Goal: Contribute content: Contribute content

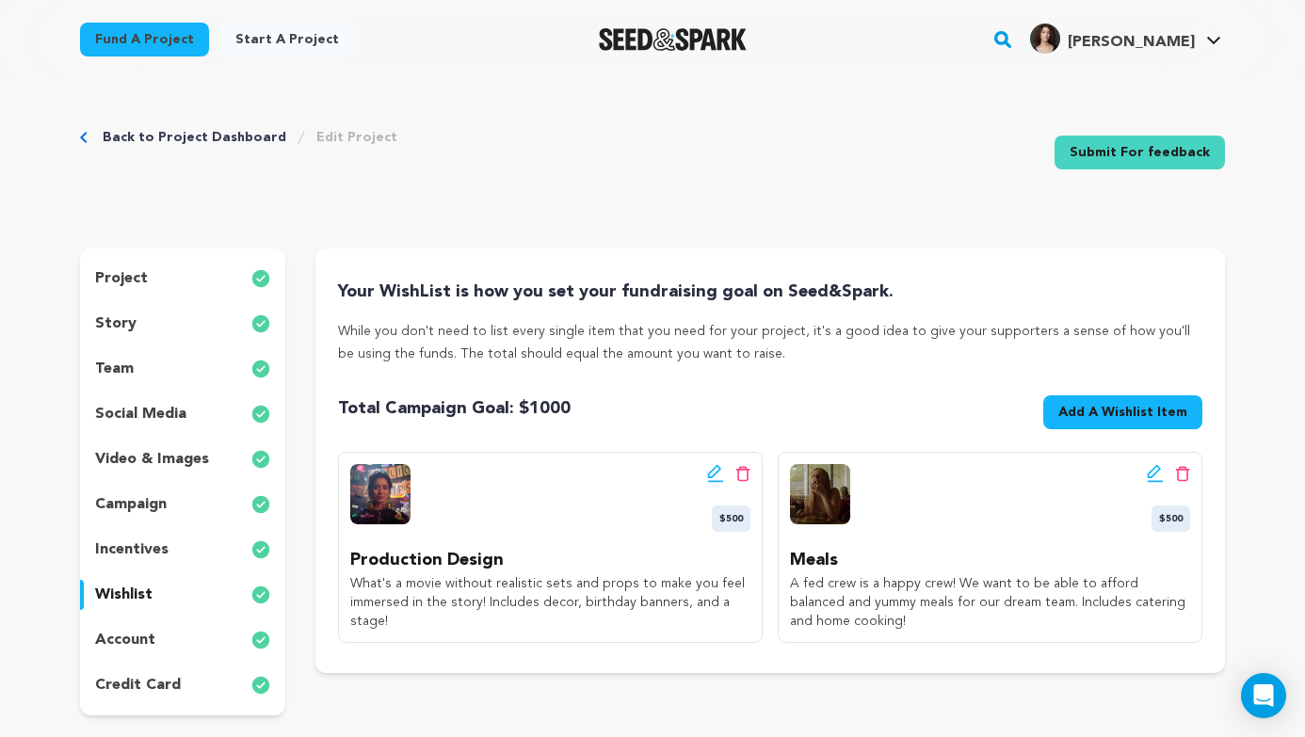
click at [1123, 414] on span "Add A Wishlist Item" at bounding box center [1122, 412] width 129 height 19
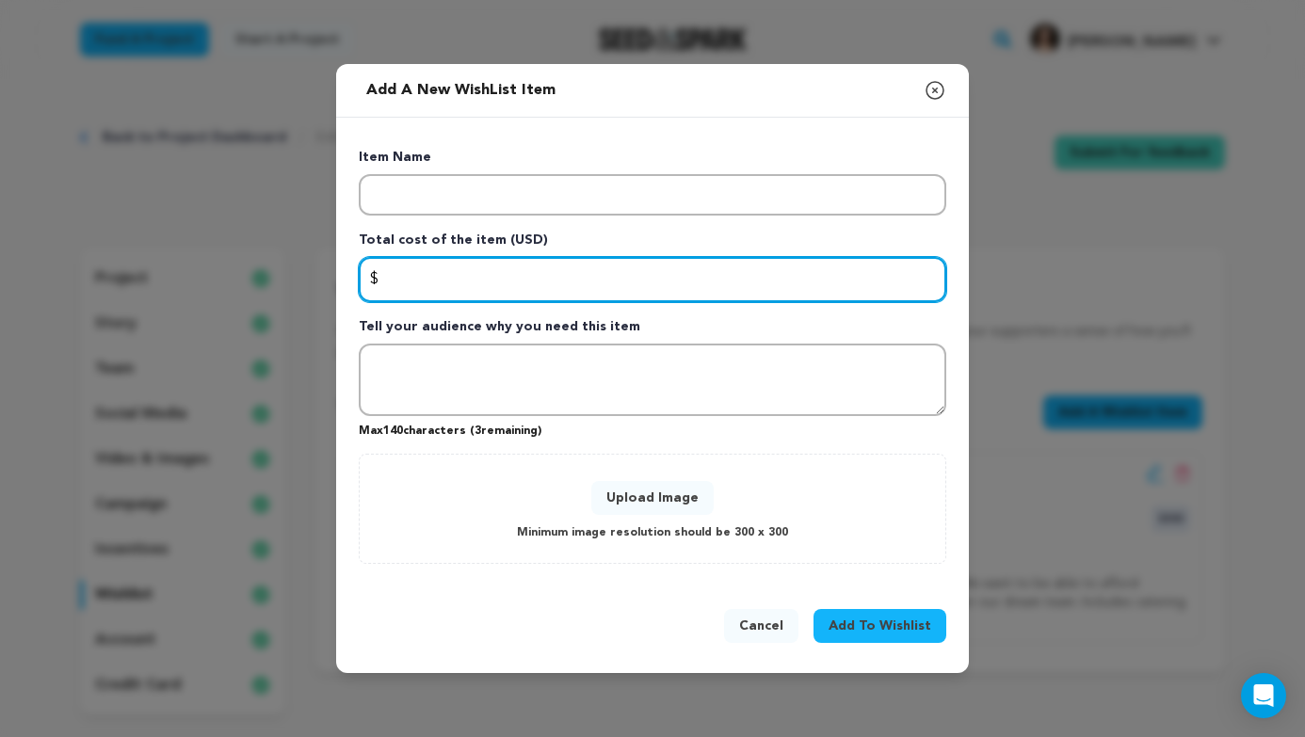
click at [687, 299] on input "Enter total cost of the item" at bounding box center [653, 279] width 588 height 45
type input "250"
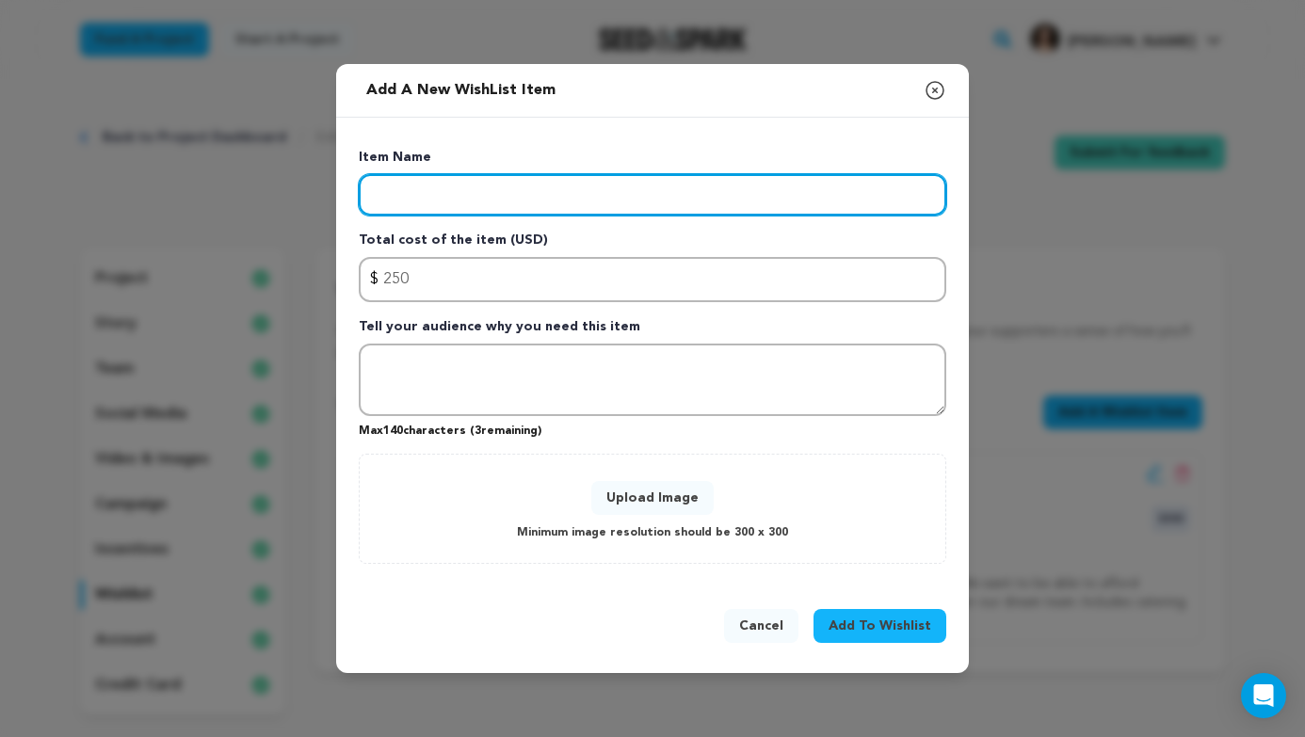
click at [751, 192] on input "Enter item name" at bounding box center [653, 194] width 588 height 41
type input "Insurance/Locations"
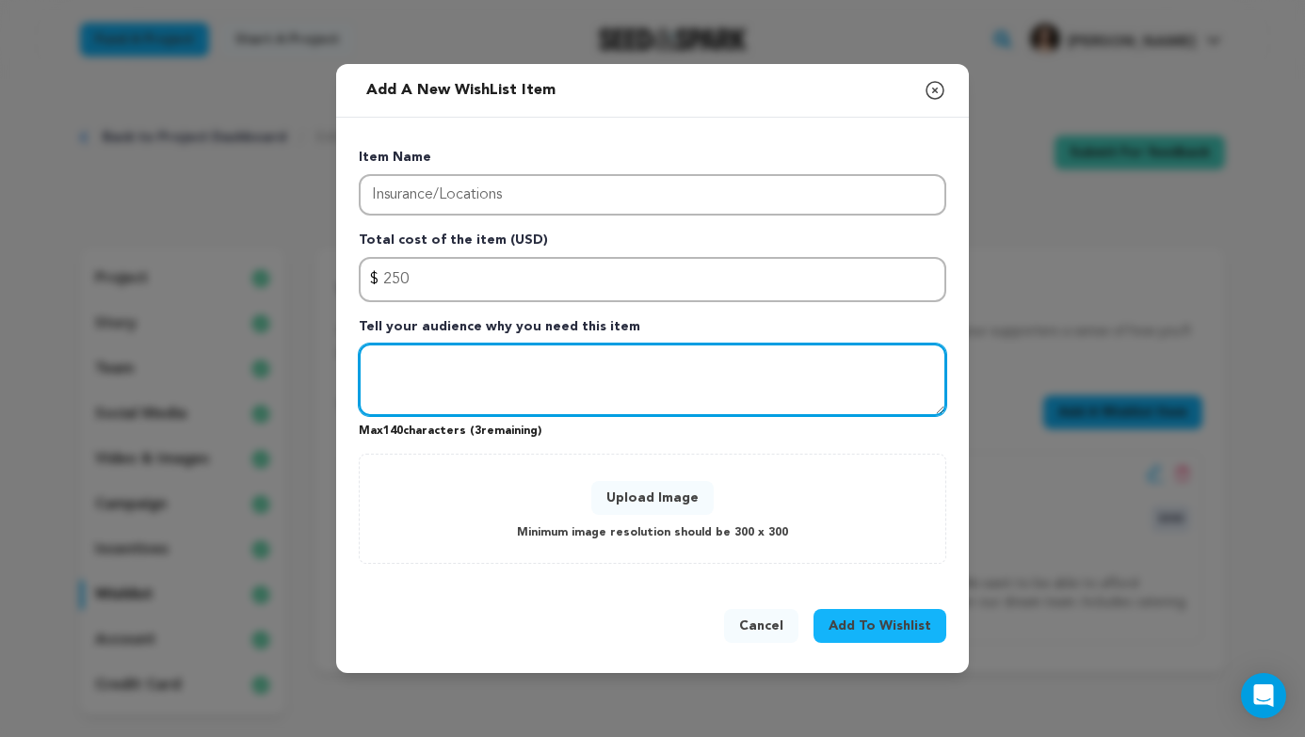
click at [738, 361] on textarea "Tell your audience why you need this item" at bounding box center [653, 380] width 588 height 73
drag, startPoint x: 892, startPoint y: 369, endPoint x: 734, endPoint y: 372, distance: 158.2
click at [734, 372] on textarea "We want to ensure we have the perfect locations that really sell opur story." at bounding box center [653, 380] width 588 height 73
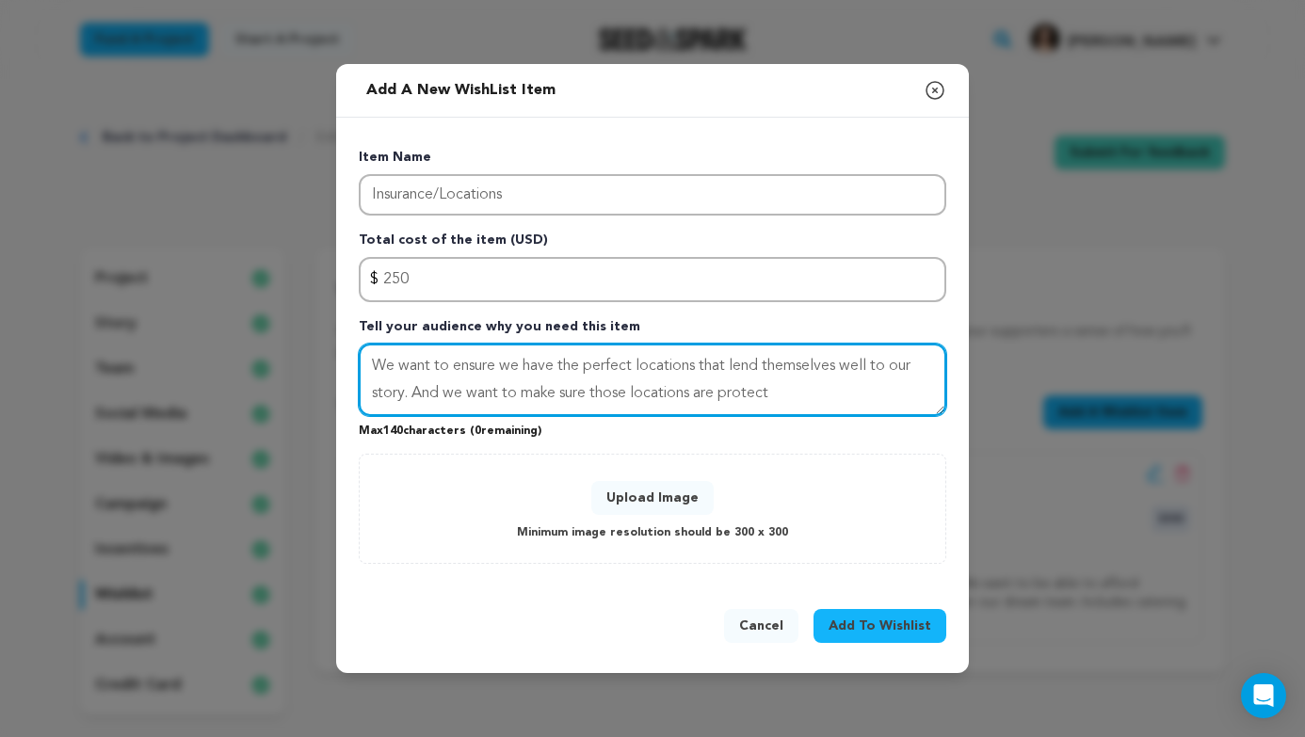
drag, startPoint x: 807, startPoint y: 389, endPoint x: 594, endPoint y: 401, distance: 213.2
click at [594, 401] on textarea "We want to ensure we have the perfect locations that lend themselves well to ou…" at bounding box center [653, 380] width 588 height 73
drag, startPoint x: 703, startPoint y: 370, endPoint x: 403, endPoint y: 398, distance: 301.7
click at [403, 398] on textarea "We want to ensure we have the perfect locations that lend themselves well to ou…" at bounding box center [653, 380] width 588 height 73
click at [697, 393] on textarea "We want to ensure we have the perfect locations to shoot our project. And we wa…" at bounding box center [653, 380] width 588 height 73
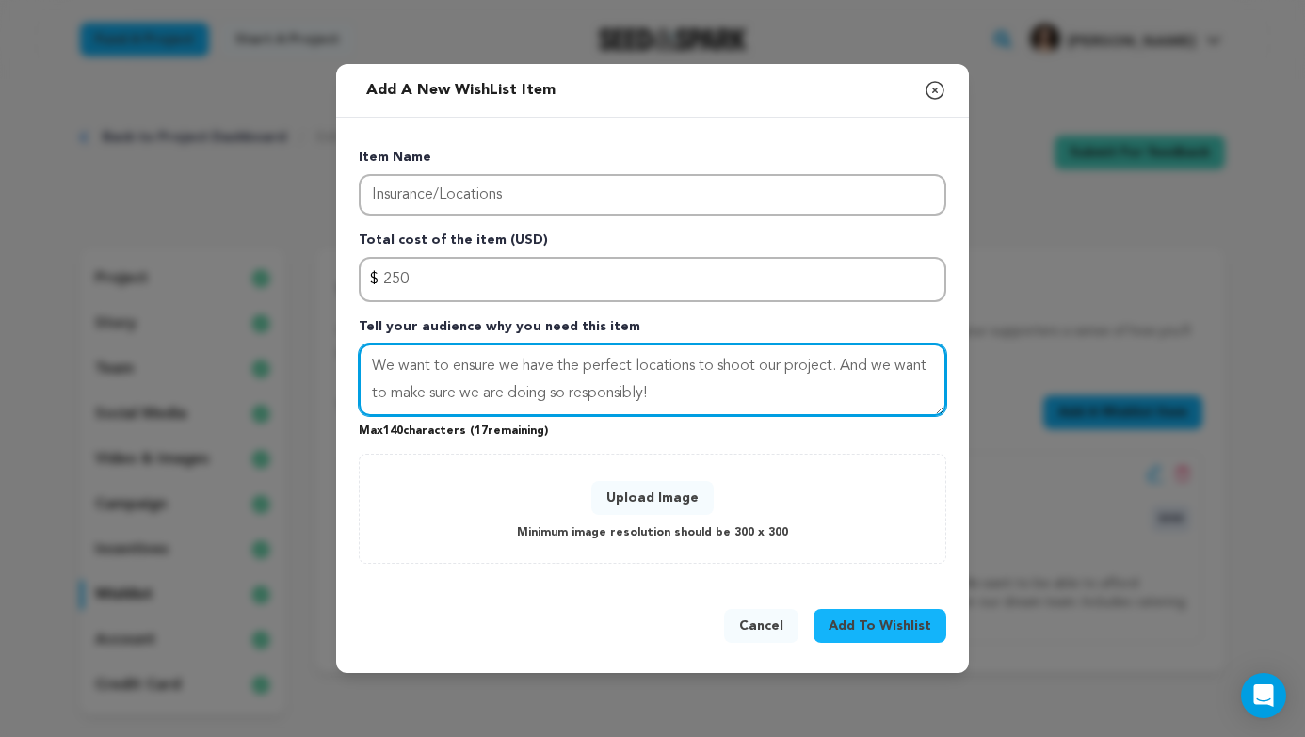
type textarea "We want to ensure we have the perfect locations to shoot our project. And we wa…"
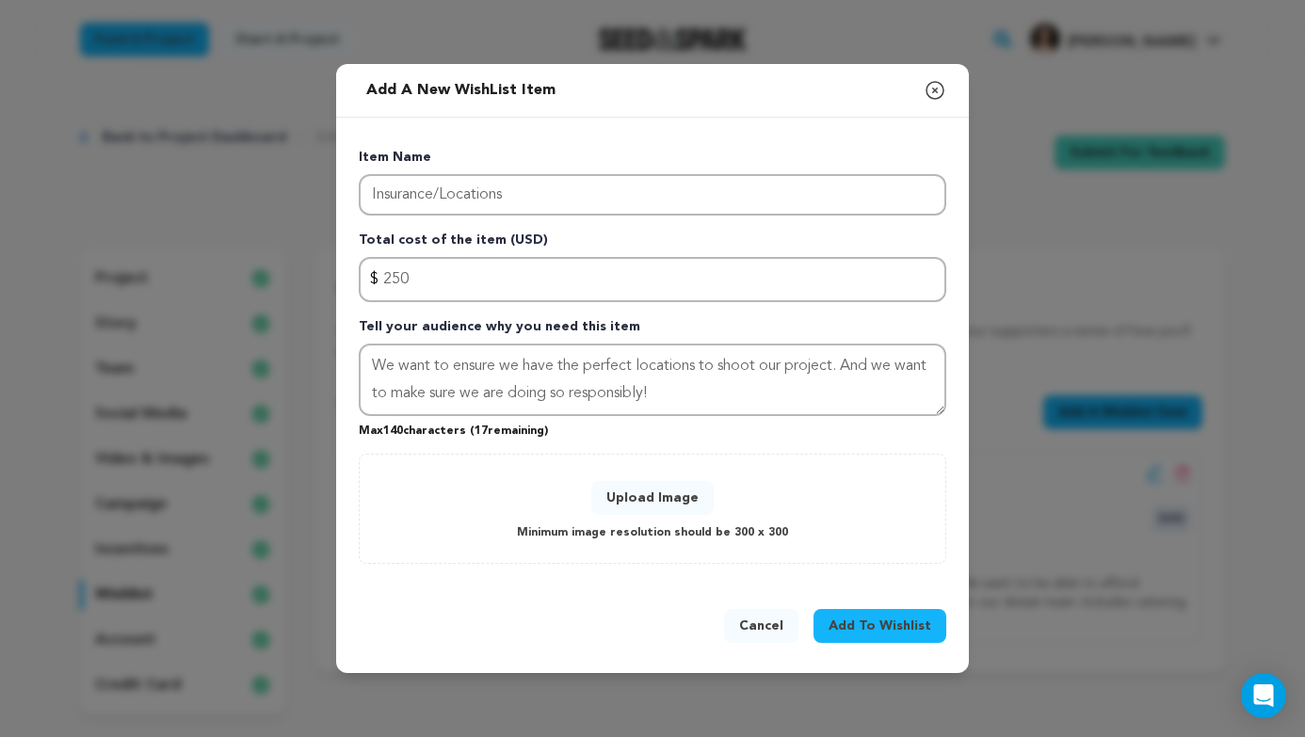
click at [640, 504] on button "Upload Image" at bounding box center [652, 498] width 122 height 34
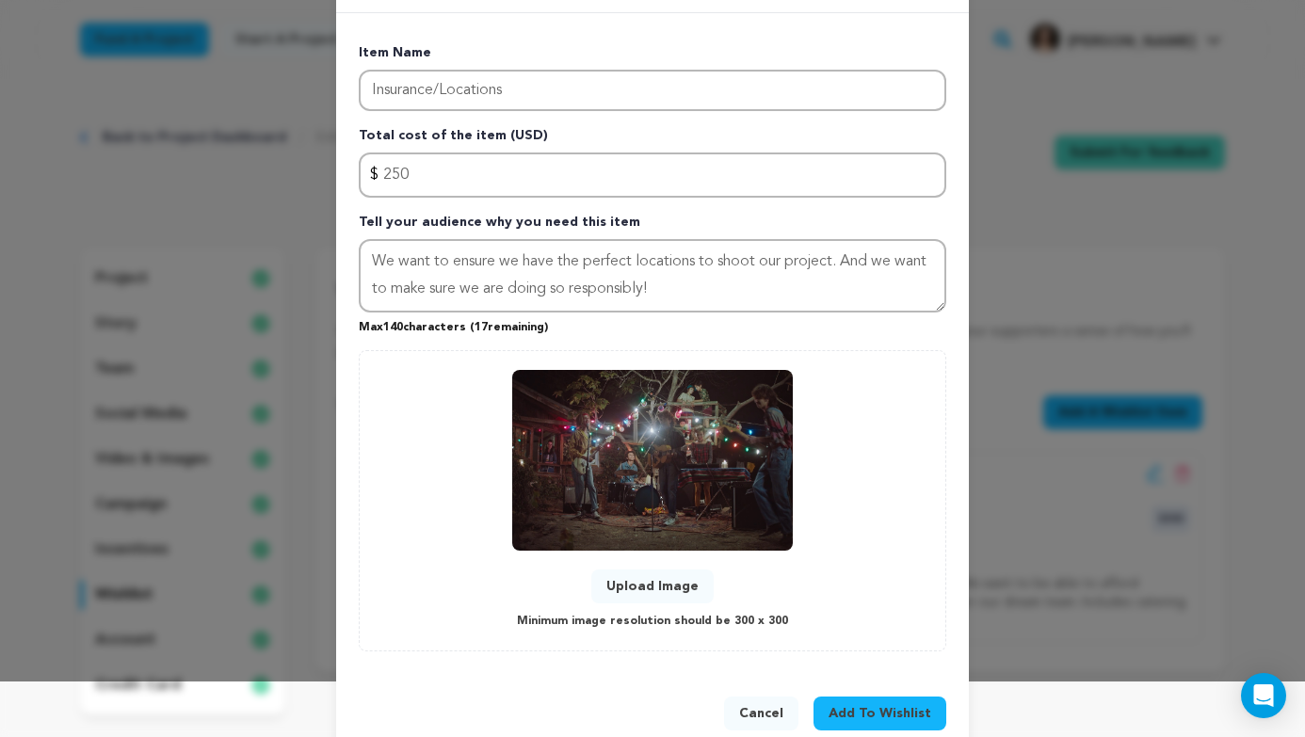
scroll to position [70, 0]
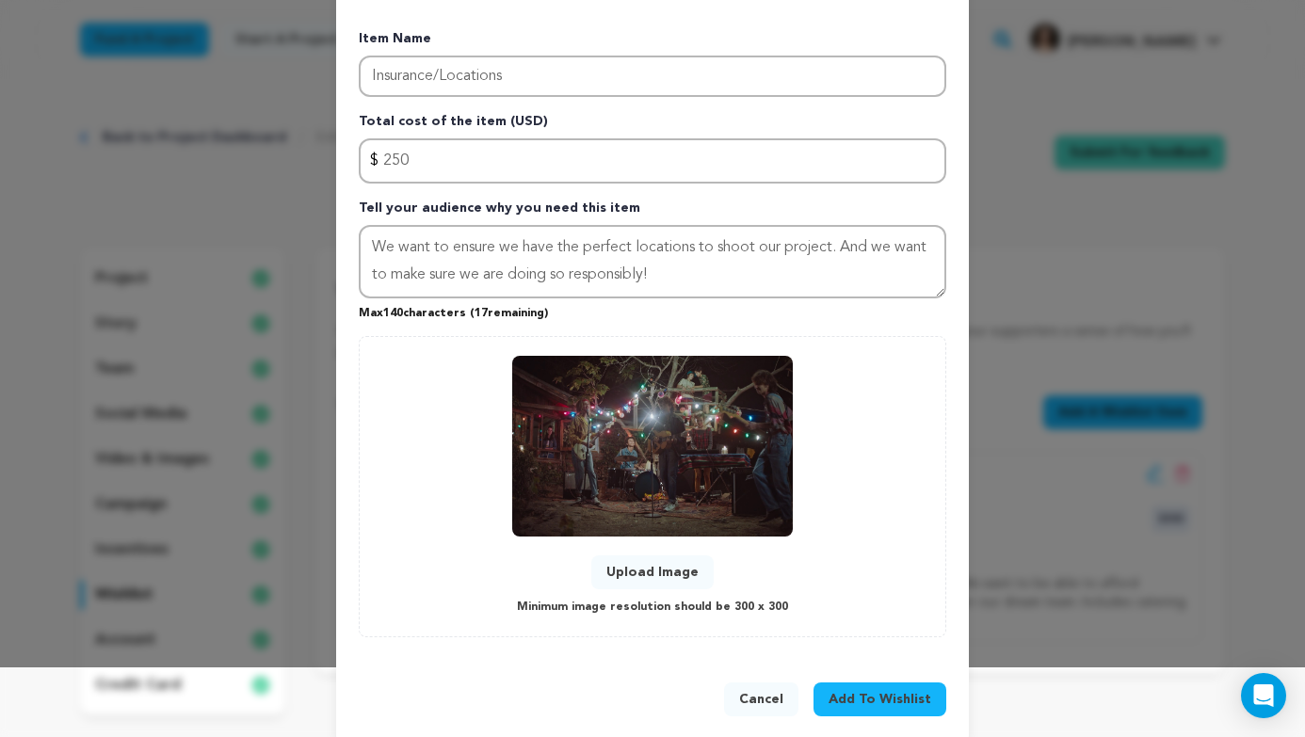
click at [896, 700] on span "Add To Wishlist" at bounding box center [880, 699] width 103 height 19
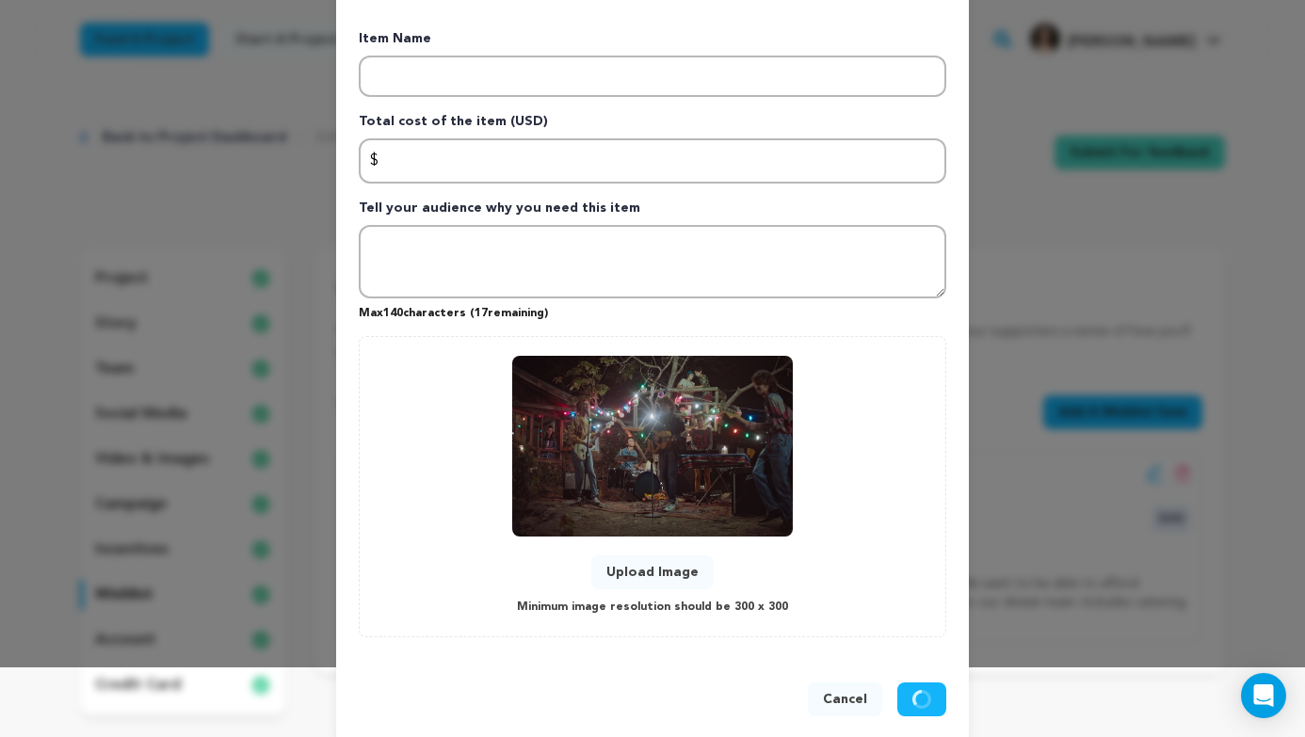
scroll to position [0, 0]
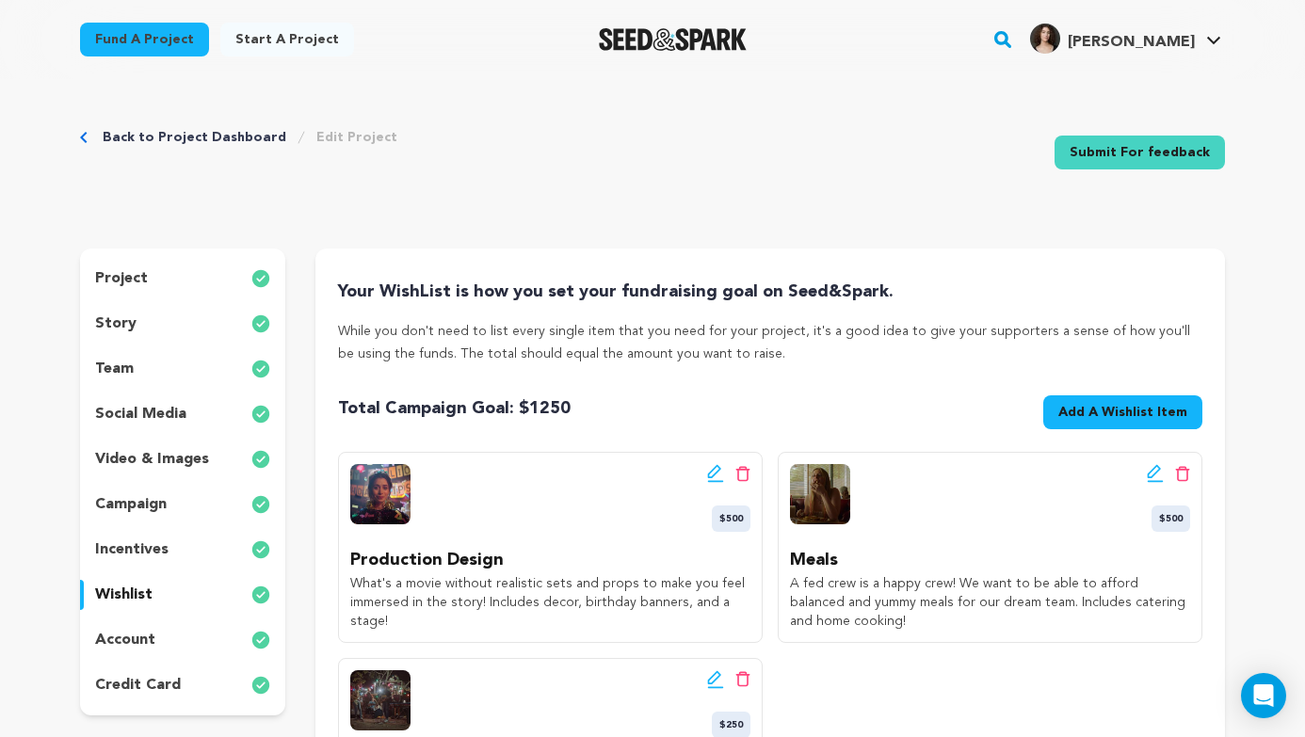
click at [1088, 410] on span "Add A Wishlist Item" at bounding box center [1122, 412] width 129 height 19
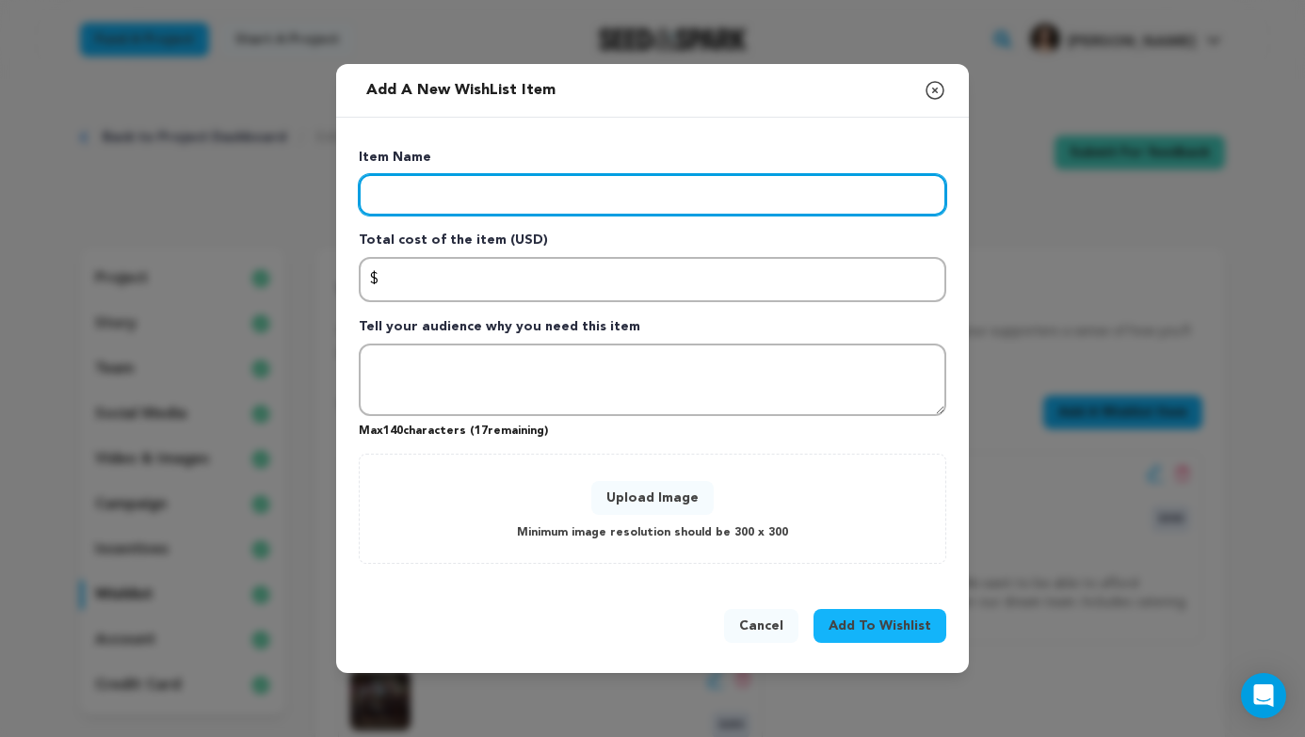
click at [514, 198] on input "Enter item name" at bounding box center [653, 194] width 588 height 41
type input "Sustainability Initiatives"
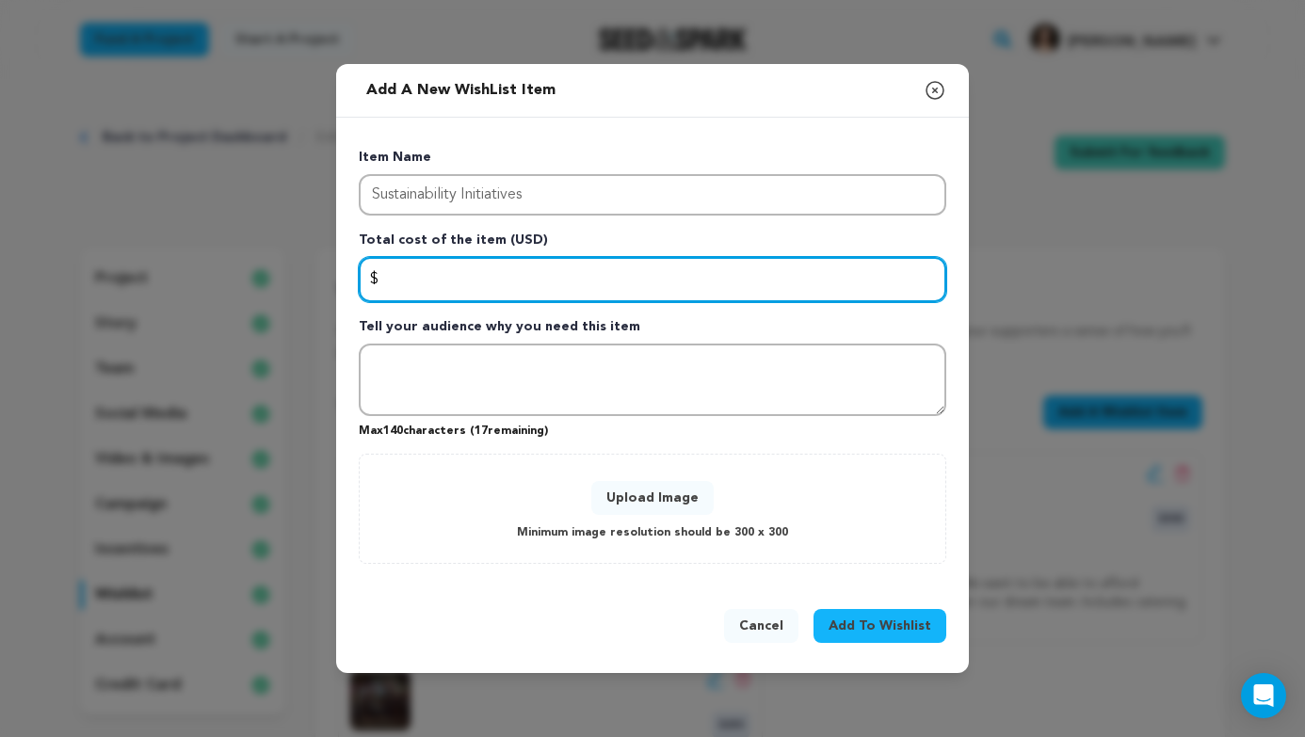
click at [589, 274] on input "Enter total cost of the item" at bounding box center [653, 279] width 588 height 45
type input "250"
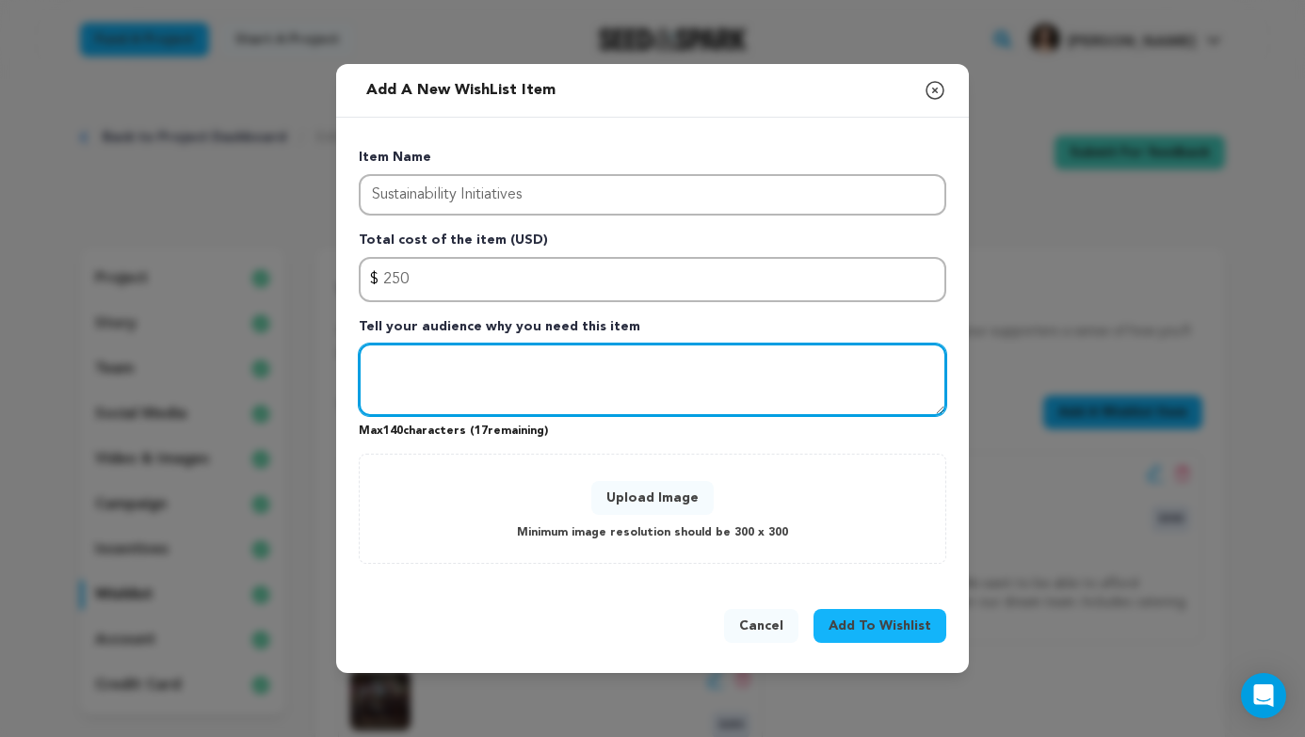
click at [522, 383] on textarea "Tell your audience why you need this item" at bounding box center [653, 380] width 588 height 73
type textarea "I"
click at [802, 360] on textarea "To keep with our sustainability promise, we will be purchasing" at bounding box center [653, 380] width 588 height 73
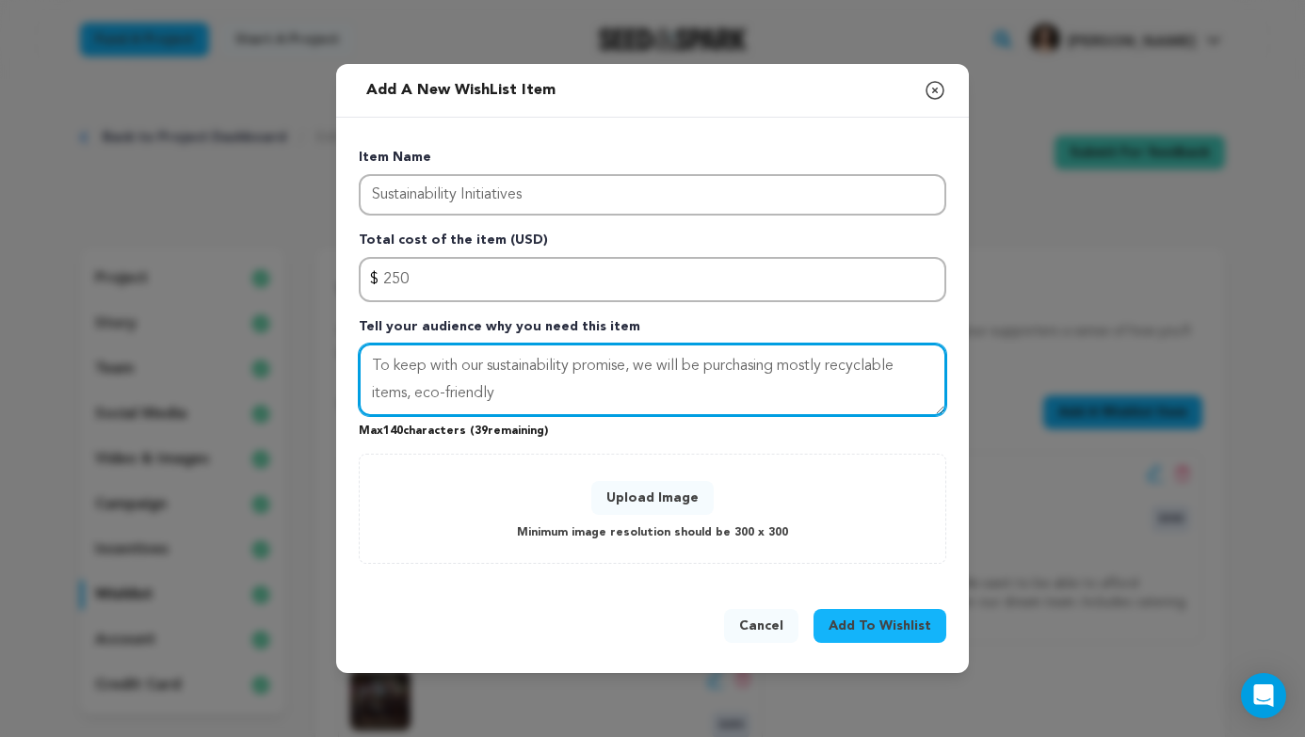
click at [410, 397] on textarea "To keep with our sustainability promise, we will be purchasing mostly recyclabl…" at bounding box center [653, 380] width 588 height 73
click at [591, 399] on textarea "To keep with our sustainability promise, we will be purchasing mostly recyclabl…" at bounding box center [653, 380] width 588 height 73
click at [665, 390] on textarea "To keep with our sustainability promise, we will be purchasing mostly recyclabl…" at bounding box center [653, 380] width 588 height 73
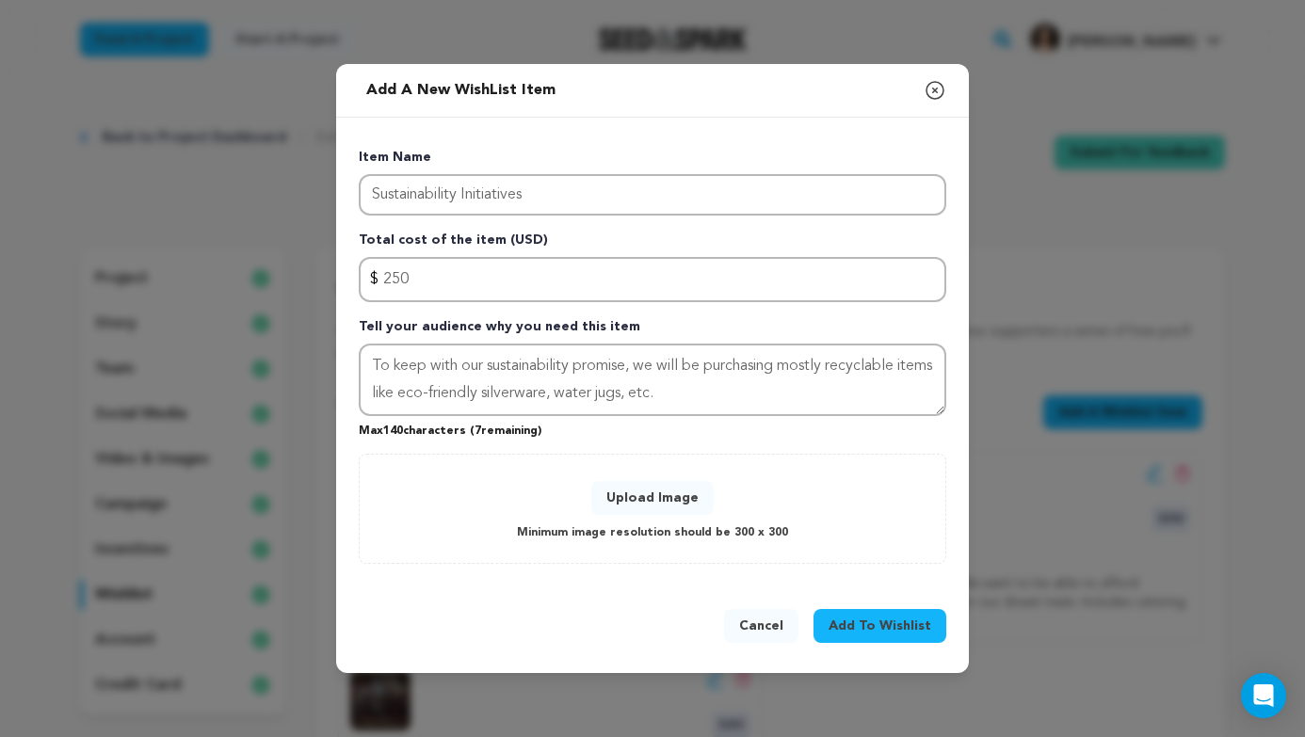
click at [667, 490] on button "Upload Image" at bounding box center [652, 498] width 122 height 34
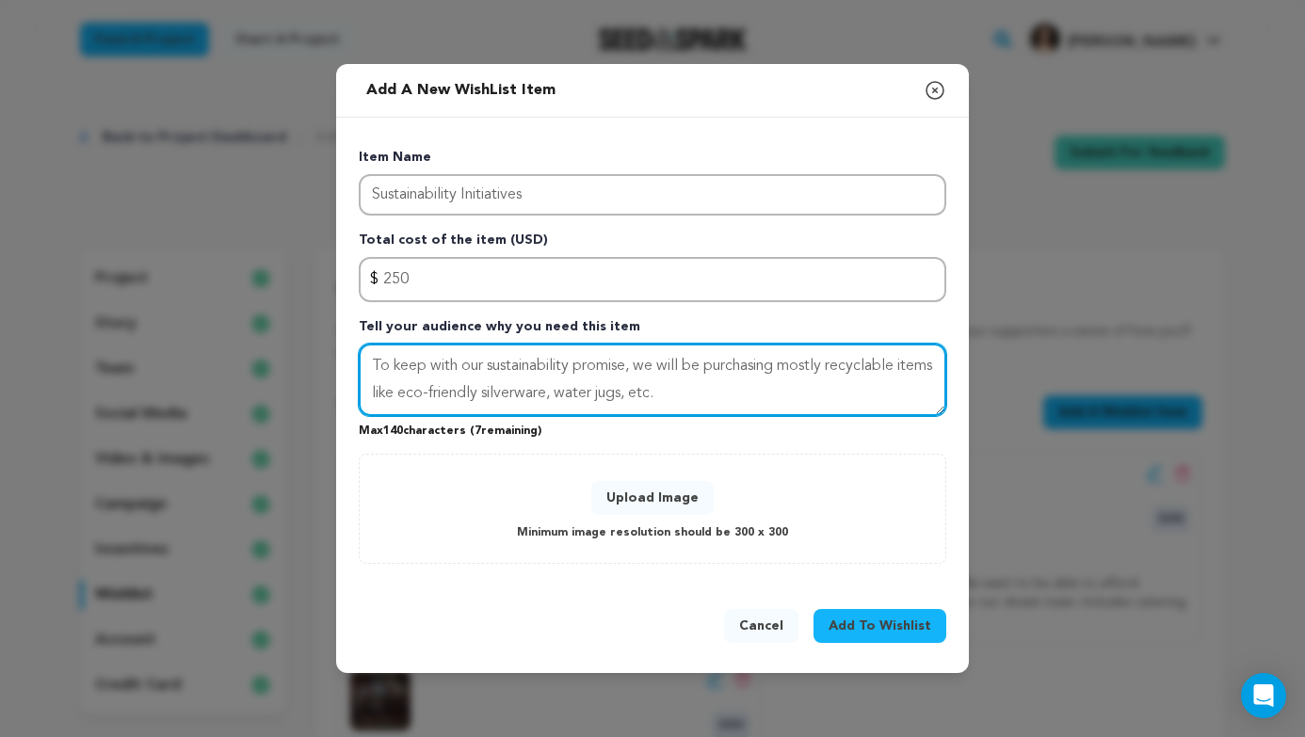
click at [366, 361] on textarea "To keep with our sustainability promise, we will be purchasing mostly recyclabl…" at bounding box center [653, 380] width 588 height 73
drag, startPoint x: 467, startPoint y: 369, endPoint x: 343, endPoint y: 361, distance: 124.6
click at [343, 361] on div "Item Name Sustainability Initiatives Total cost of the item (USD) $ Amount 250 …" at bounding box center [652, 352] width 633 height 469
click at [643, 366] on textarea "Help is with our sustainability promise, we will be purchasing mostly recyclabl…" at bounding box center [653, 380] width 588 height 73
type textarea "Help us with our sustainability promise! We will be purchasing mostly recyclabl…"
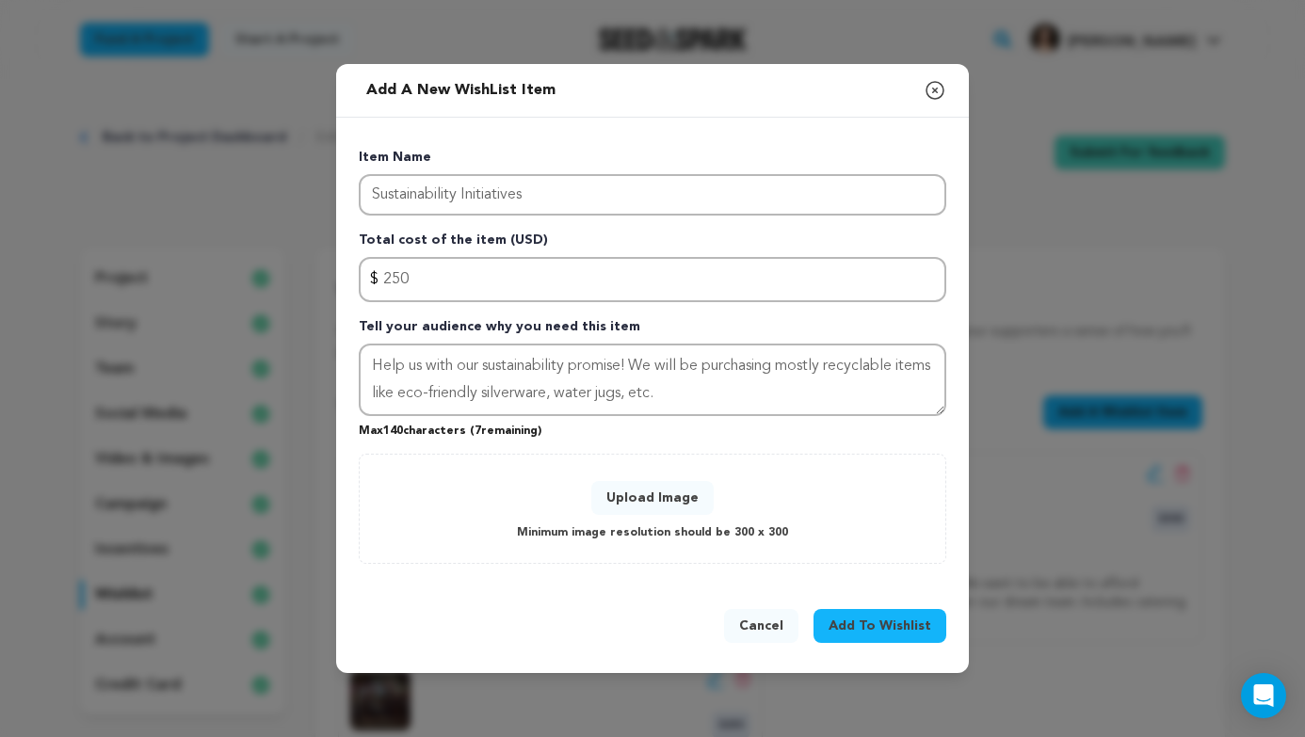
click at [667, 505] on button "Upload Image" at bounding box center [652, 498] width 122 height 34
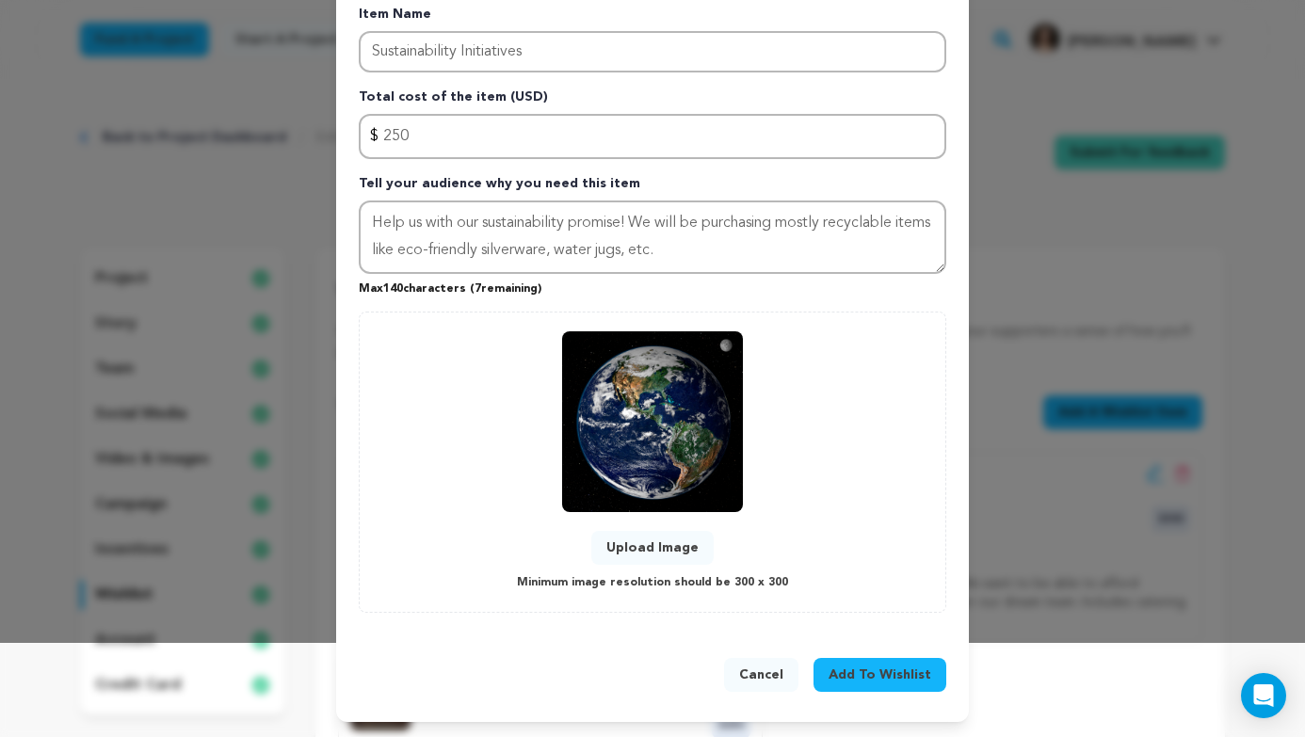
scroll to position [94, 0]
click at [877, 696] on div "Cancel Add To Wishlist" at bounding box center [653, 678] width 588 height 41
click at [878, 678] on span "Add To Wishlist" at bounding box center [880, 675] width 103 height 19
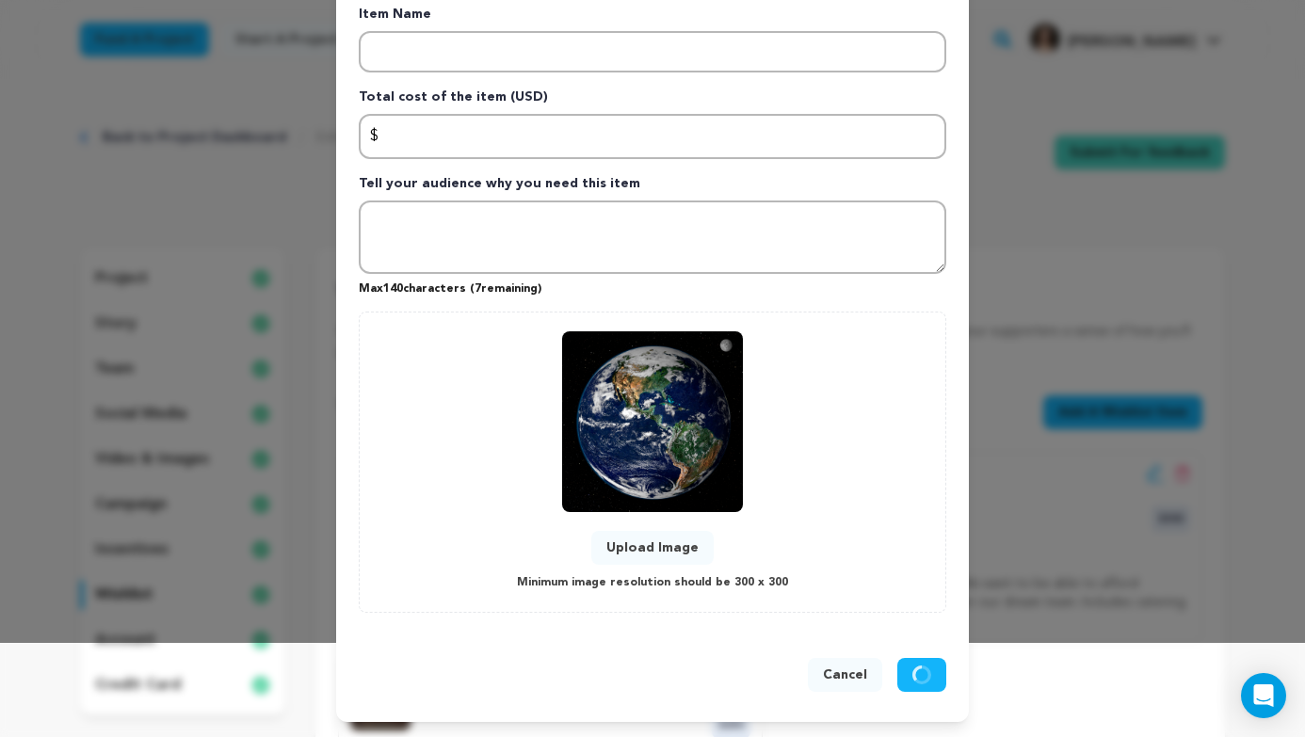
scroll to position [0, 0]
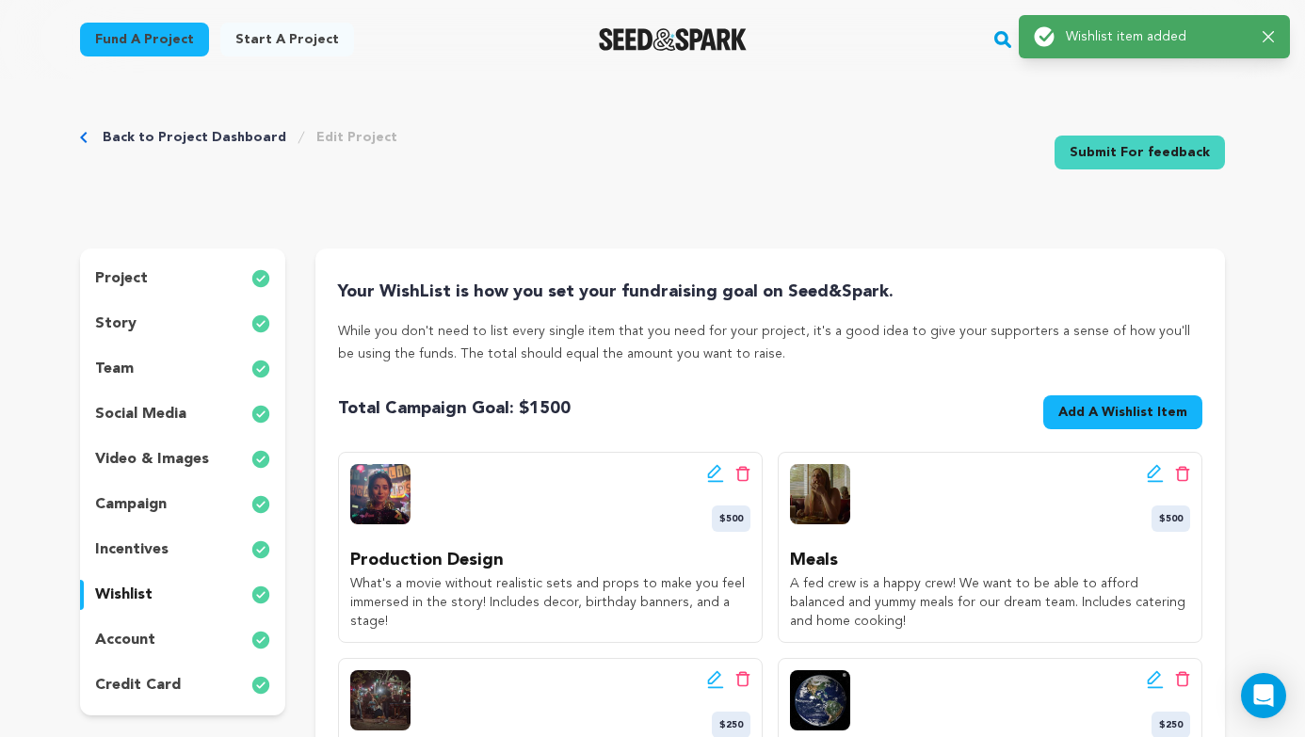
click at [999, 486] on div "Edit wishlist button Delete wishlist button $500" at bounding box center [990, 498] width 400 height 68
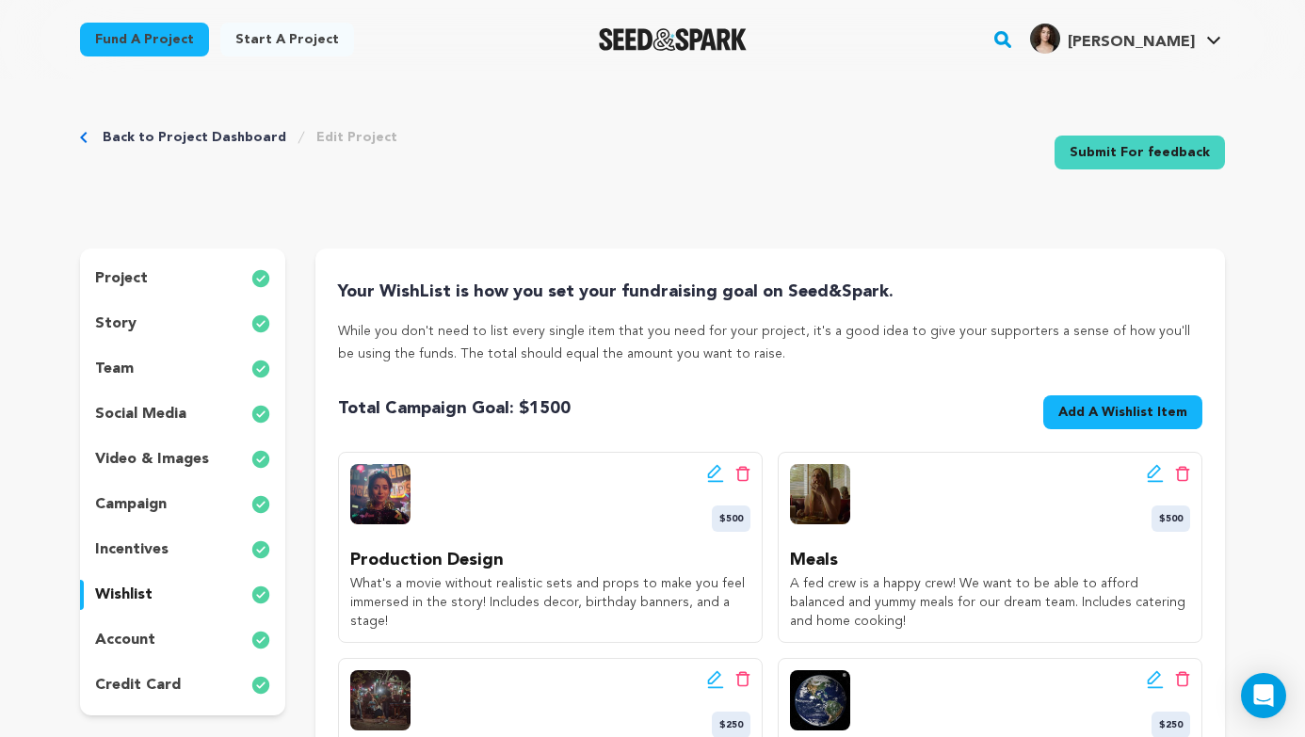
click at [1016, 215] on div "Back to Project Dashboard Edit Project Submit For feedback Submit For feedback" at bounding box center [652, 156] width 1145 height 124
click at [936, 466] on div "Edit wishlist button Delete wishlist button $500" at bounding box center [990, 498] width 400 height 68
click at [1131, 397] on button "Add A Wishlist Item New Wishlist Item" at bounding box center [1122, 412] width 159 height 34
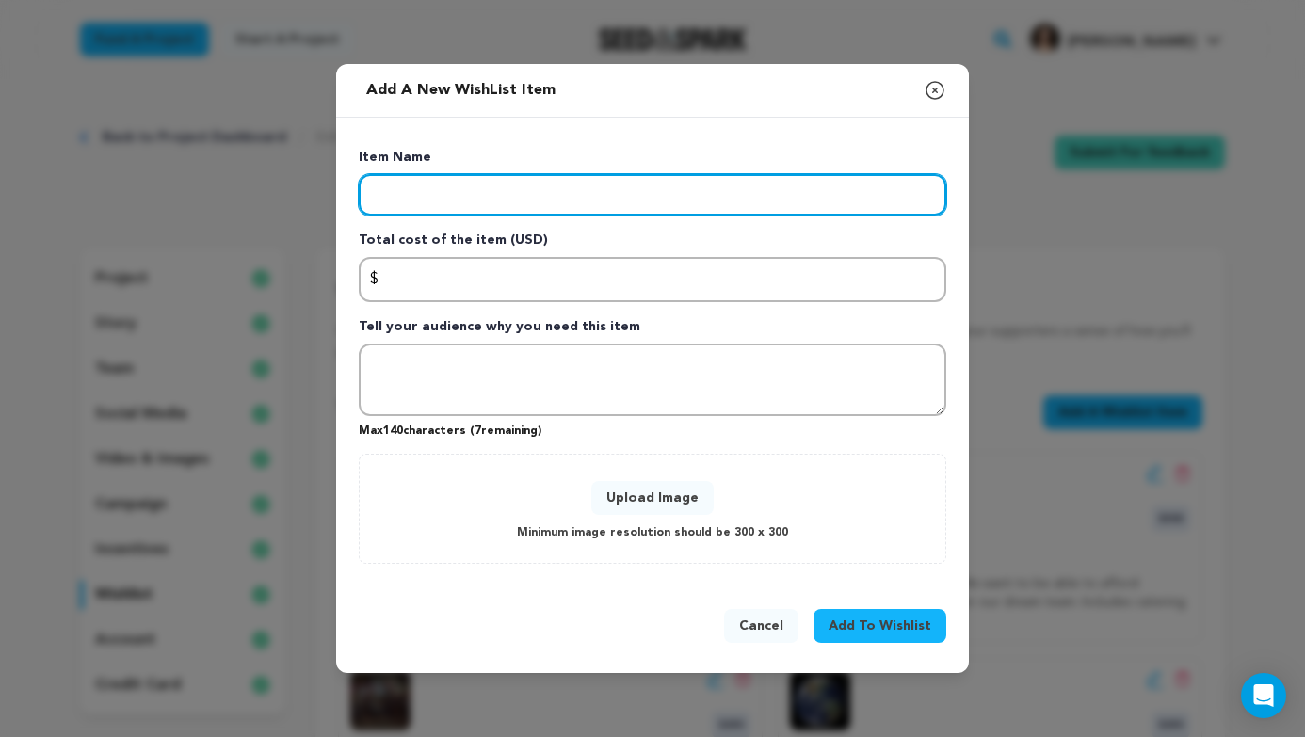
click at [694, 192] on input "Enter item name" at bounding box center [653, 194] width 588 height 41
type input "Costumes"
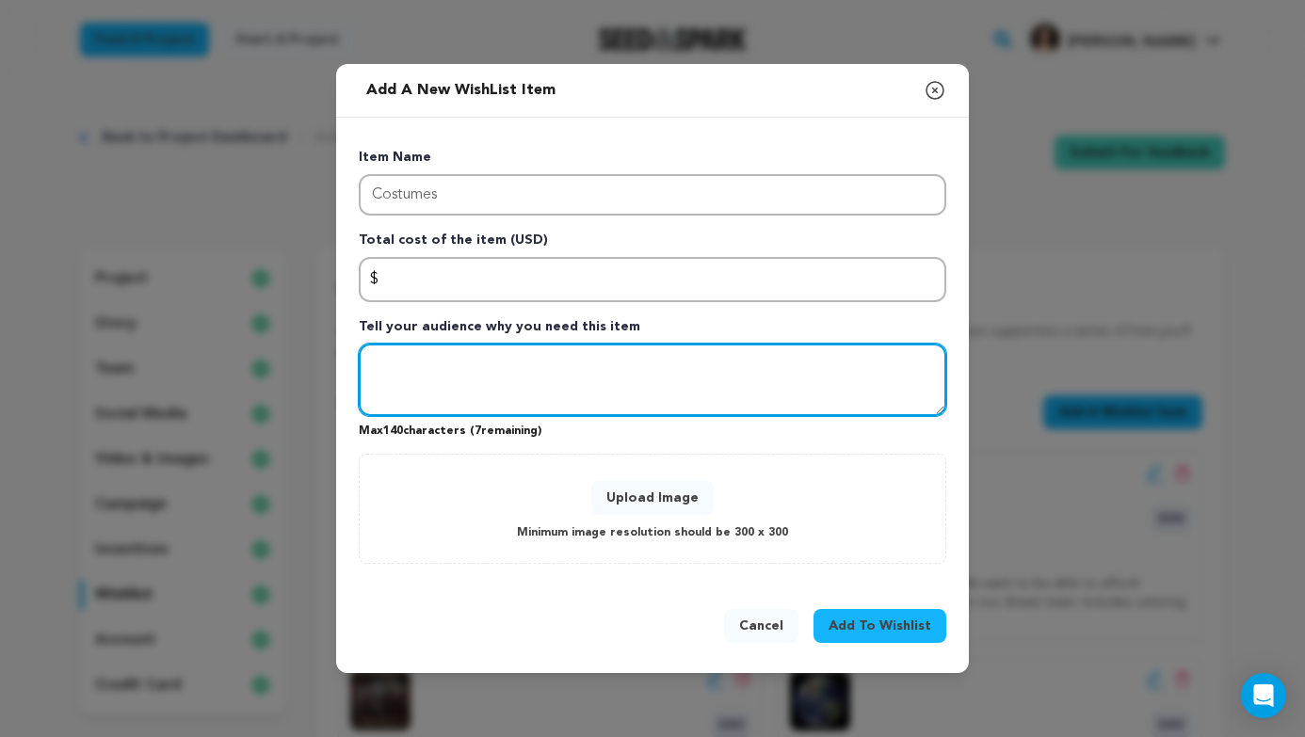
click at [670, 411] on textarea "Tell your audience why you need this item" at bounding box center [653, 380] width 588 height 73
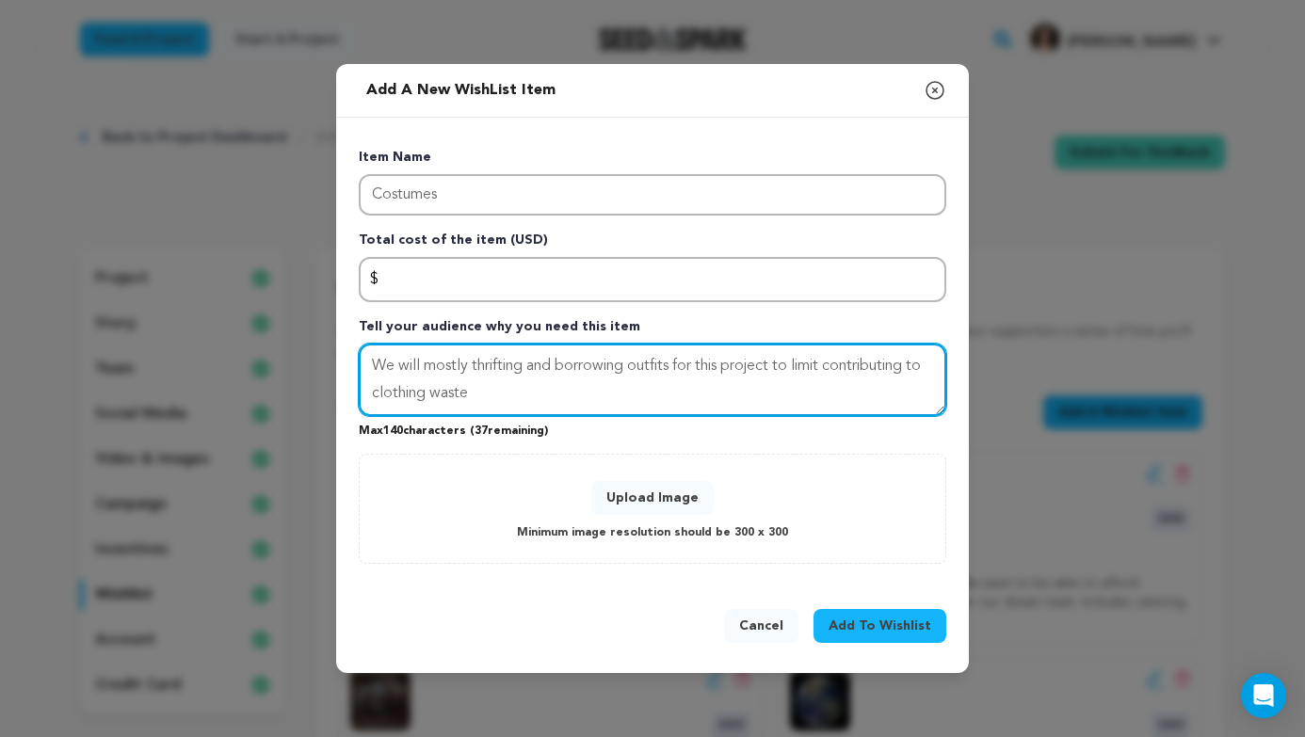
click at [524, 370] on textarea "We will mostly thrifting and borrowing outfits for this project to limit contri…" at bounding box center [653, 380] width 588 height 73
click at [606, 362] on textarea "We will mostly thrift and borrowing outfits for this project to limit contribut…" at bounding box center [653, 380] width 588 height 73
click at [527, 388] on textarea "We will mostly thrift and borrow outfits for this project to limit contributing…" at bounding box center [653, 380] width 588 height 73
type textarea "We will mostly thrift and borrow outfits for this project to limit contributing…"
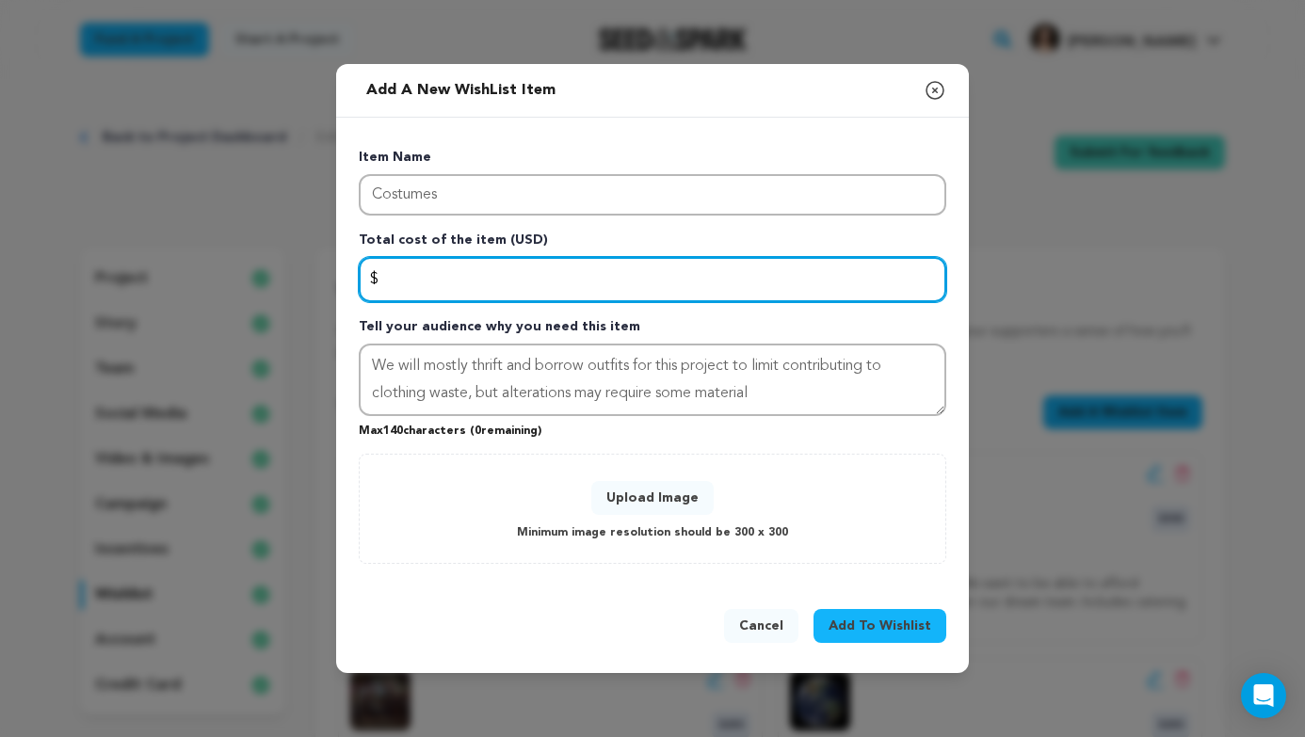
click at [588, 272] on input "Enter total cost of the item" at bounding box center [653, 279] width 588 height 45
type input "100"
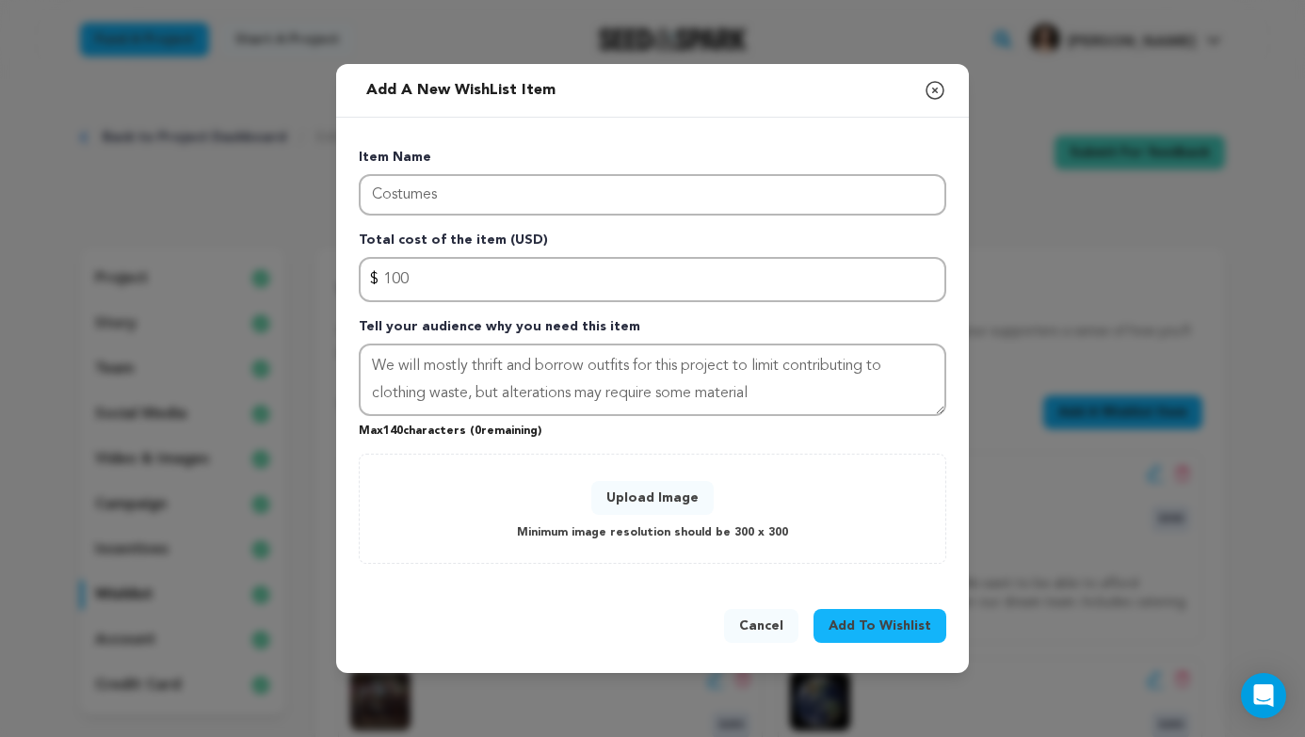
click at [695, 493] on button "Upload Image" at bounding box center [652, 498] width 122 height 34
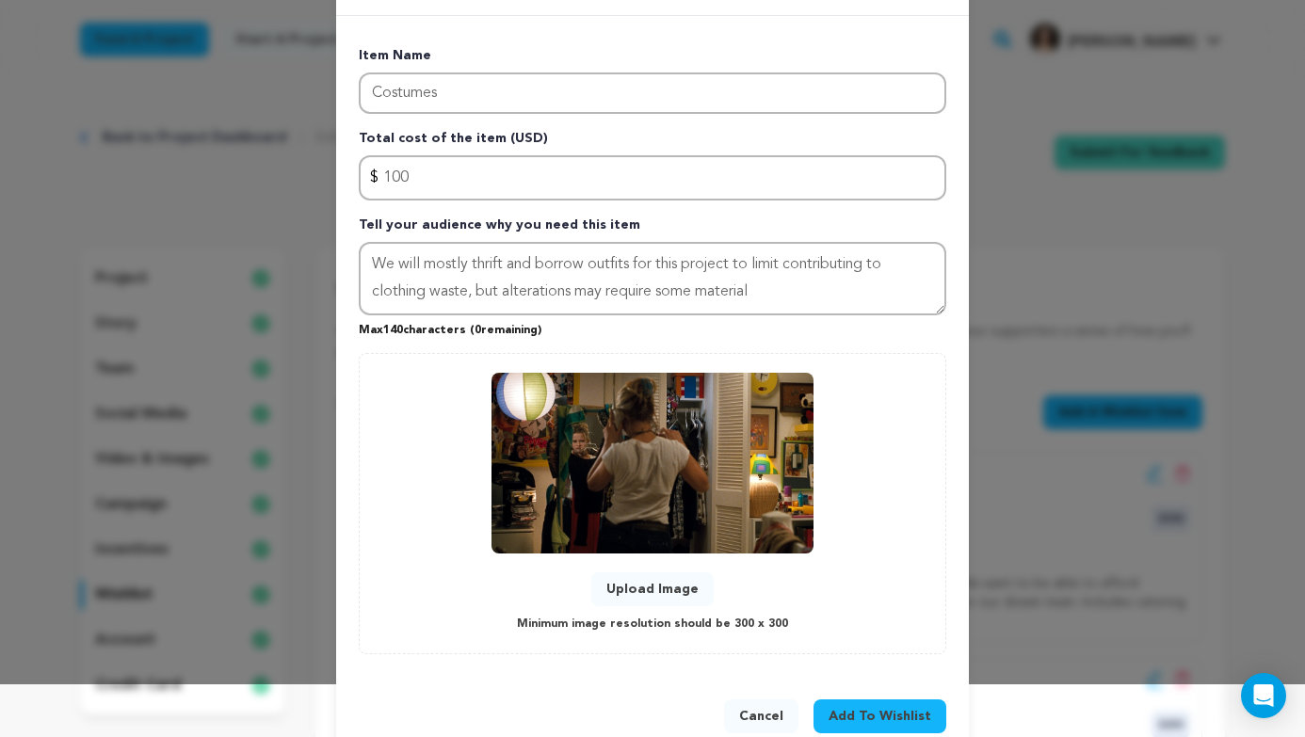
scroll to position [94, 0]
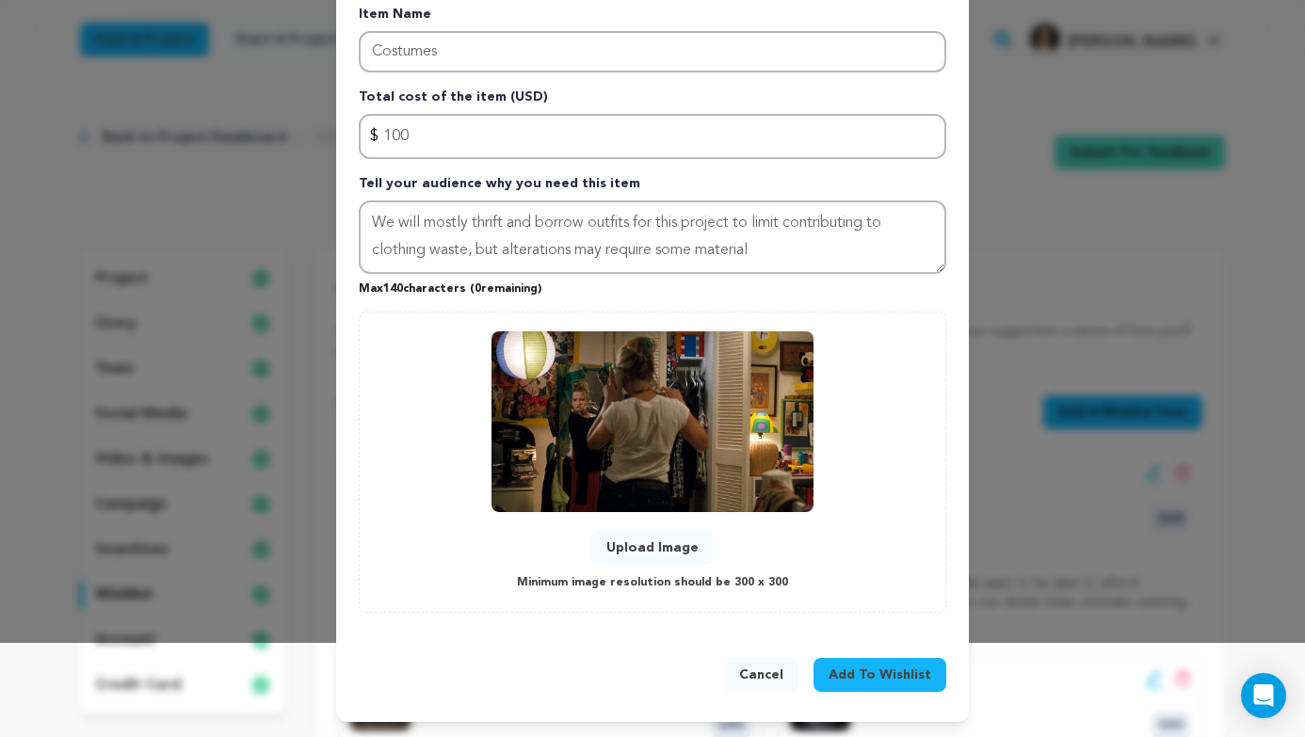
click at [891, 671] on span "Add To Wishlist" at bounding box center [880, 675] width 103 height 19
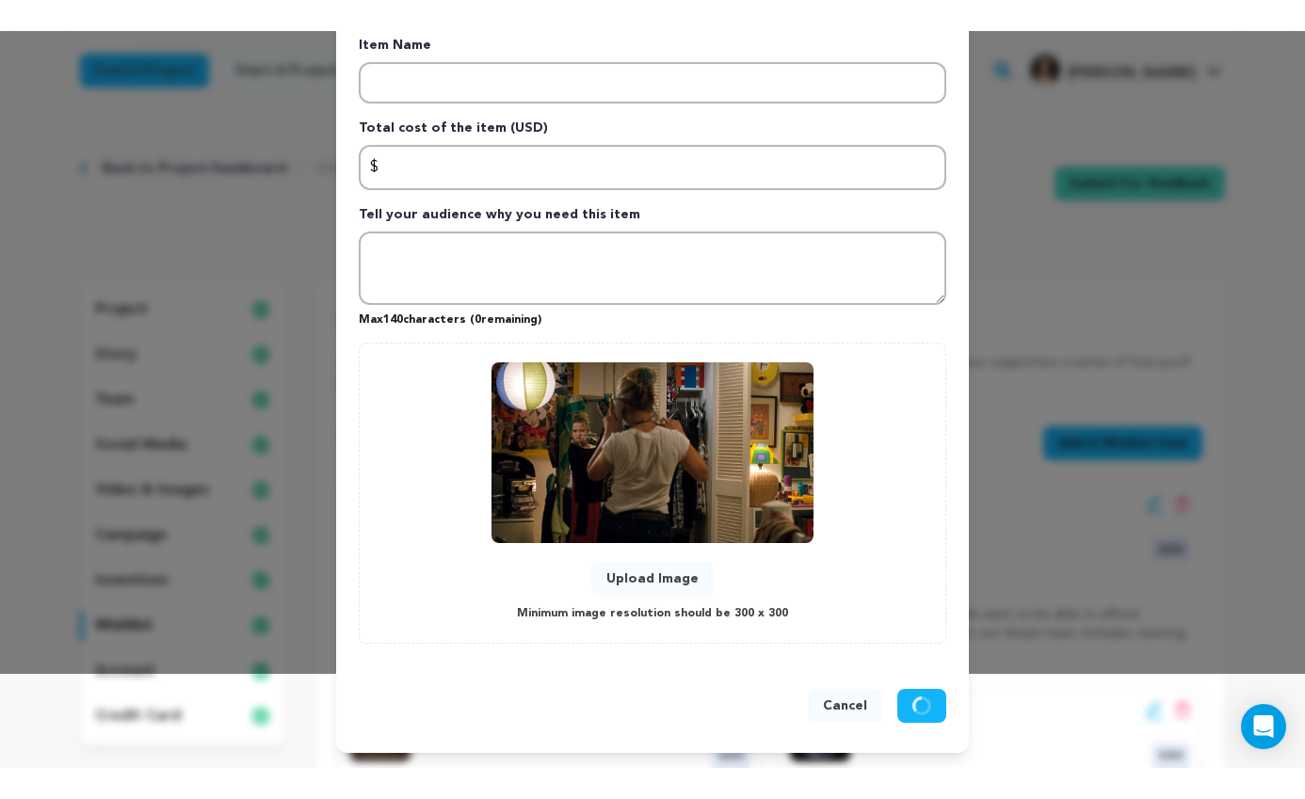
scroll to position [0, 0]
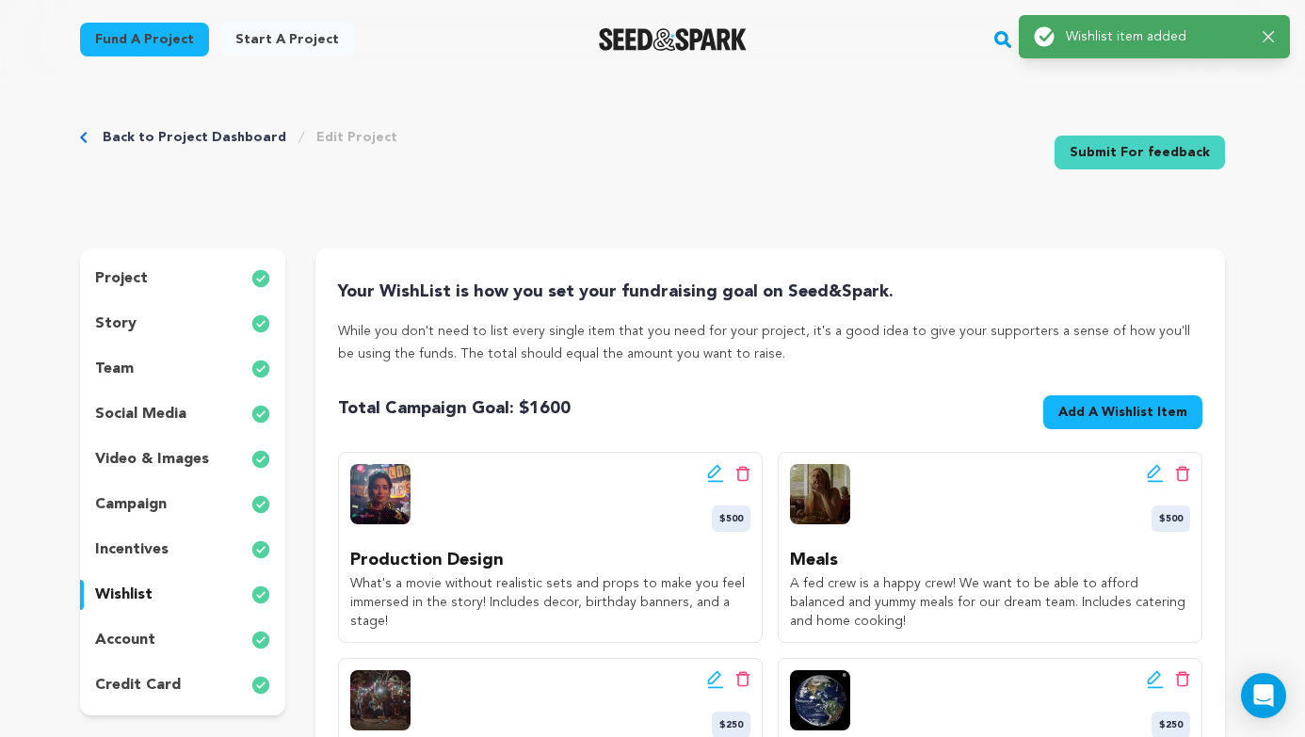
click at [1151, 237] on div "Back to Project Dashboard Edit Project Submit For feedback Submit For feedback …" at bounding box center [652, 703] width 1205 height 1248
click at [219, 503] on div "campaign" at bounding box center [182, 505] width 205 height 30
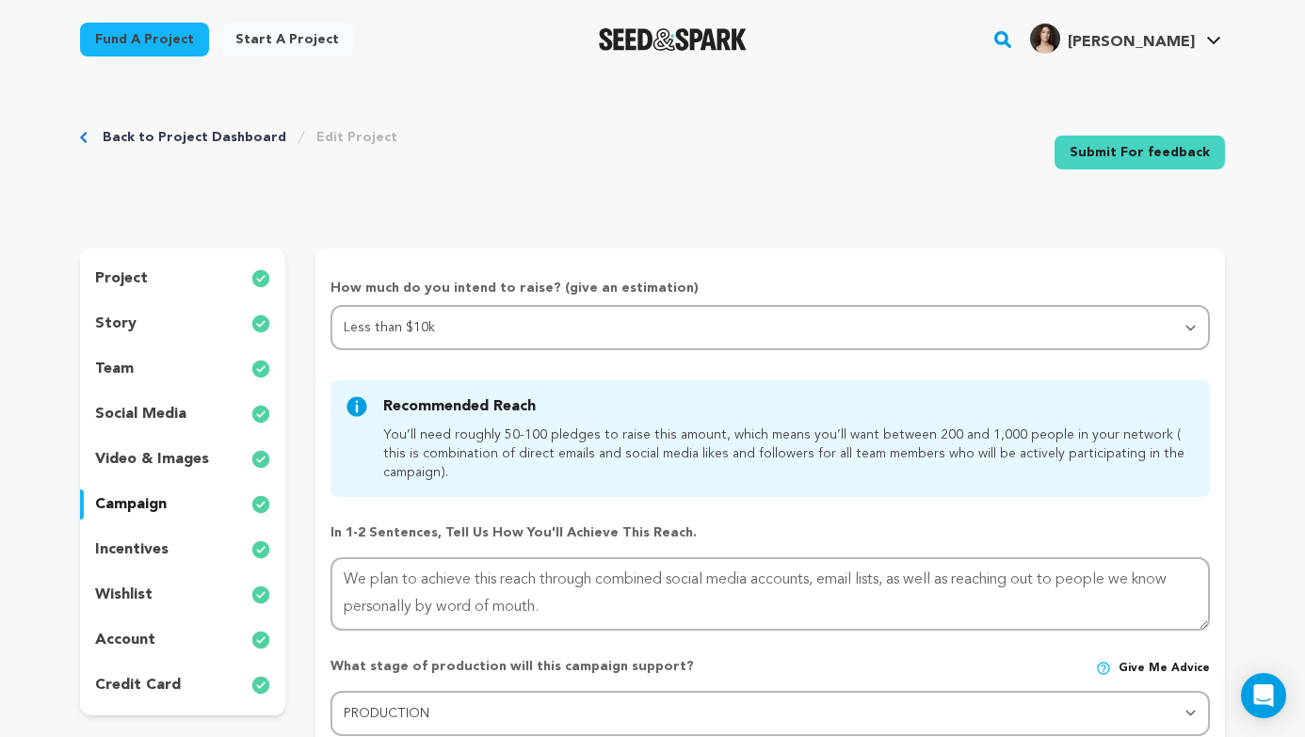
click at [207, 539] on div "incentives" at bounding box center [182, 550] width 205 height 30
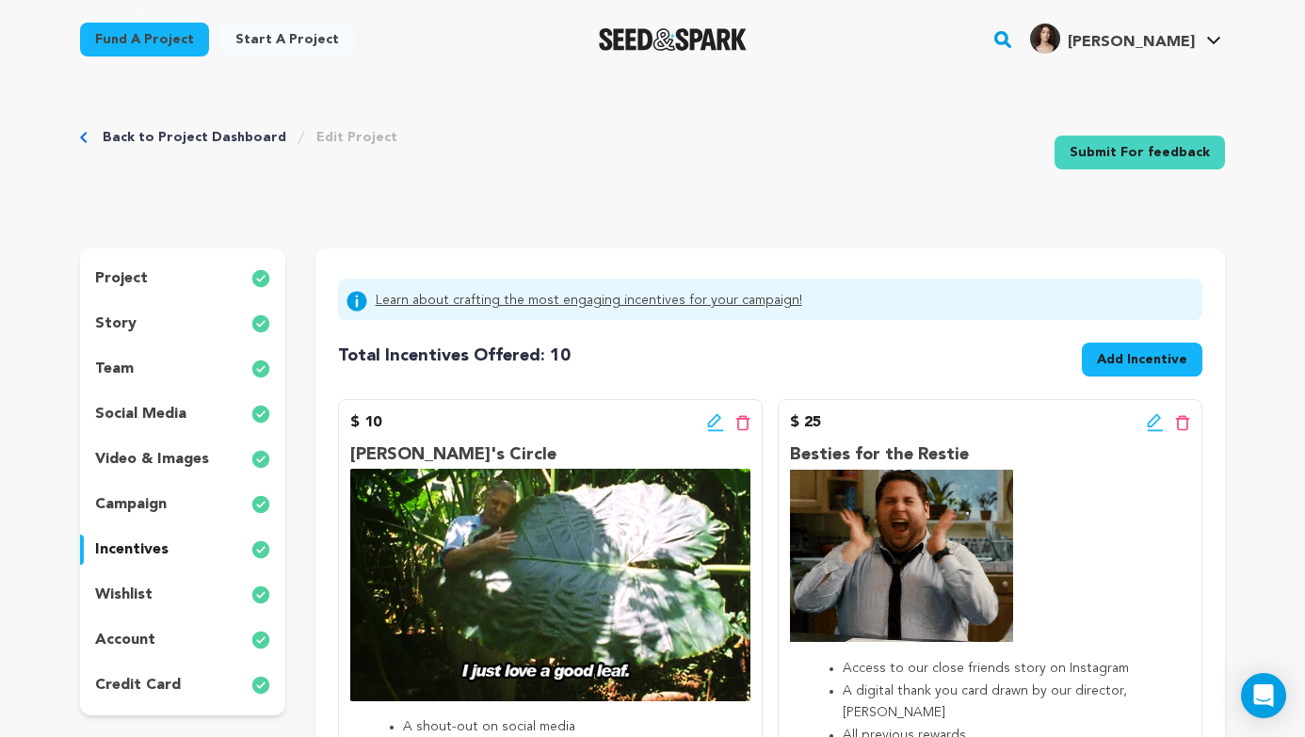
click at [185, 580] on div "wishlist" at bounding box center [182, 595] width 205 height 30
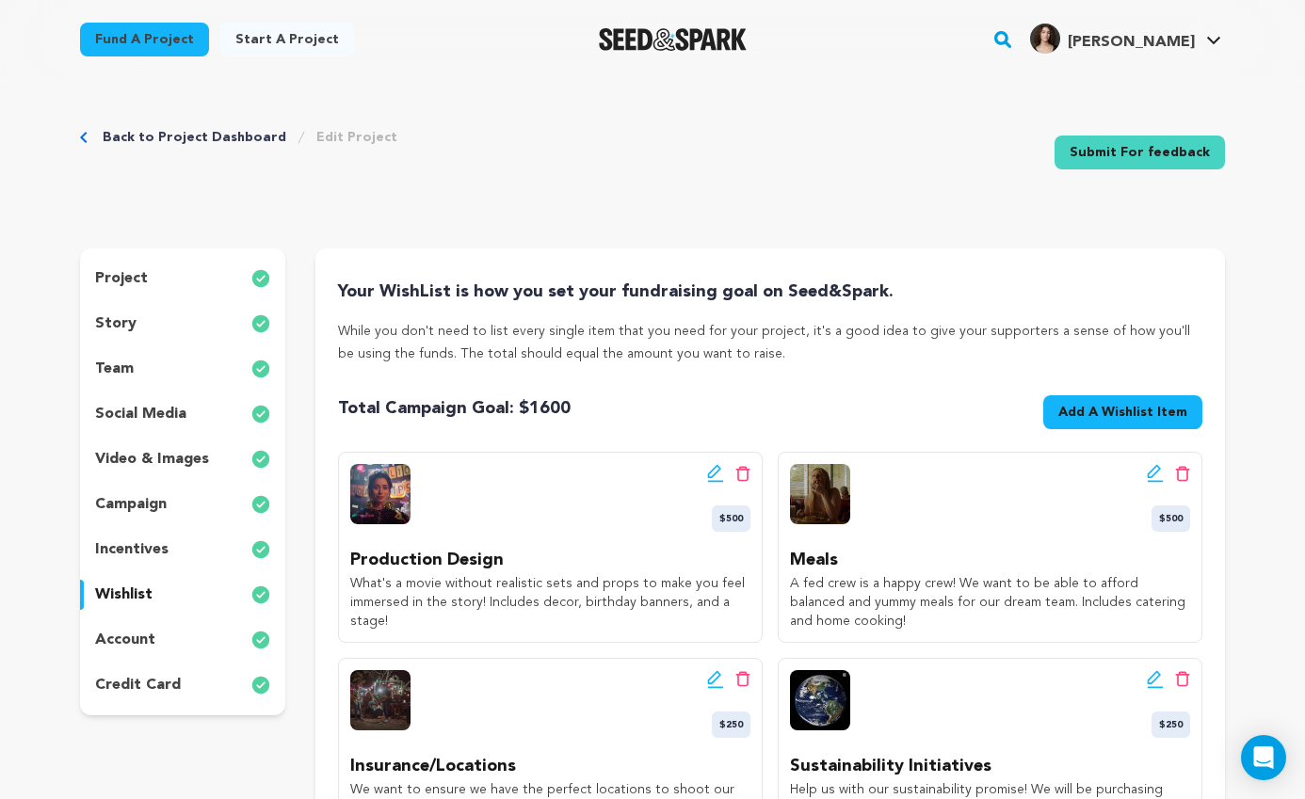
click at [278, 524] on div "project story team social media video & images campaign incentives wishlist acc…" at bounding box center [182, 482] width 205 height 467
click at [226, 511] on div "campaign" at bounding box center [182, 505] width 205 height 30
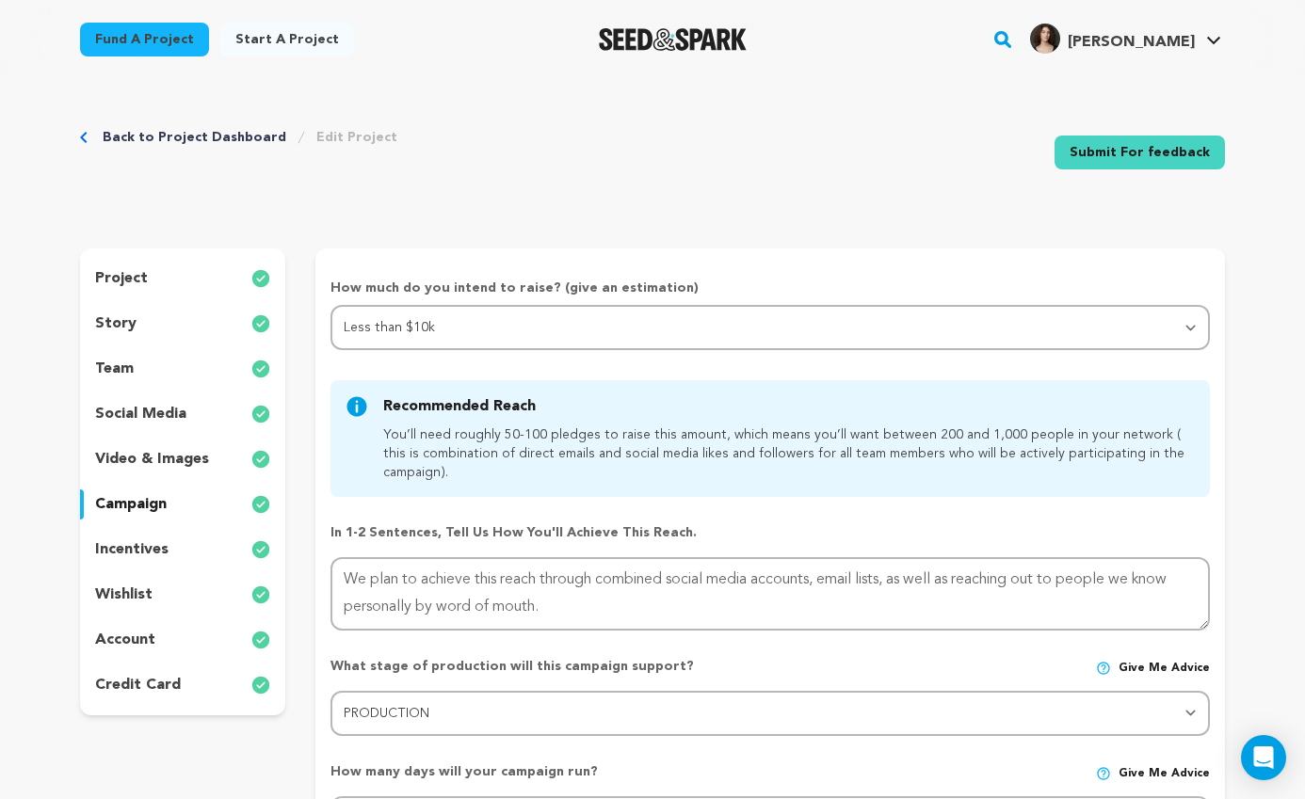
click at [662, 169] on div "Back to Project Dashboard Edit Project Submit For feedback Submit For feedback" at bounding box center [652, 156] width 1145 height 124
click at [153, 268] on div "project" at bounding box center [182, 279] width 205 height 30
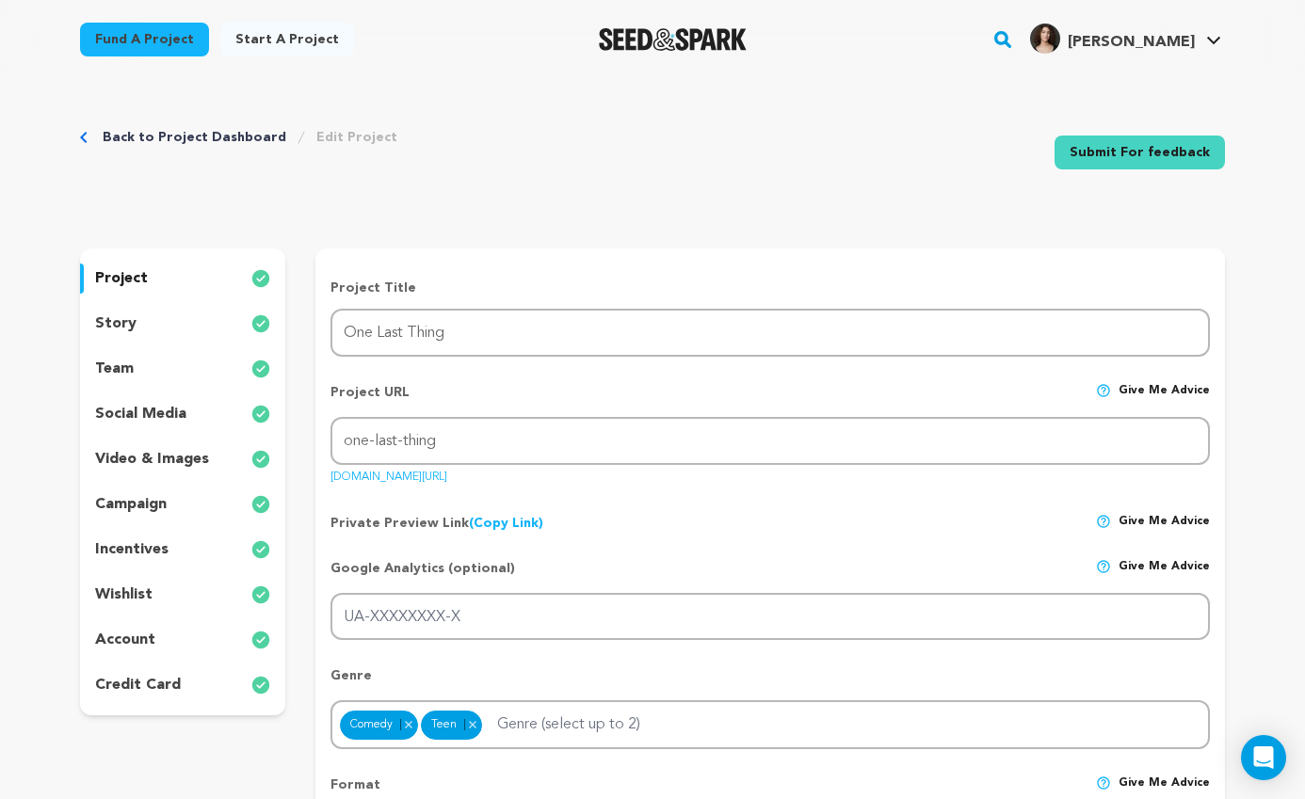
click at [181, 315] on div "story" at bounding box center [182, 324] width 205 height 30
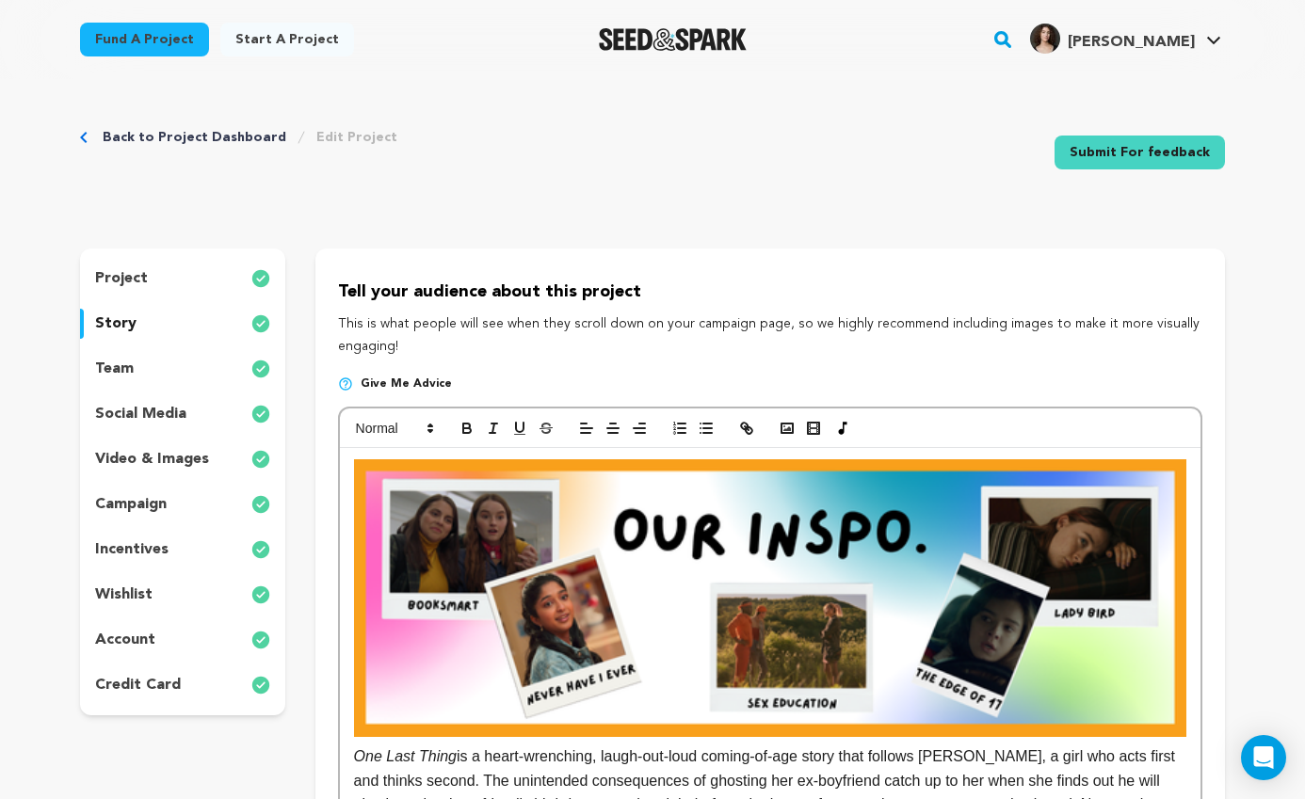
click at [173, 596] on div "wishlist" at bounding box center [182, 595] width 205 height 30
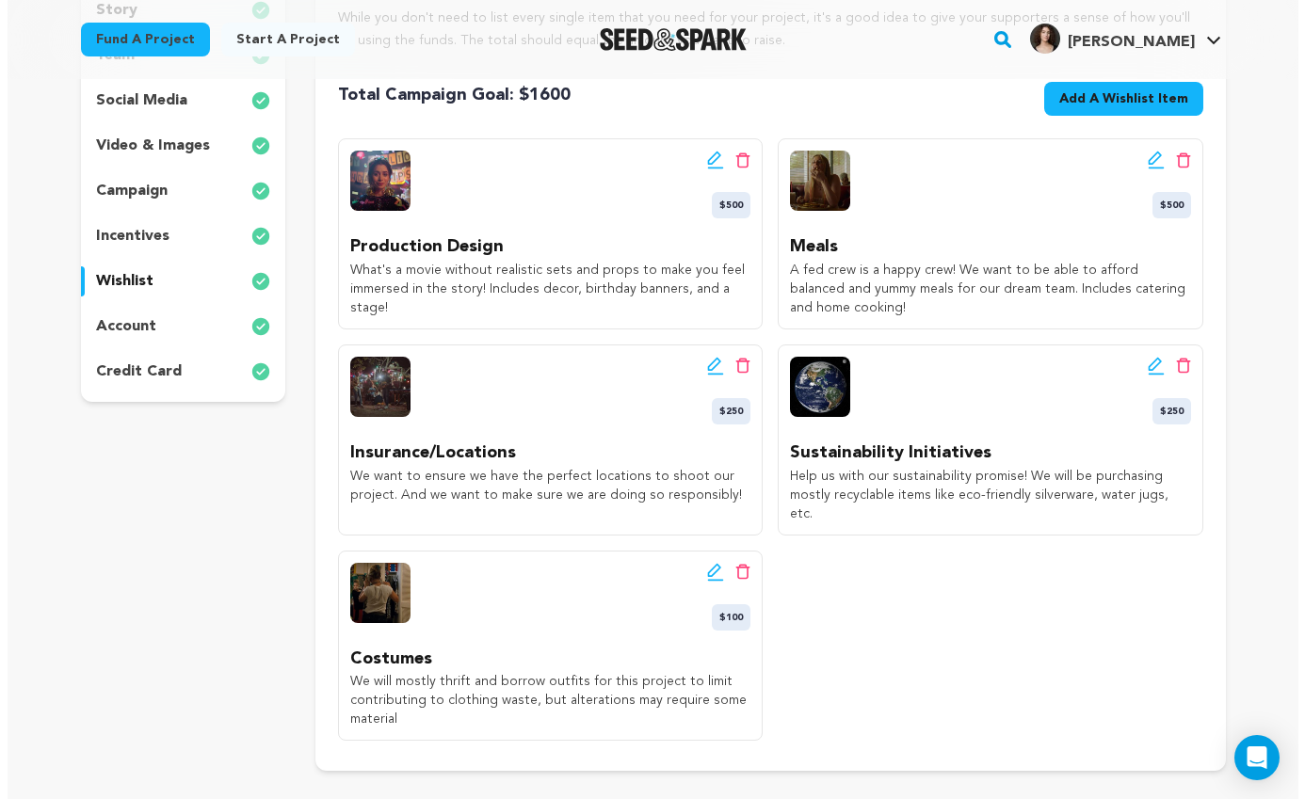
scroll to position [251, 0]
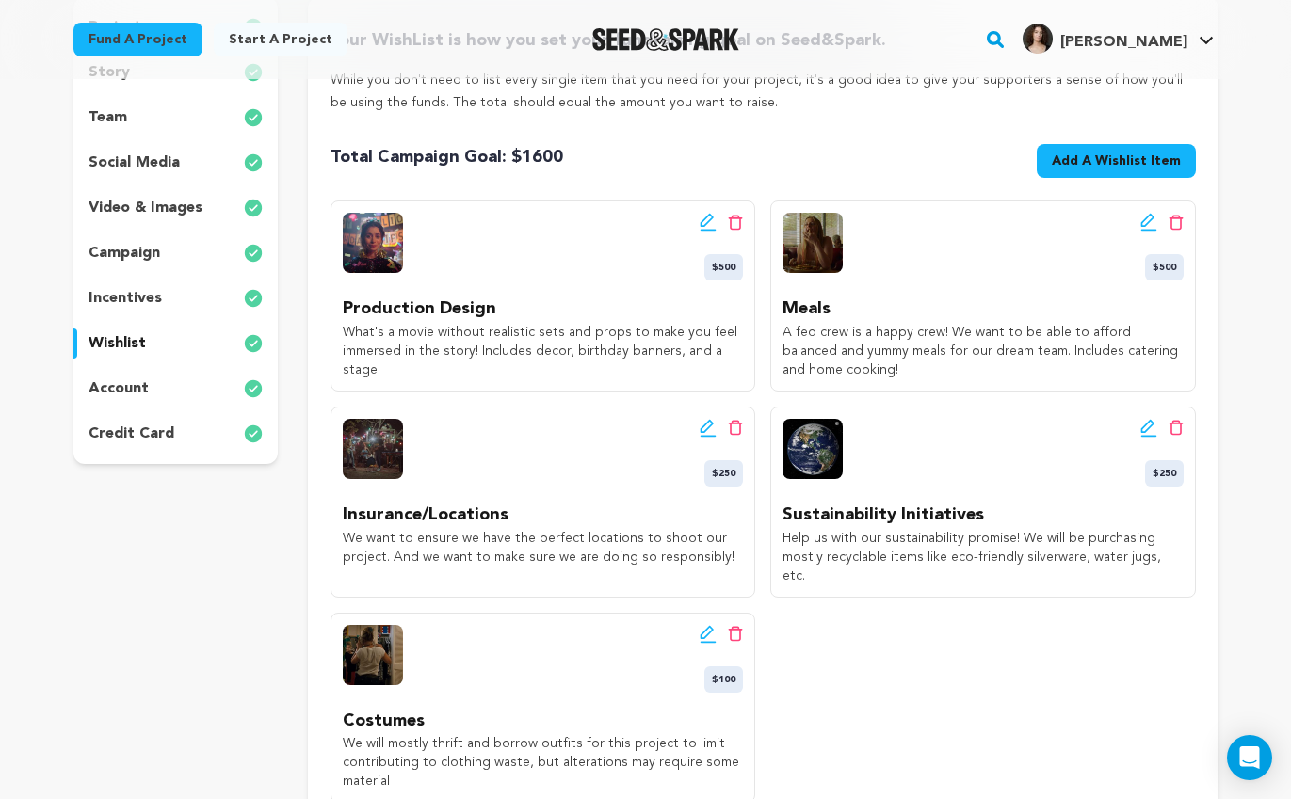
click at [1125, 150] on button "Add A Wishlist Item New Wishlist Item" at bounding box center [1116, 161] width 159 height 34
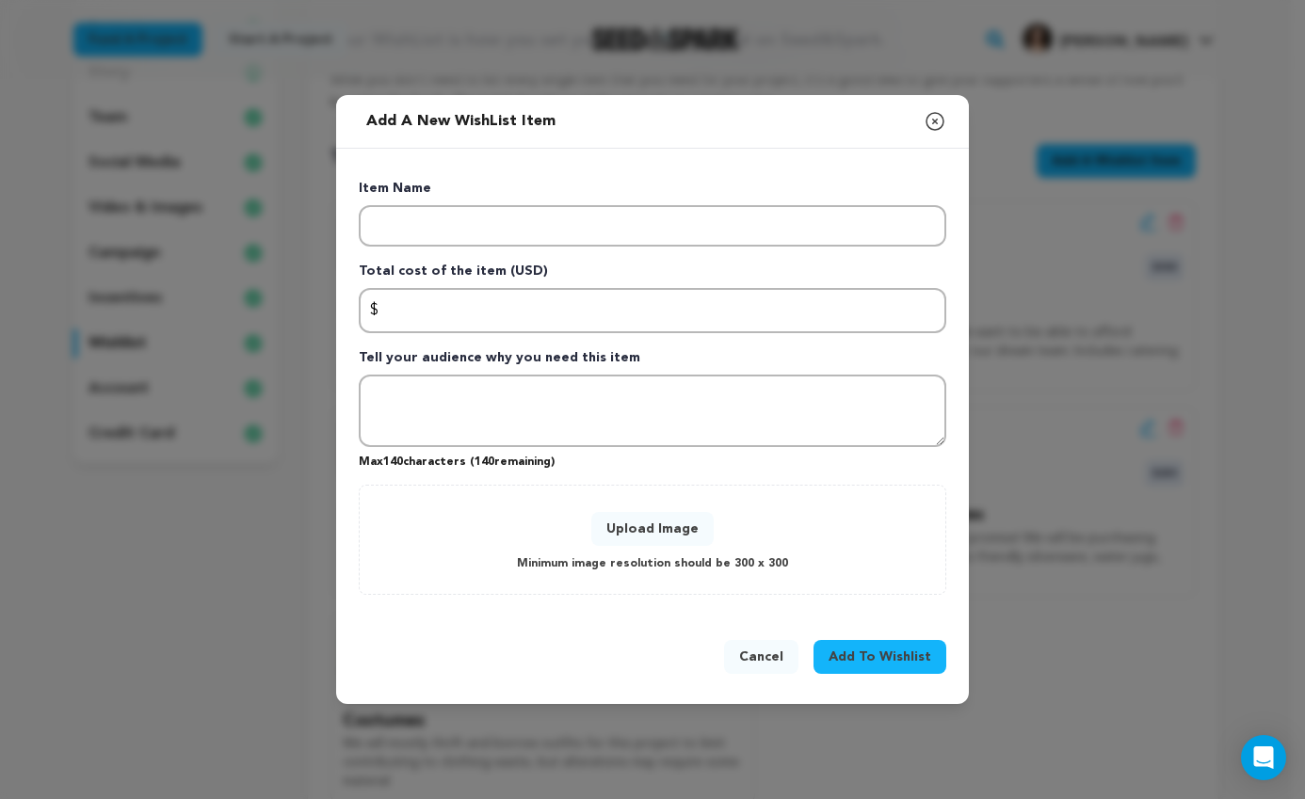
click at [464, 195] on p "Item Name" at bounding box center [653, 192] width 588 height 26
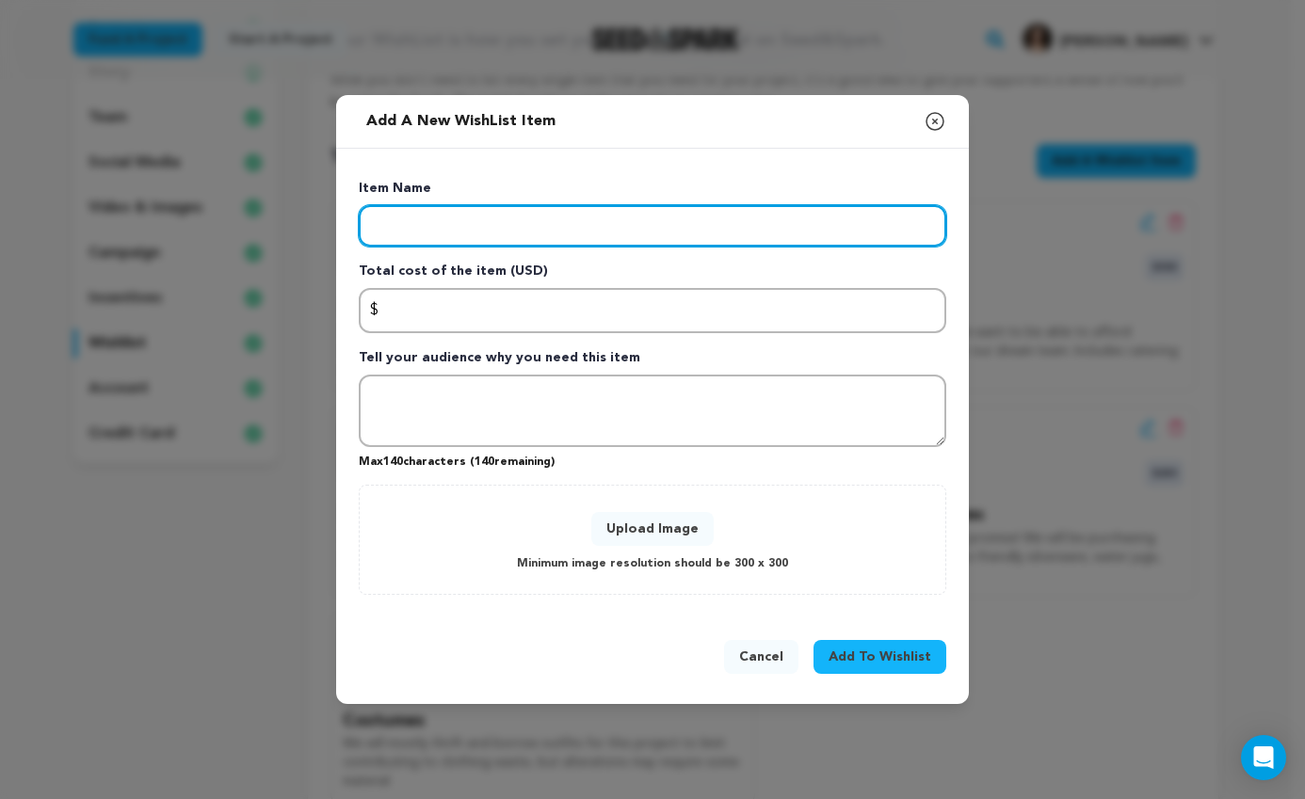
click at [470, 226] on input "Enter item name" at bounding box center [653, 225] width 588 height 41
type input "Equipment"
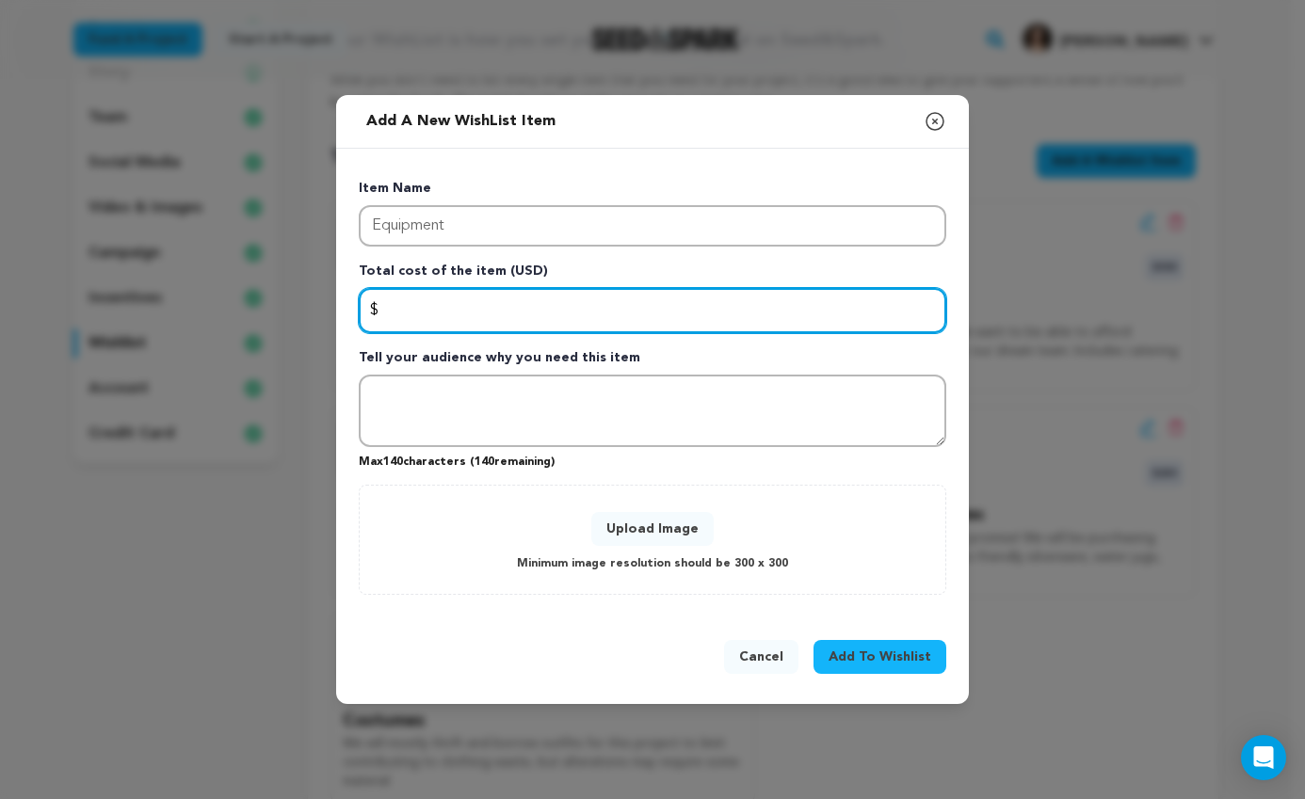
click at [504, 315] on input "Enter total cost of the item" at bounding box center [653, 310] width 588 height 45
type input "400"
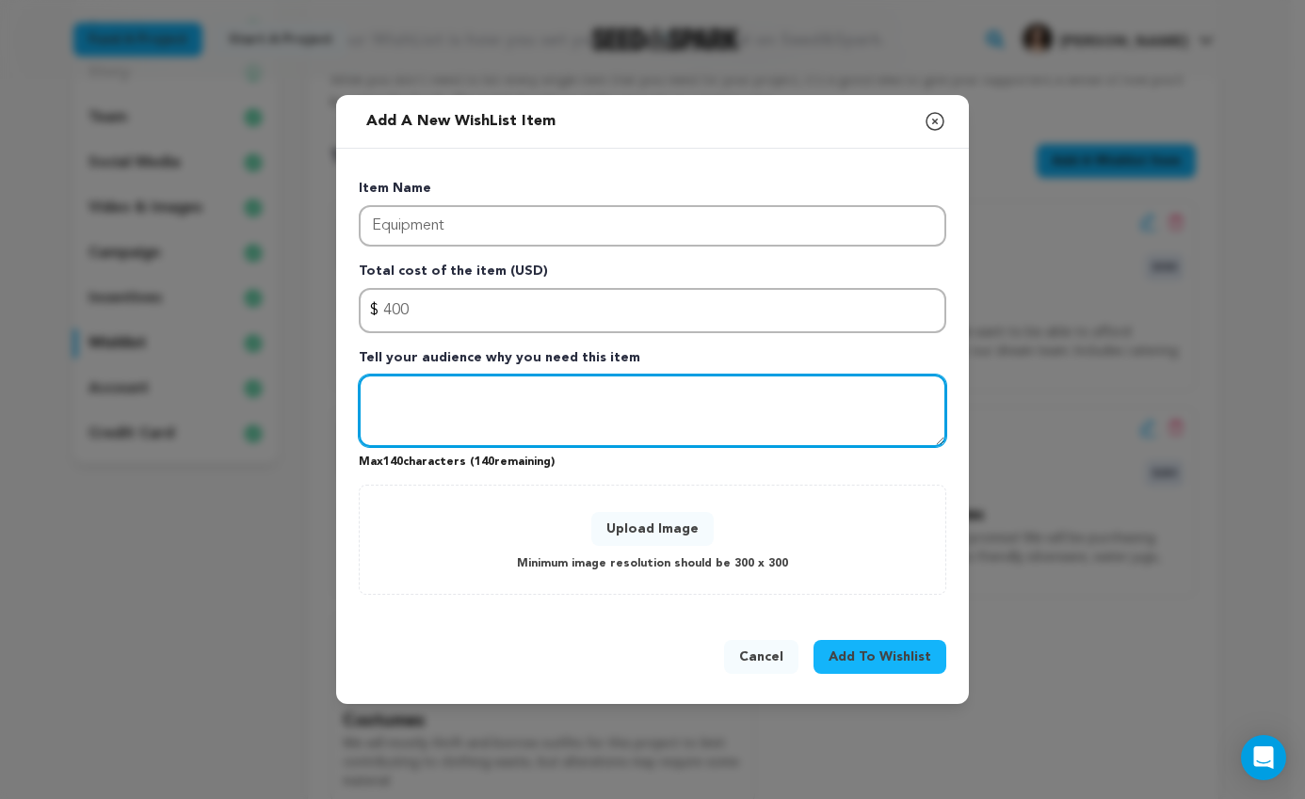
click at [544, 404] on textarea "Tell your audience why you need this item" at bounding box center [653, 411] width 588 height 73
click at [486, 426] on textarea "We plan to borrow some equipment but may still need to rent some items like sur…" at bounding box center [653, 411] width 588 height 73
click at [800, 421] on textarea "We plan to borrow some equipment but may still need to rent some items like sur…" at bounding box center [653, 411] width 588 height 73
type textarea "We plan to borrow some equipment but may still need to rent some items like sur…"
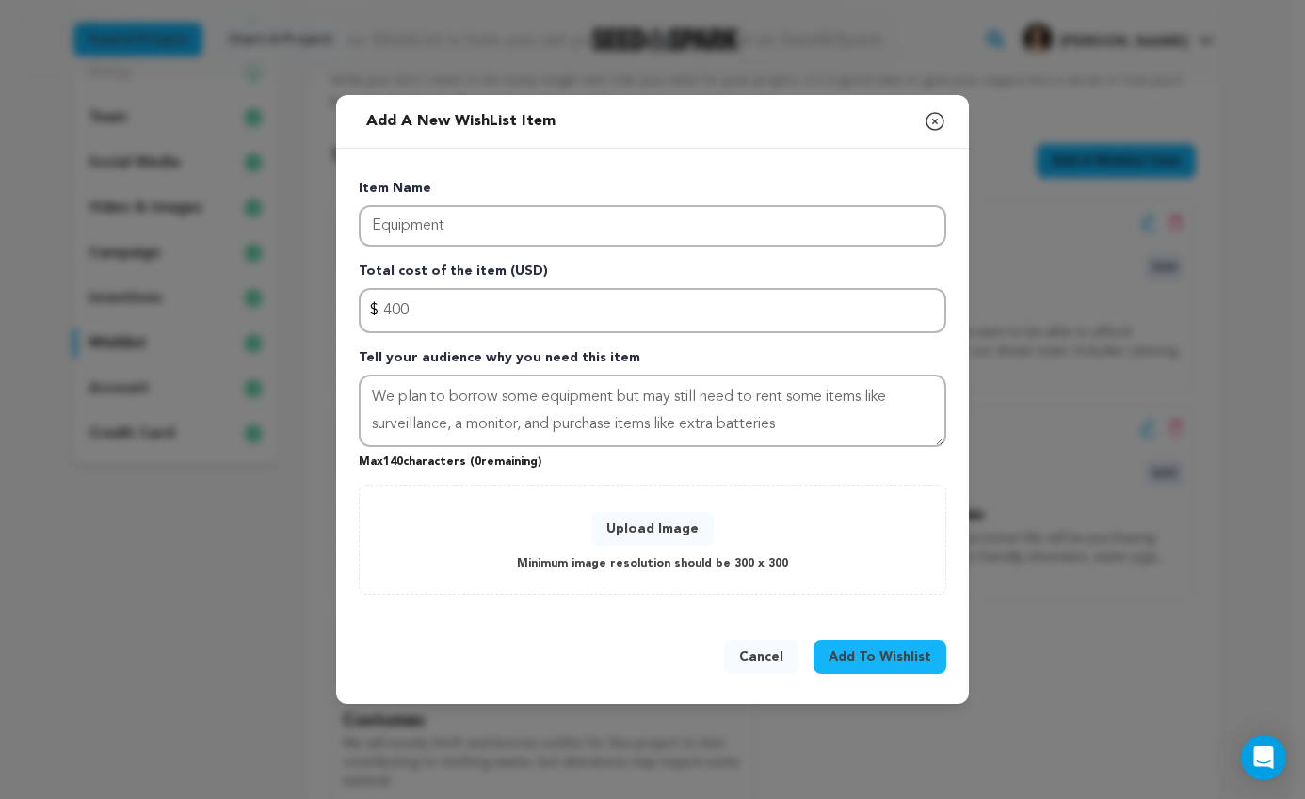
click at [665, 540] on button "Upload Image" at bounding box center [652, 529] width 122 height 34
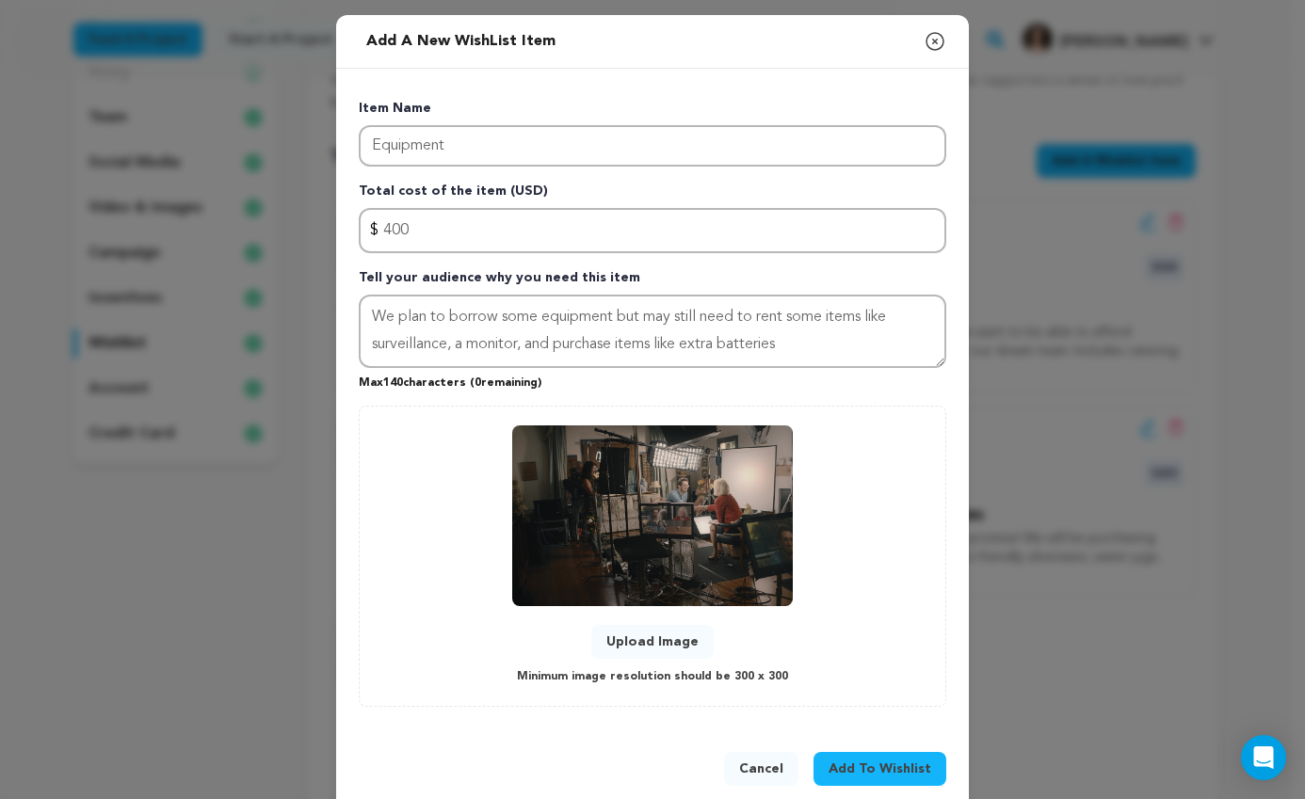
click at [887, 766] on span "Add To Wishlist" at bounding box center [880, 769] width 103 height 19
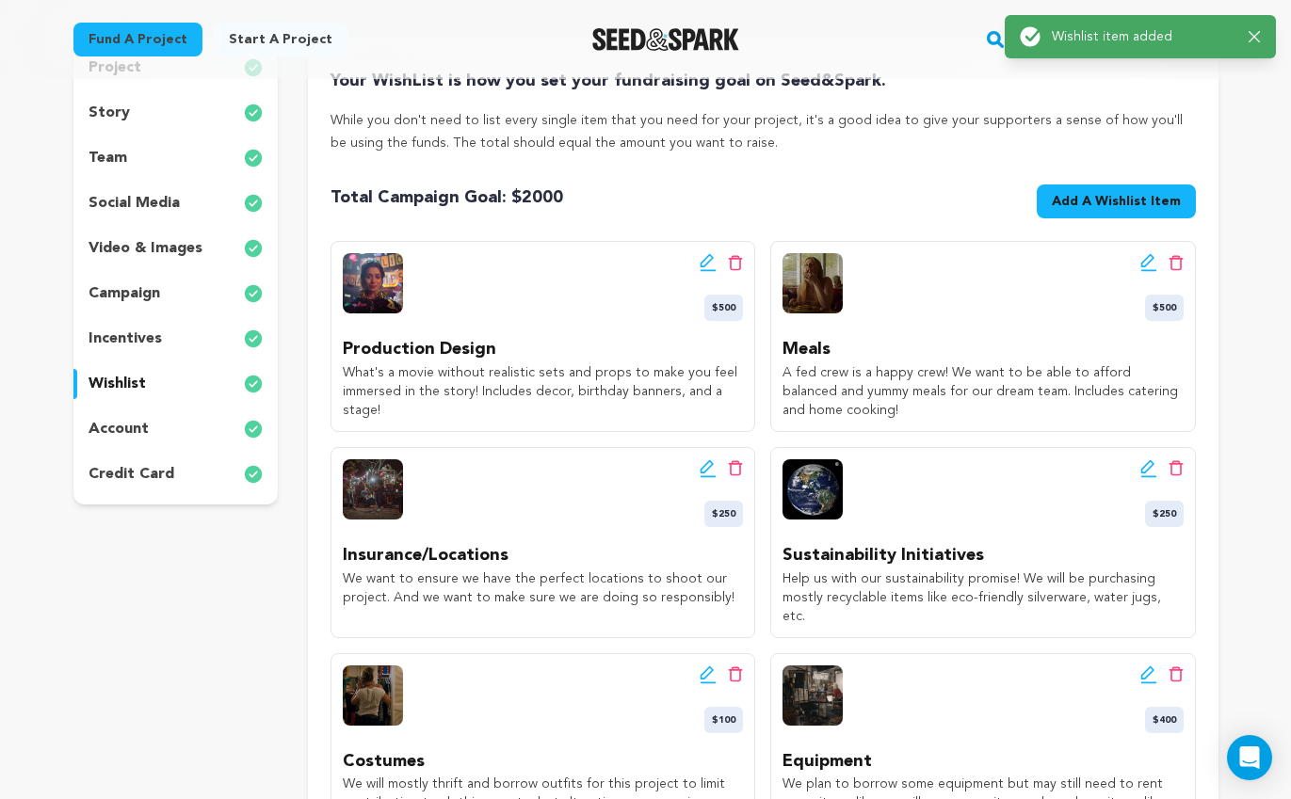
scroll to position [3, 0]
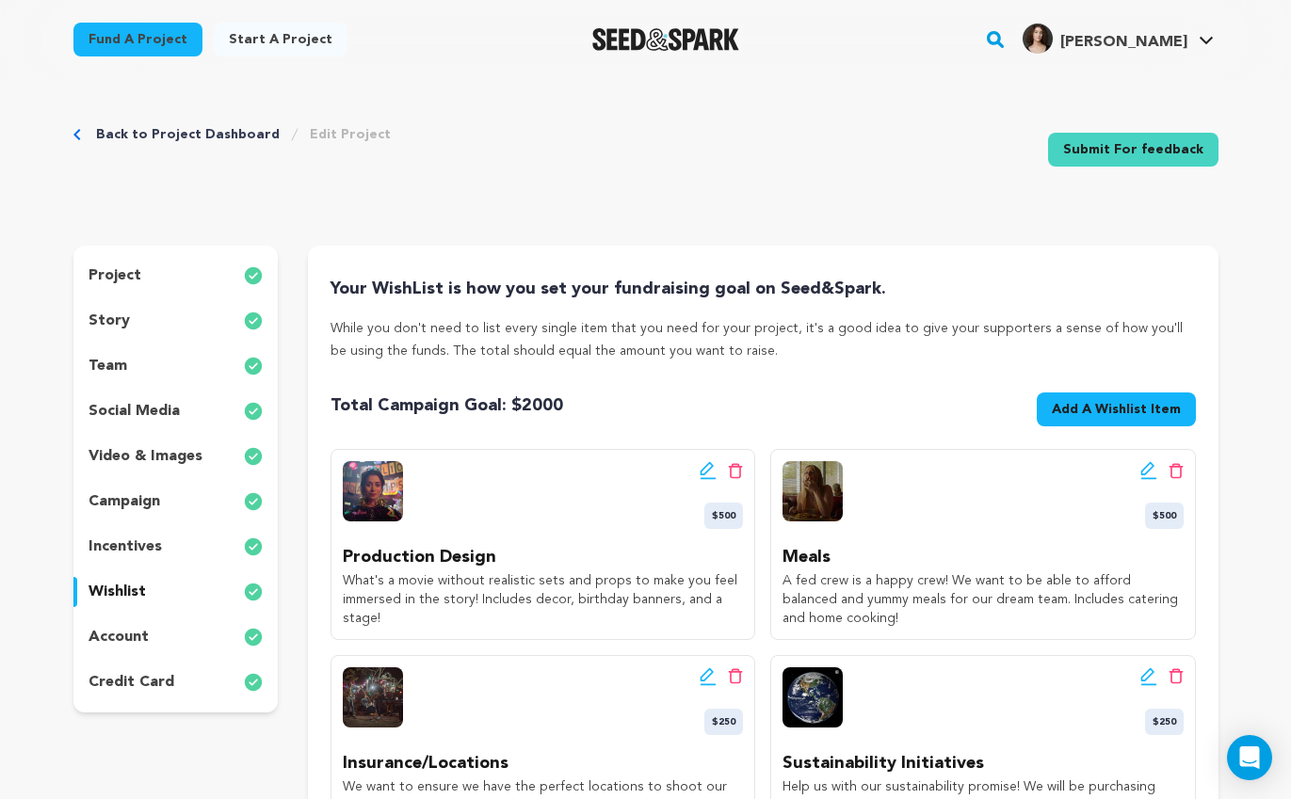
click at [183, 321] on div "story" at bounding box center [175, 321] width 205 height 30
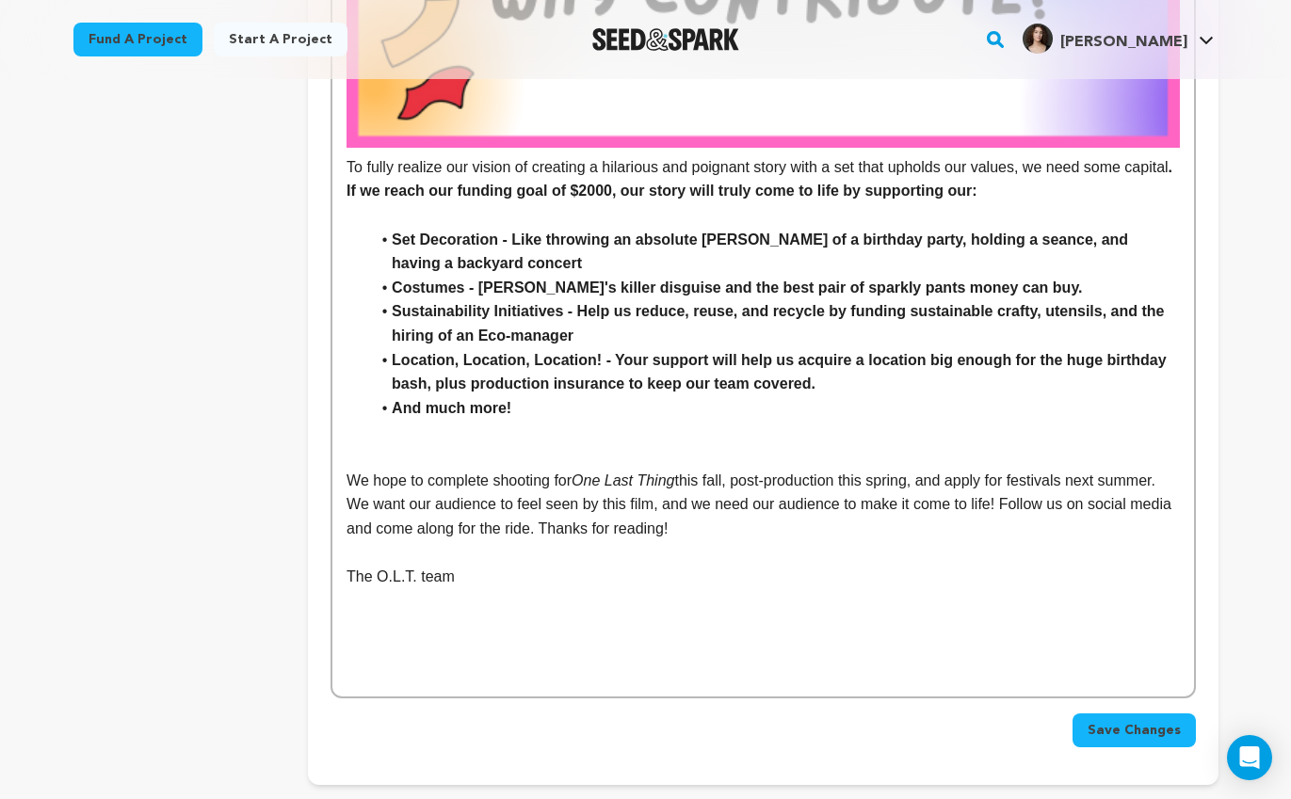
scroll to position [2560, 0]
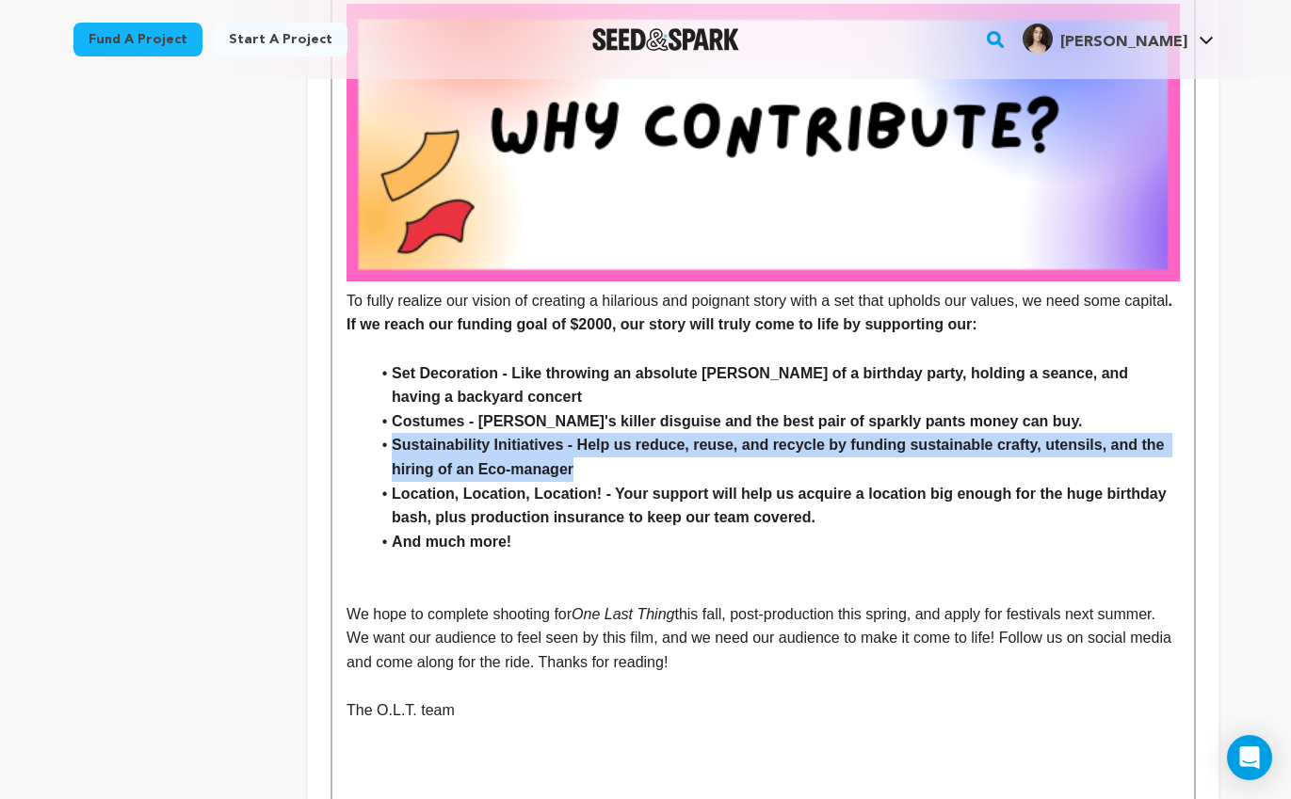
drag, startPoint x: 591, startPoint y: 468, endPoint x: 389, endPoint y: 469, distance: 202.5
click at [365, 450] on ul "Set Decoration - Like throwing an absolute rager of a birthday party, holding a…" at bounding box center [763, 458] width 832 height 193
click at [396, 475] on strong "Sustainability Initiatives - Help us reduce, reuse, and recycle by funding sust…" at bounding box center [780, 457] width 777 height 40
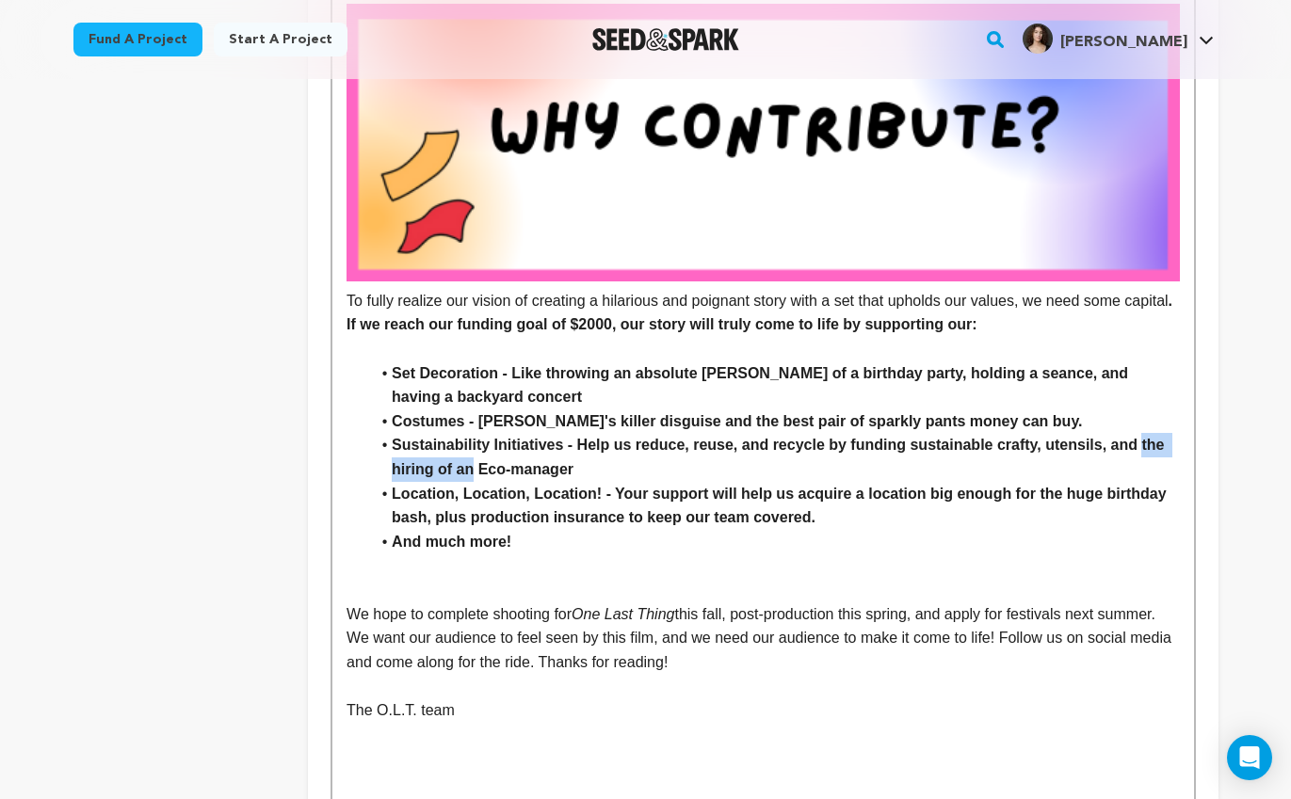
drag, startPoint x: 1153, startPoint y: 438, endPoint x: 475, endPoint y: 475, distance: 679.0
click at [475, 475] on strong "Sustainability Initiatives - Help us reduce, reuse, and recycle by funding sust…" at bounding box center [780, 457] width 777 height 40
click at [558, 539] on li "And much more!" at bounding box center [774, 542] width 810 height 24
click at [697, 407] on li "Set Decoration - Like throwing an absolute [PERSON_NAME] of a birthday party, h…" at bounding box center [774, 386] width 810 height 48
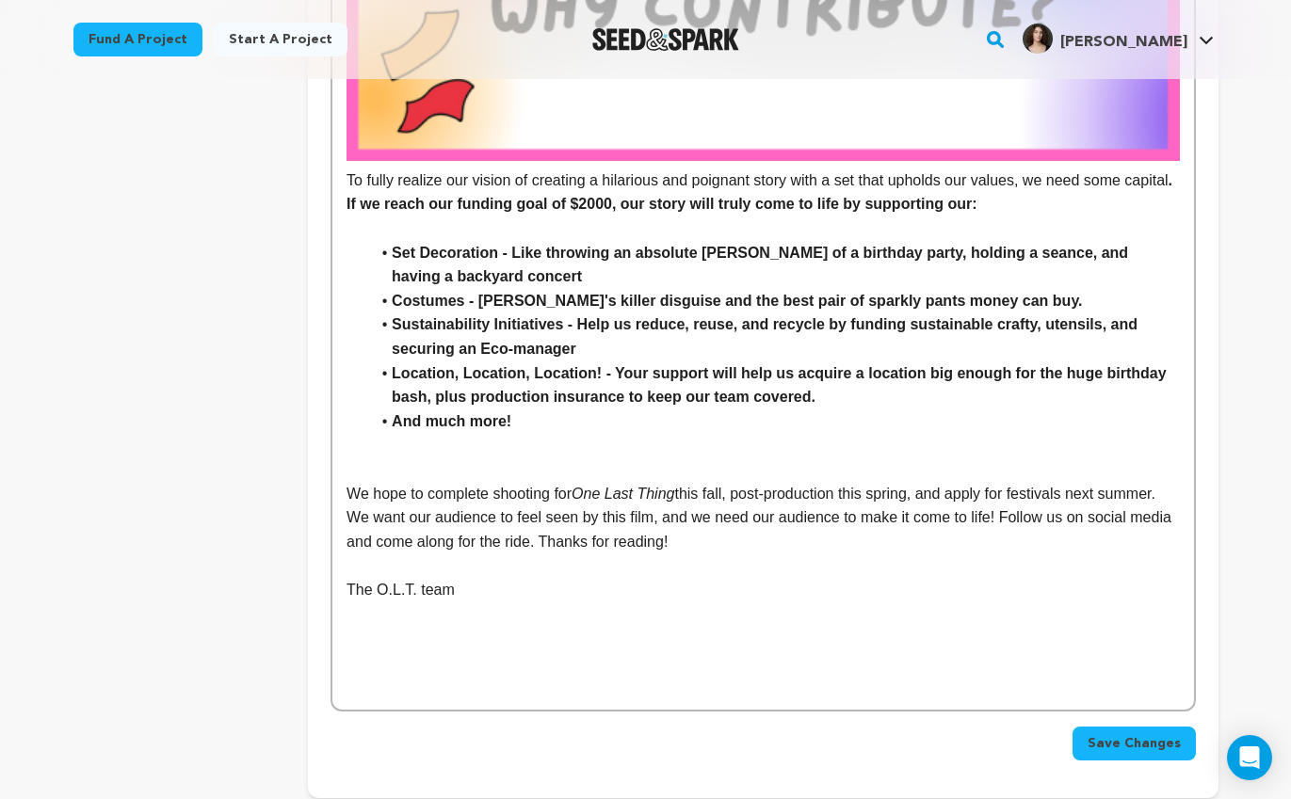
scroll to position [2677, 0]
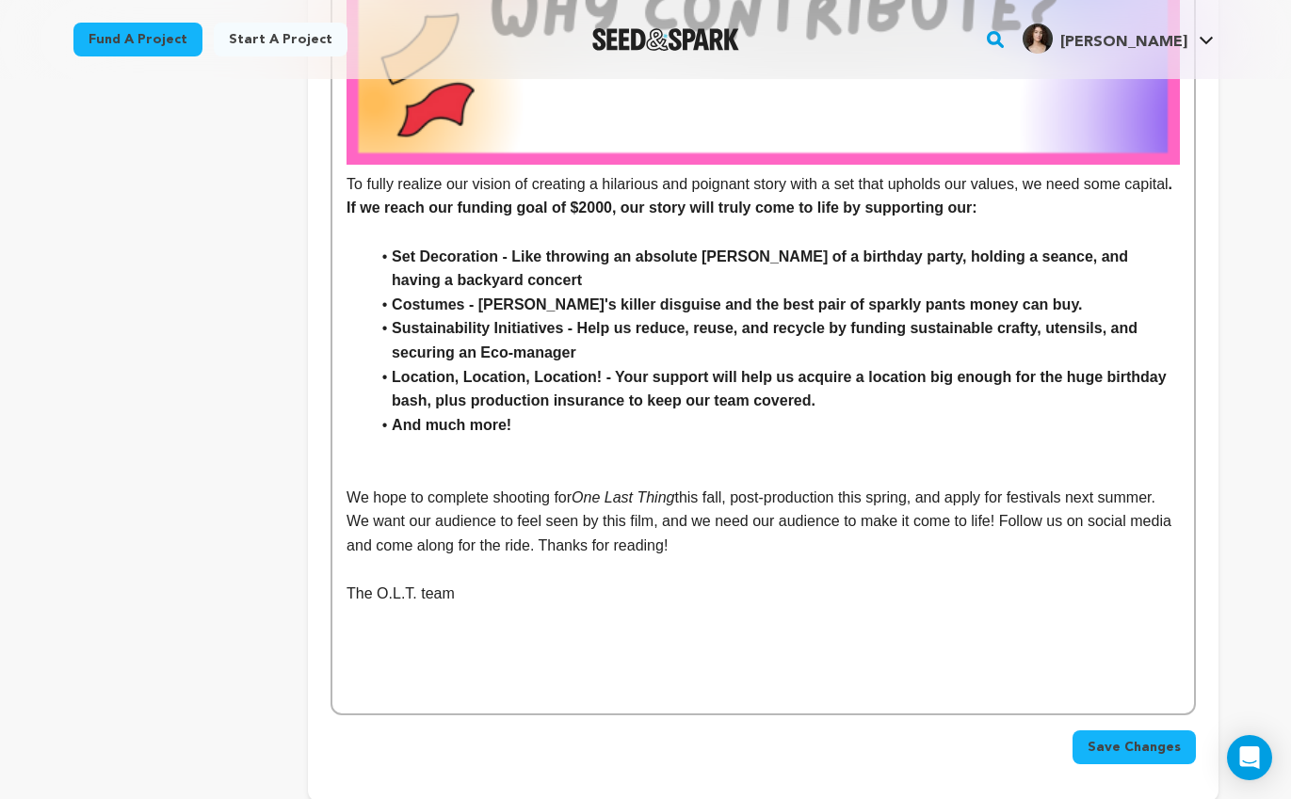
click at [500, 472] on p at bounding box center [763, 473] width 832 height 24
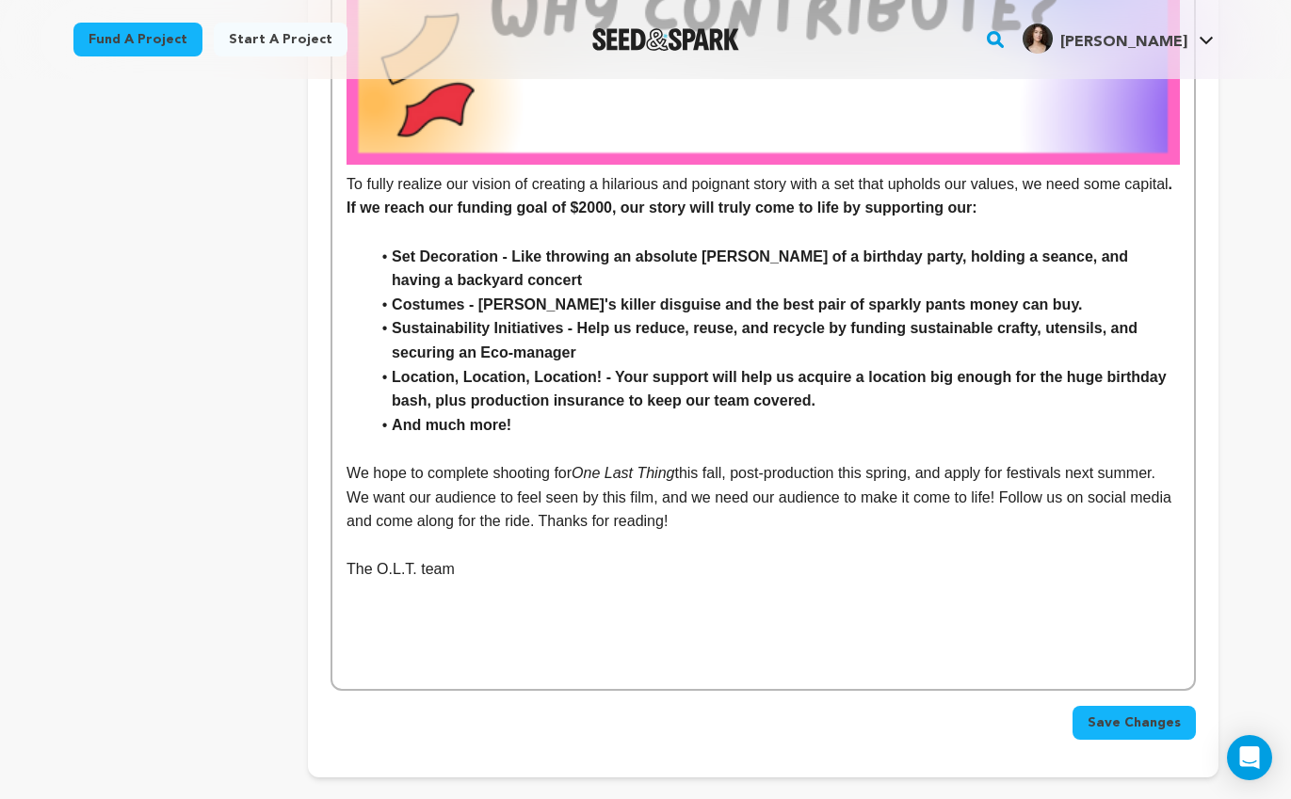
click at [1121, 712] on button "Save Changes" at bounding box center [1134, 723] width 123 height 34
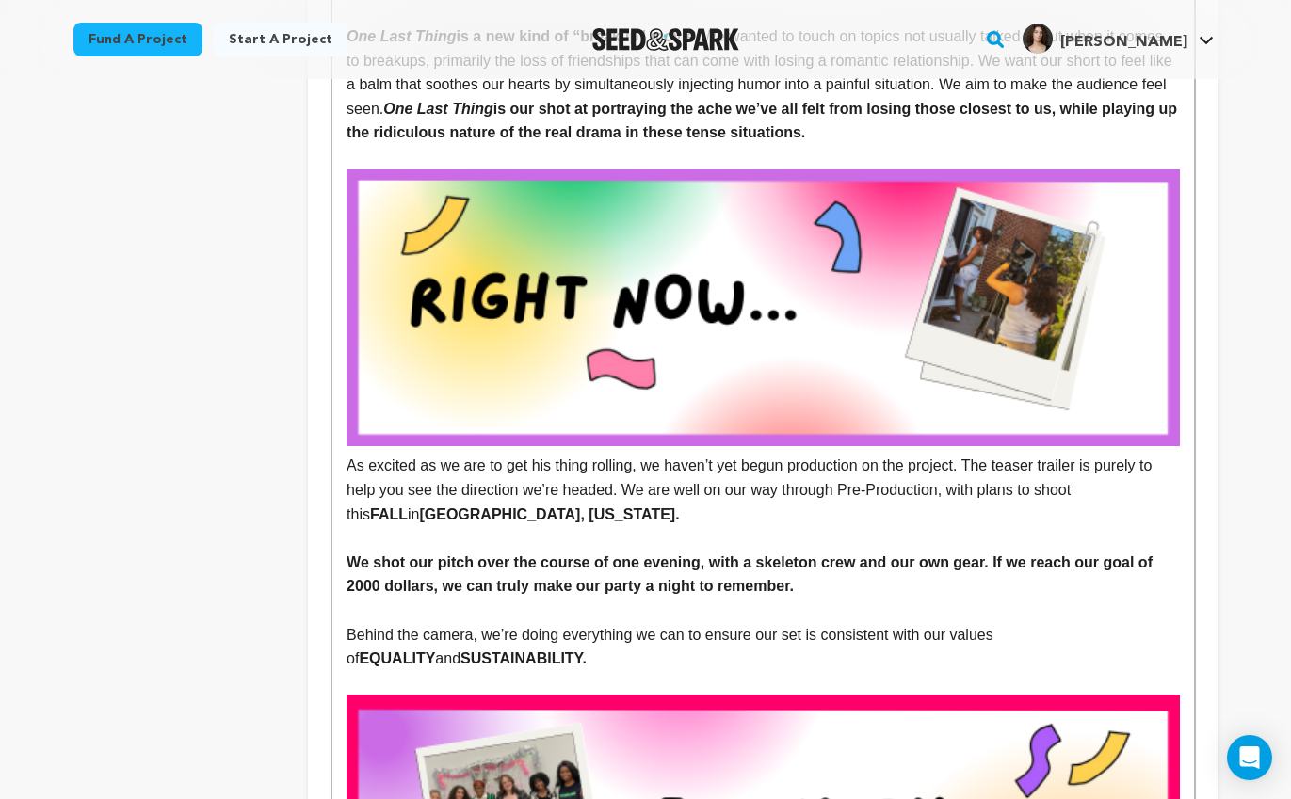
scroll to position [0, 0]
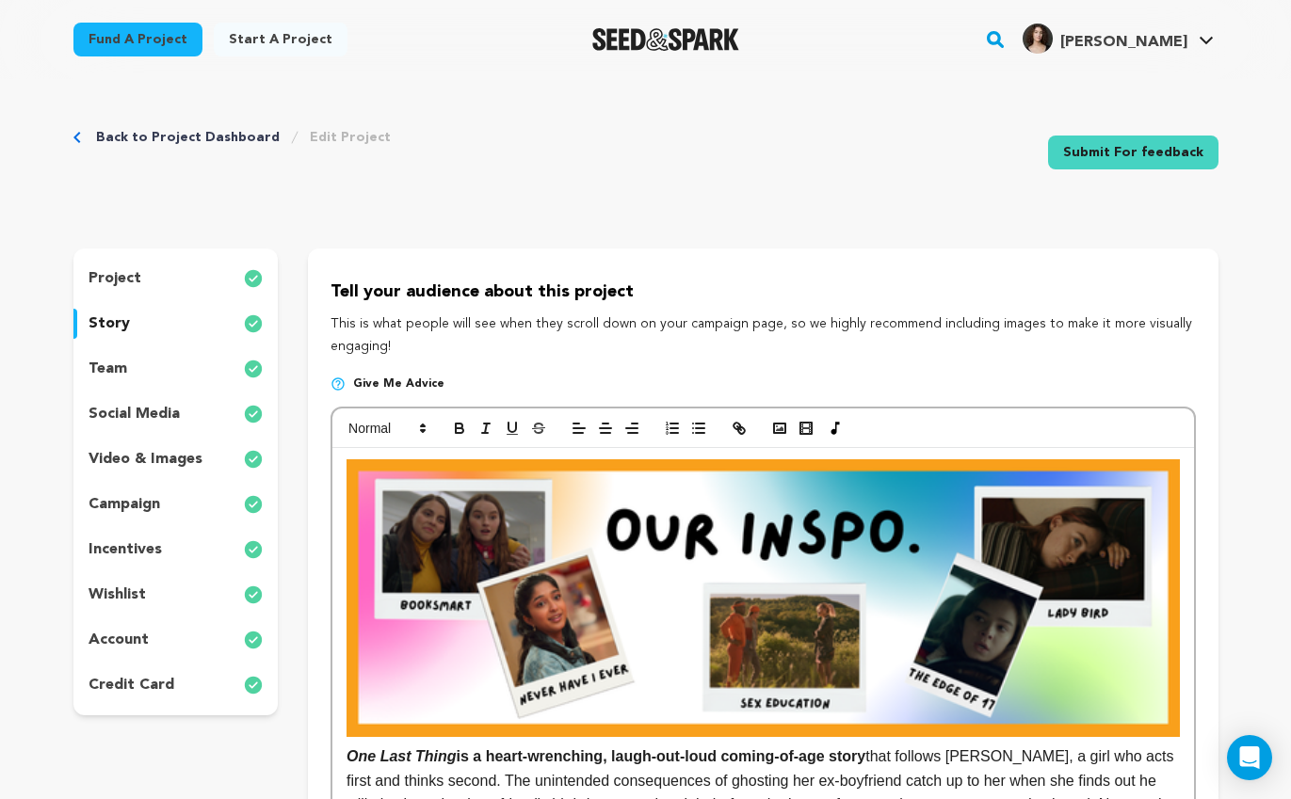
click at [135, 367] on div "team" at bounding box center [175, 369] width 205 height 30
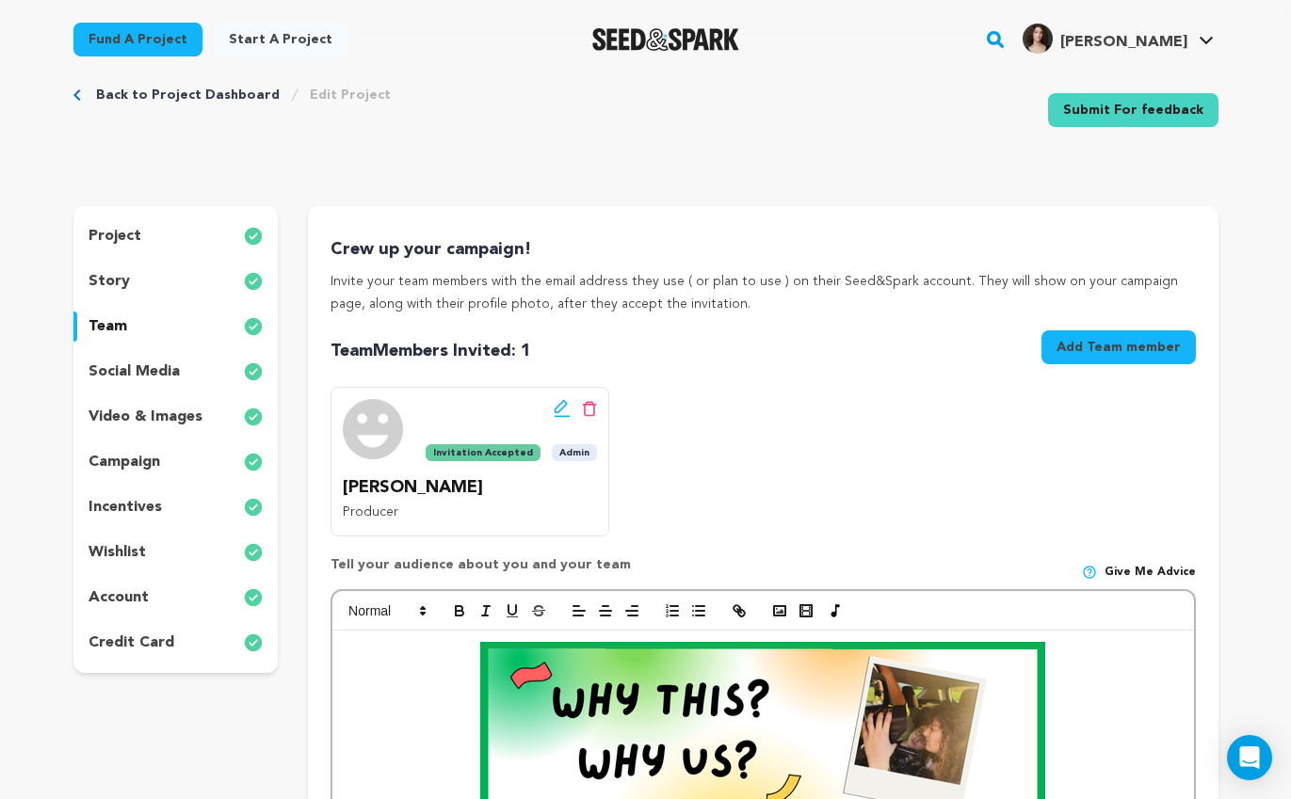
scroll to position [497, 0]
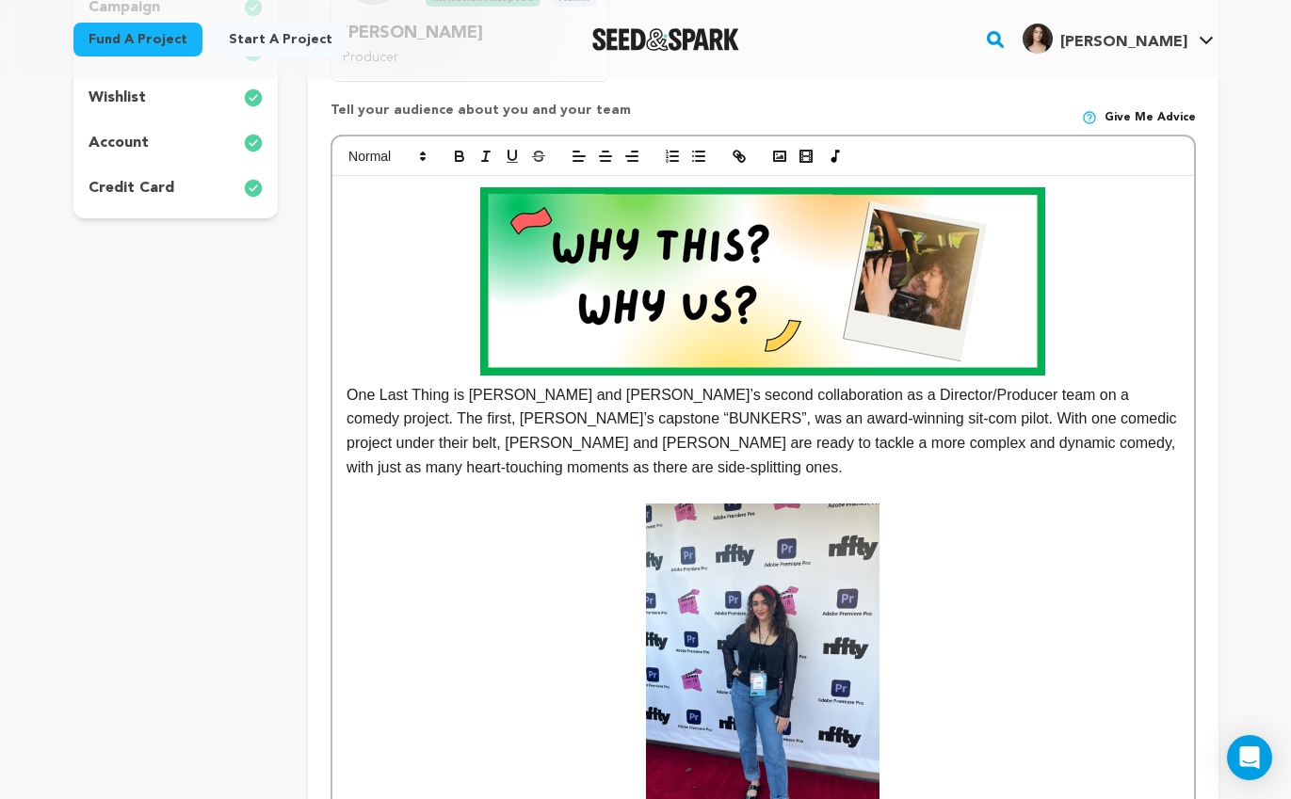
click at [777, 285] on img at bounding box center [762, 281] width 565 height 188
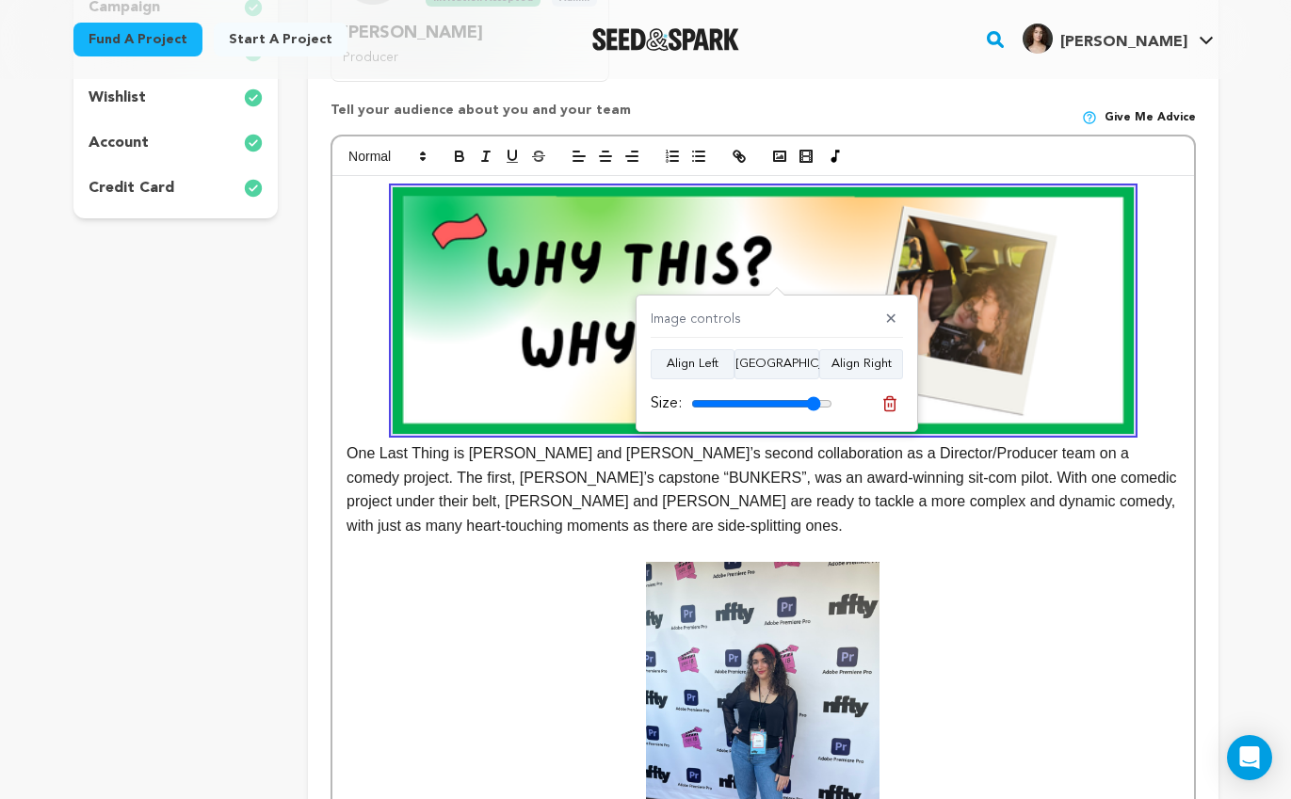
type input "100"
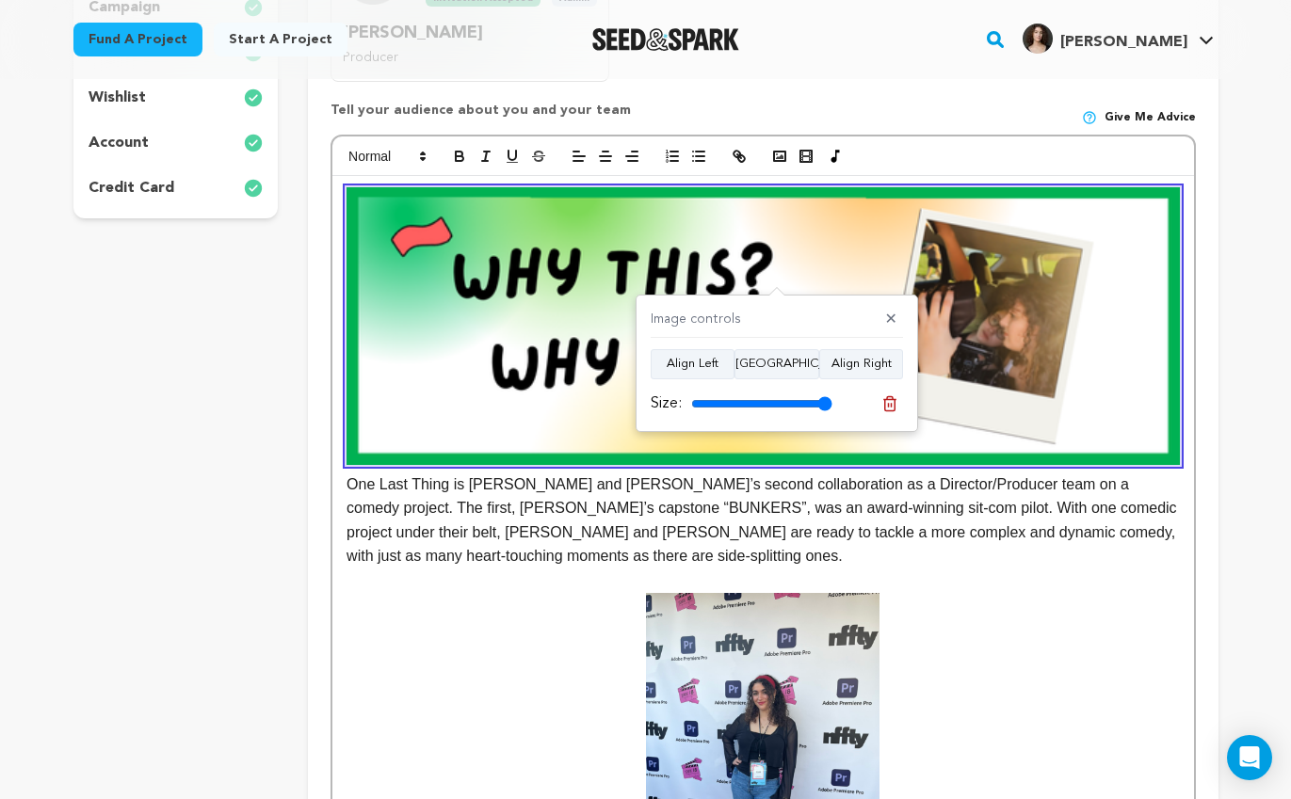
drag, startPoint x: 830, startPoint y: 399, endPoint x: 1091, endPoint y: 389, distance: 262.0
click at [832, 396] on input "range" at bounding box center [761, 403] width 141 height 15
click at [1098, 533] on p "One Last Thing is [PERSON_NAME] and [PERSON_NAME]’s second collaboration as a D…" at bounding box center [763, 377] width 832 height 381
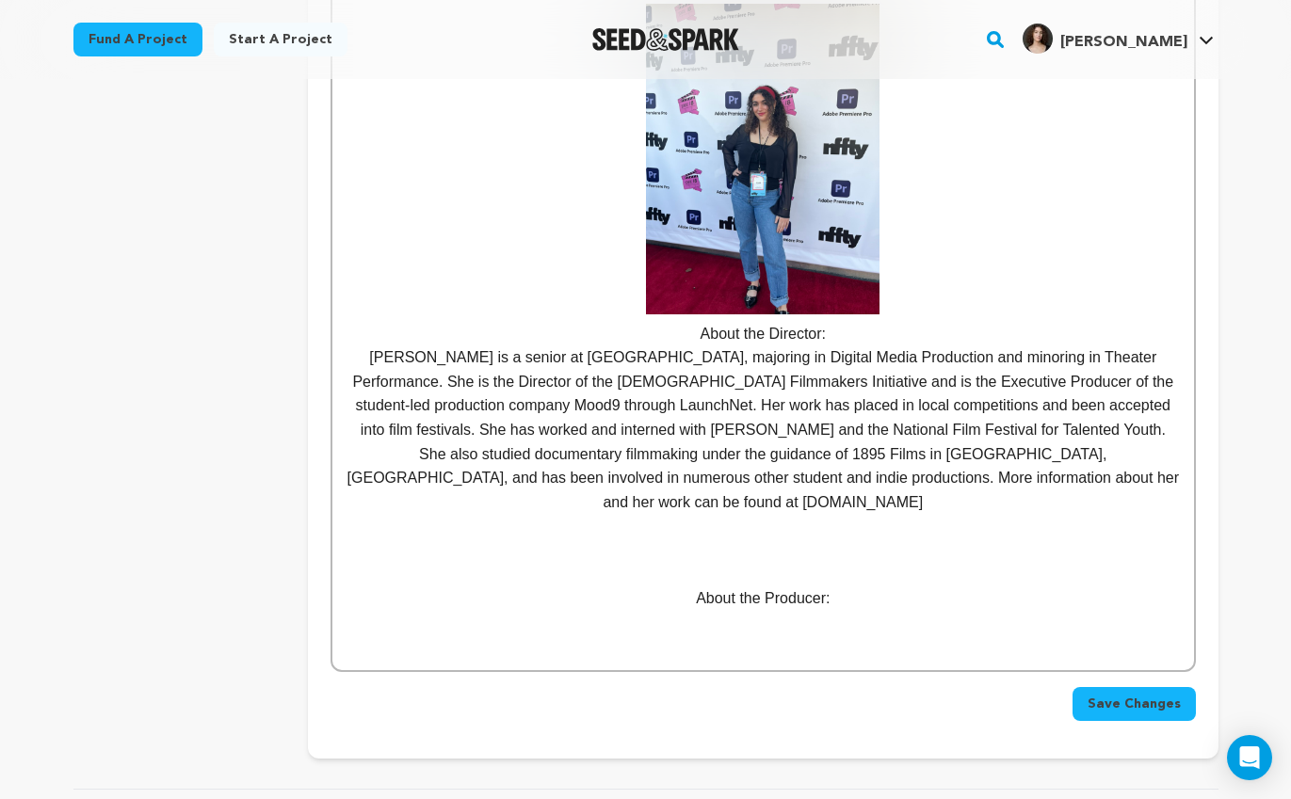
scroll to position [1097, 0]
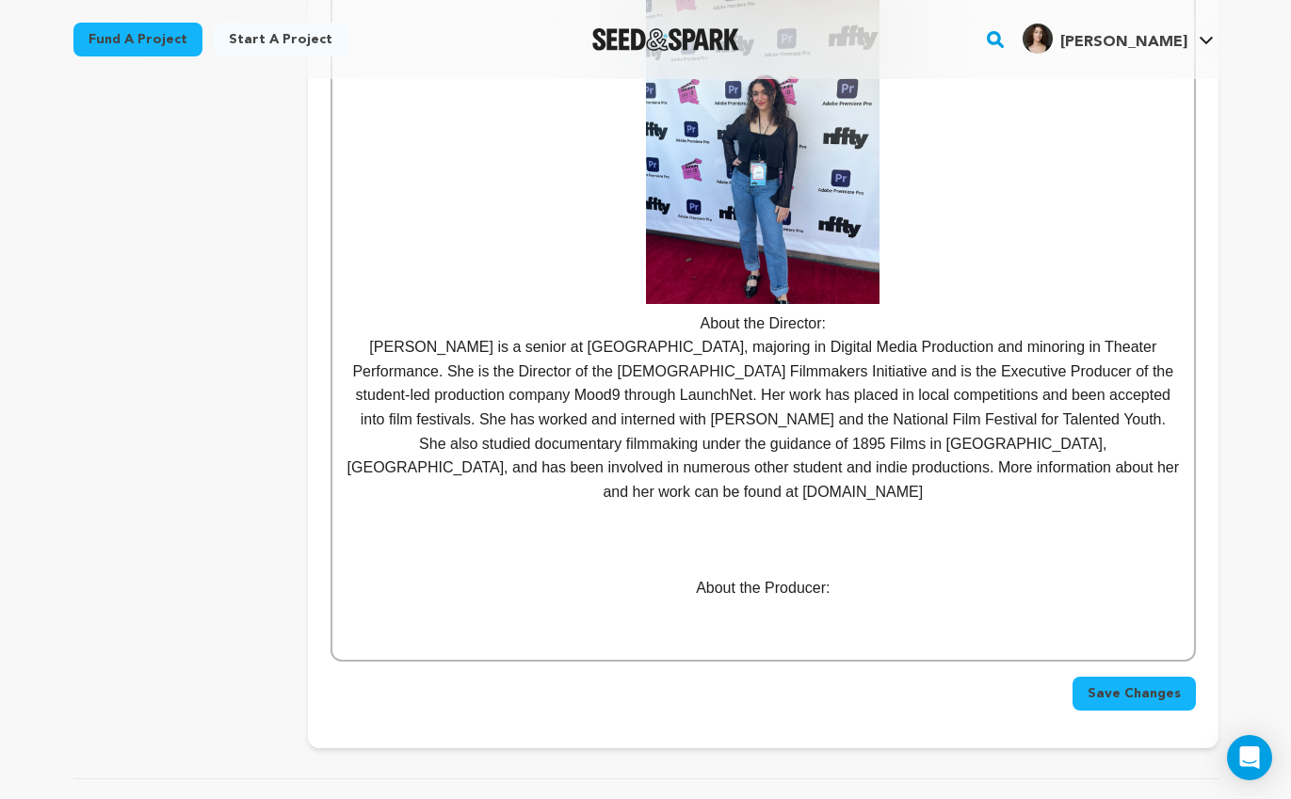
click at [1008, 326] on p "About the Director:" at bounding box center [763, 164] width 832 height 343
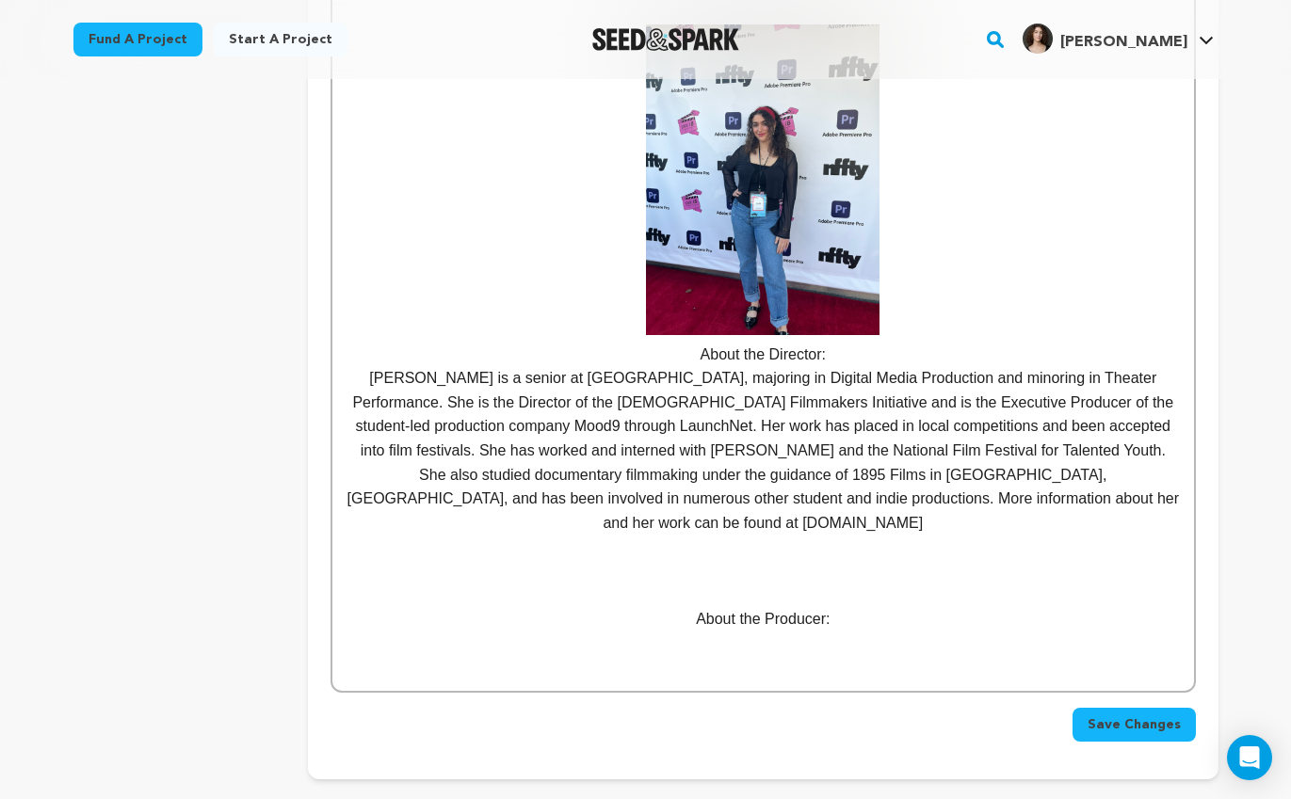
scroll to position [1073, 0]
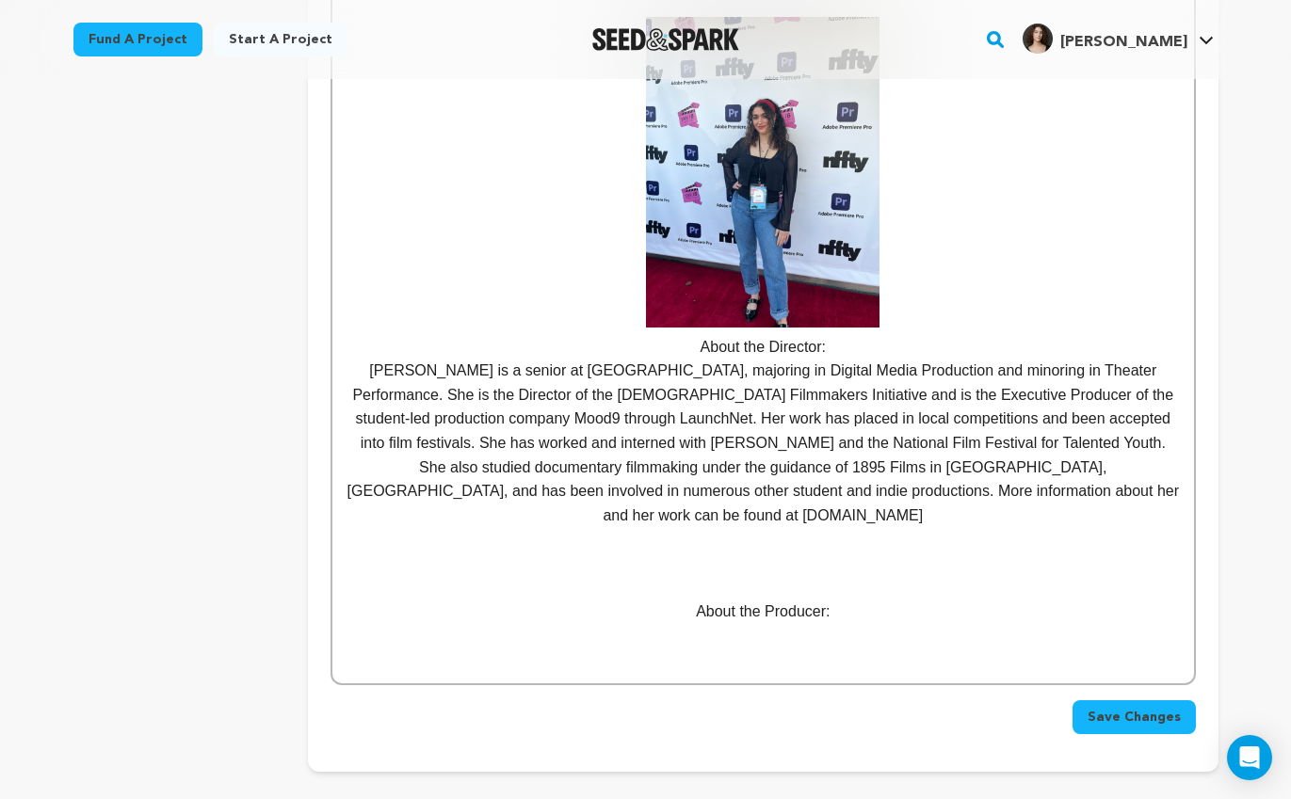
click at [1149, 708] on span "Save Changes" at bounding box center [1134, 717] width 93 height 19
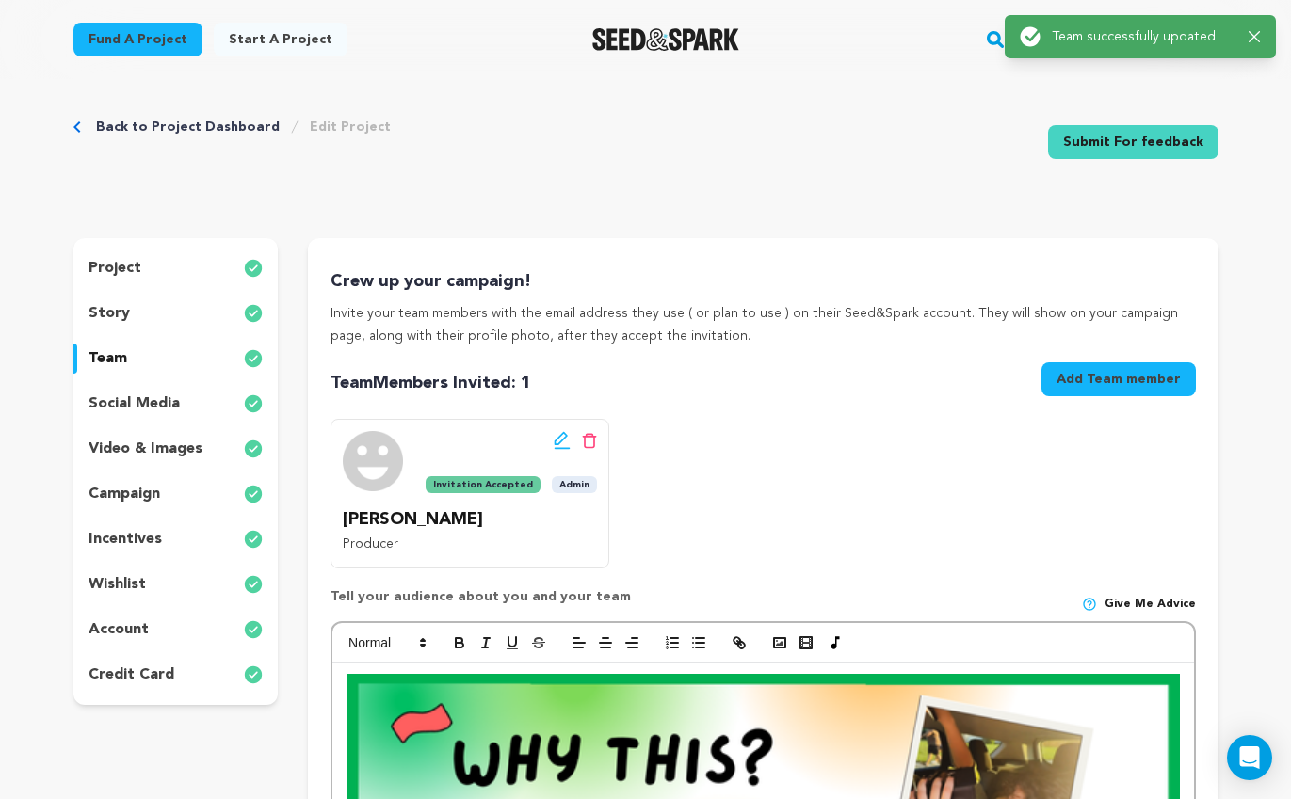
scroll to position [0, 0]
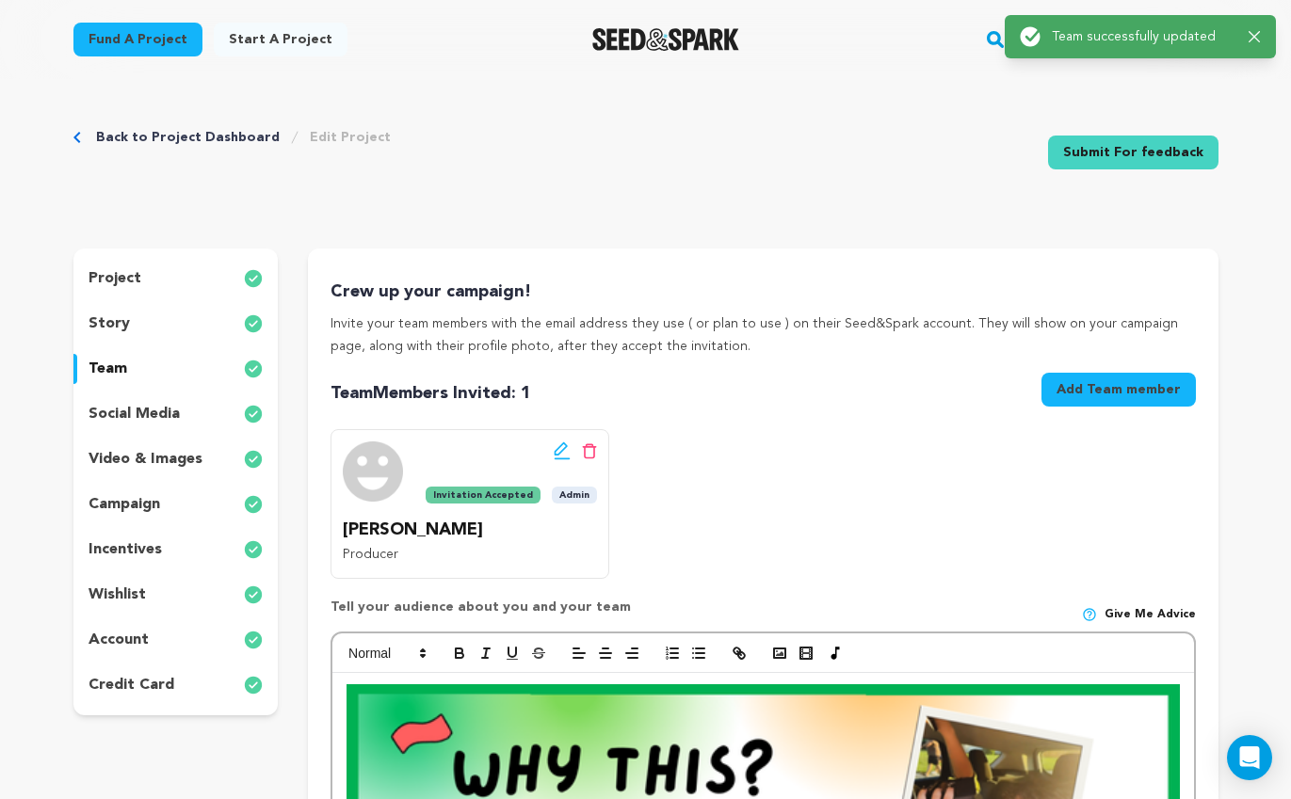
click at [199, 250] on div "project story team social media video & images campaign incentives wishlist acc…" at bounding box center [175, 482] width 205 height 467
click at [202, 265] on div "project" at bounding box center [175, 279] width 205 height 30
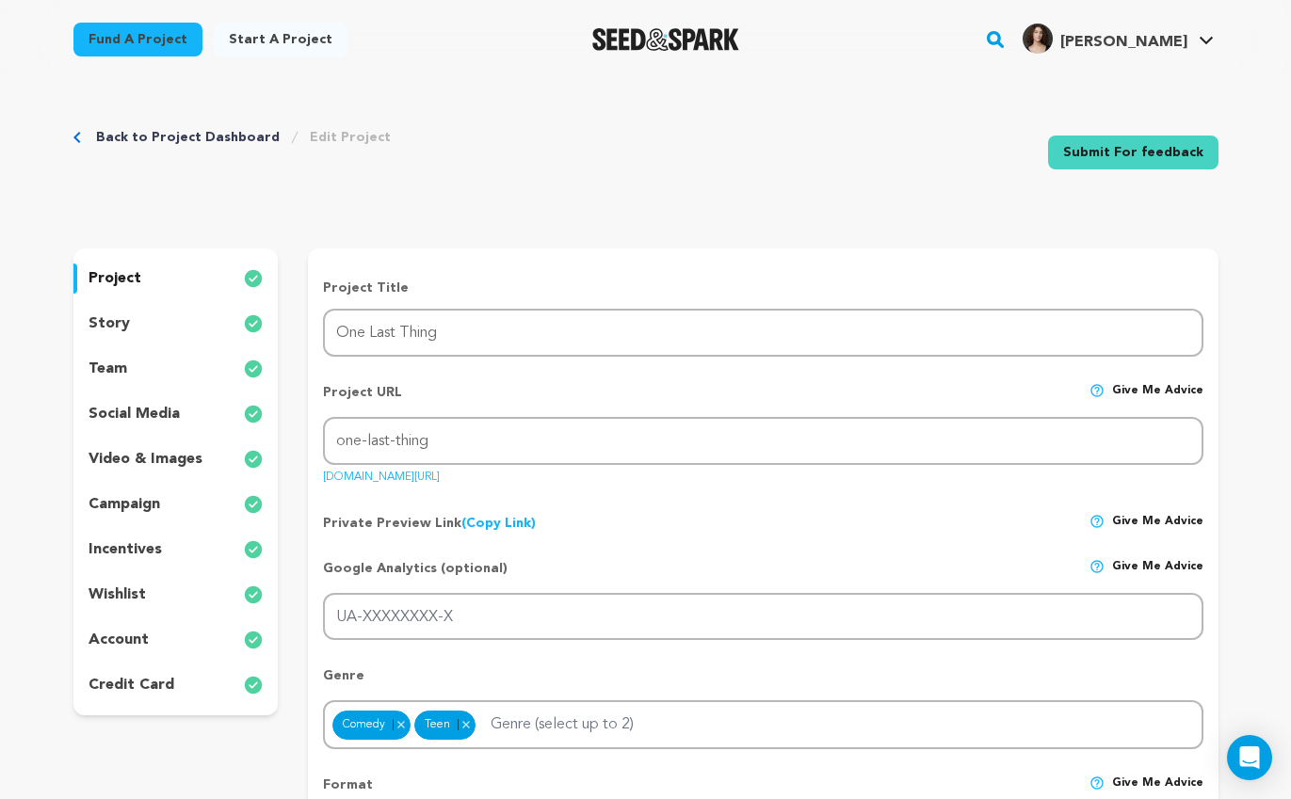
click at [172, 362] on div "team" at bounding box center [175, 369] width 205 height 30
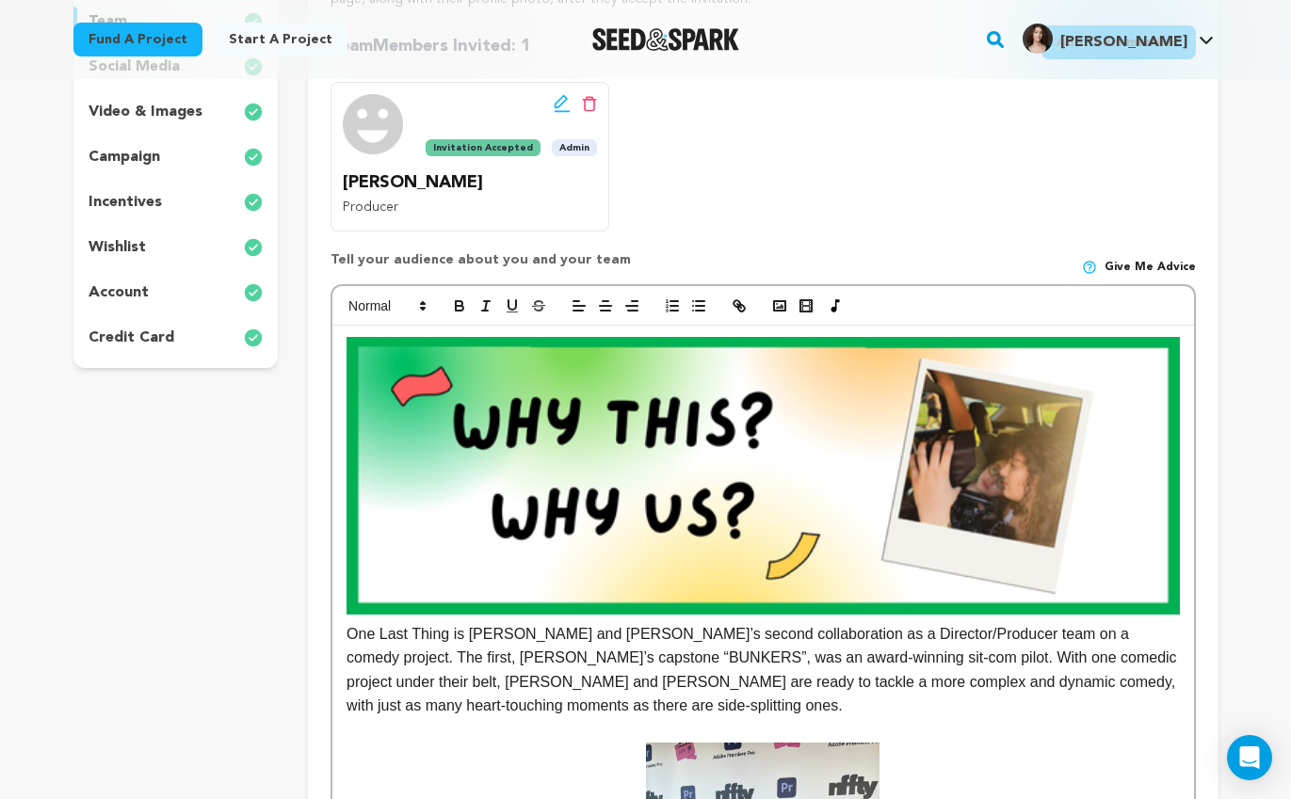
scroll to position [37, 0]
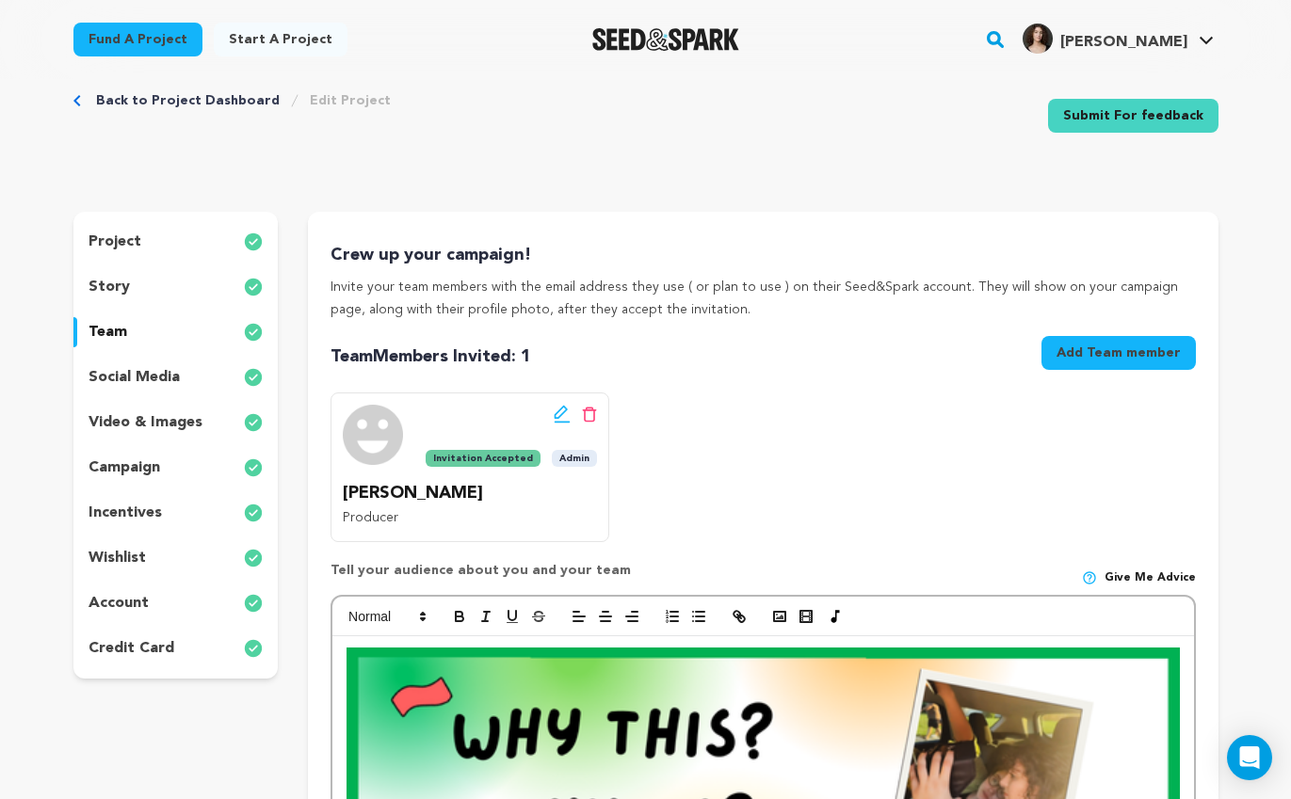
click at [137, 289] on div "story" at bounding box center [175, 287] width 205 height 30
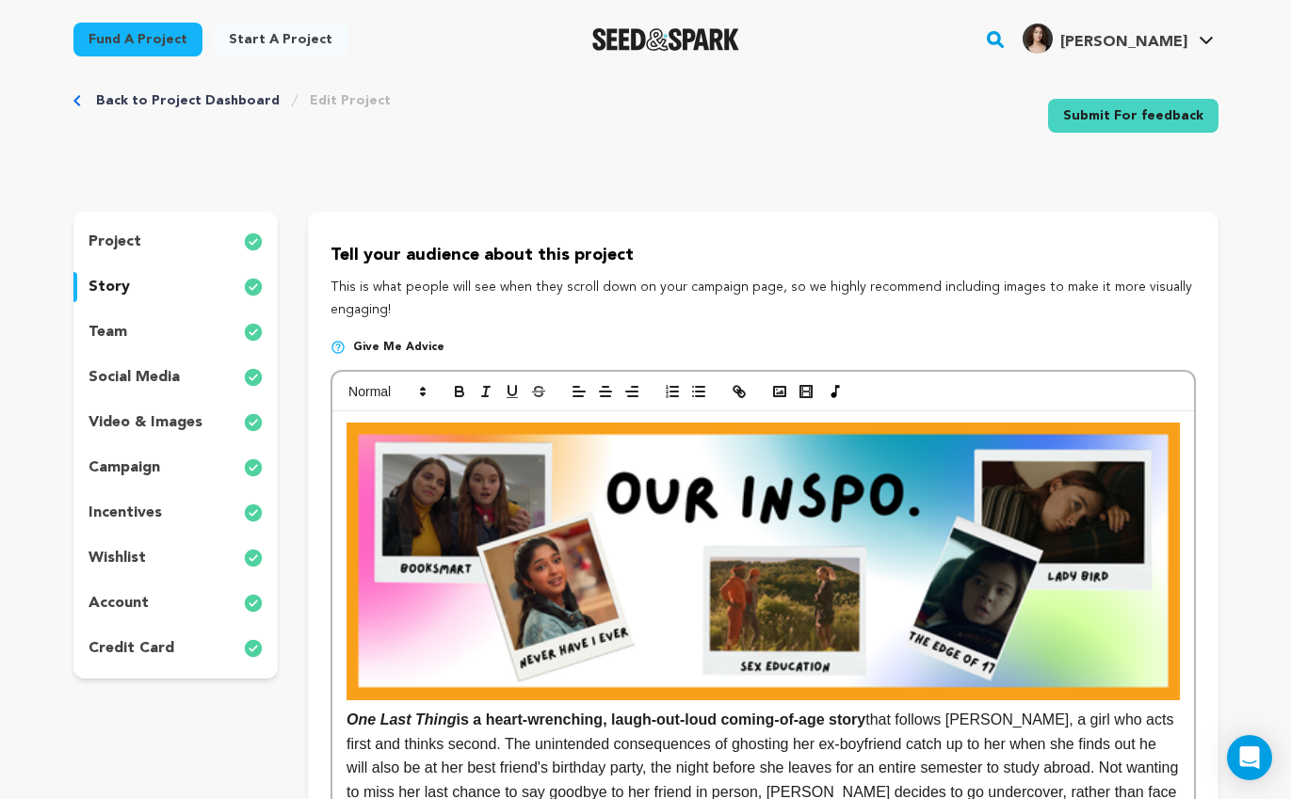
click at [718, 554] on img at bounding box center [763, 562] width 832 height 278
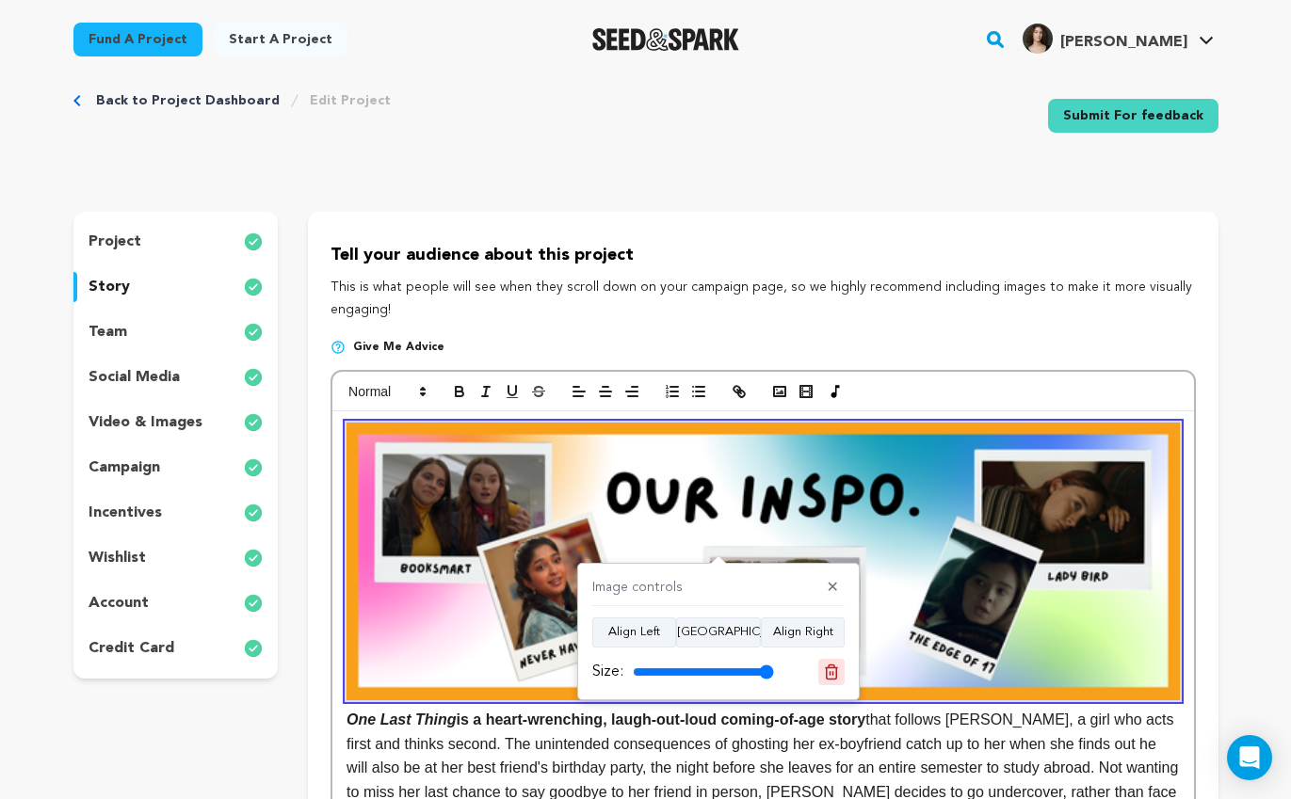
click at [832, 668] on icon at bounding box center [831, 672] width 17 height 17
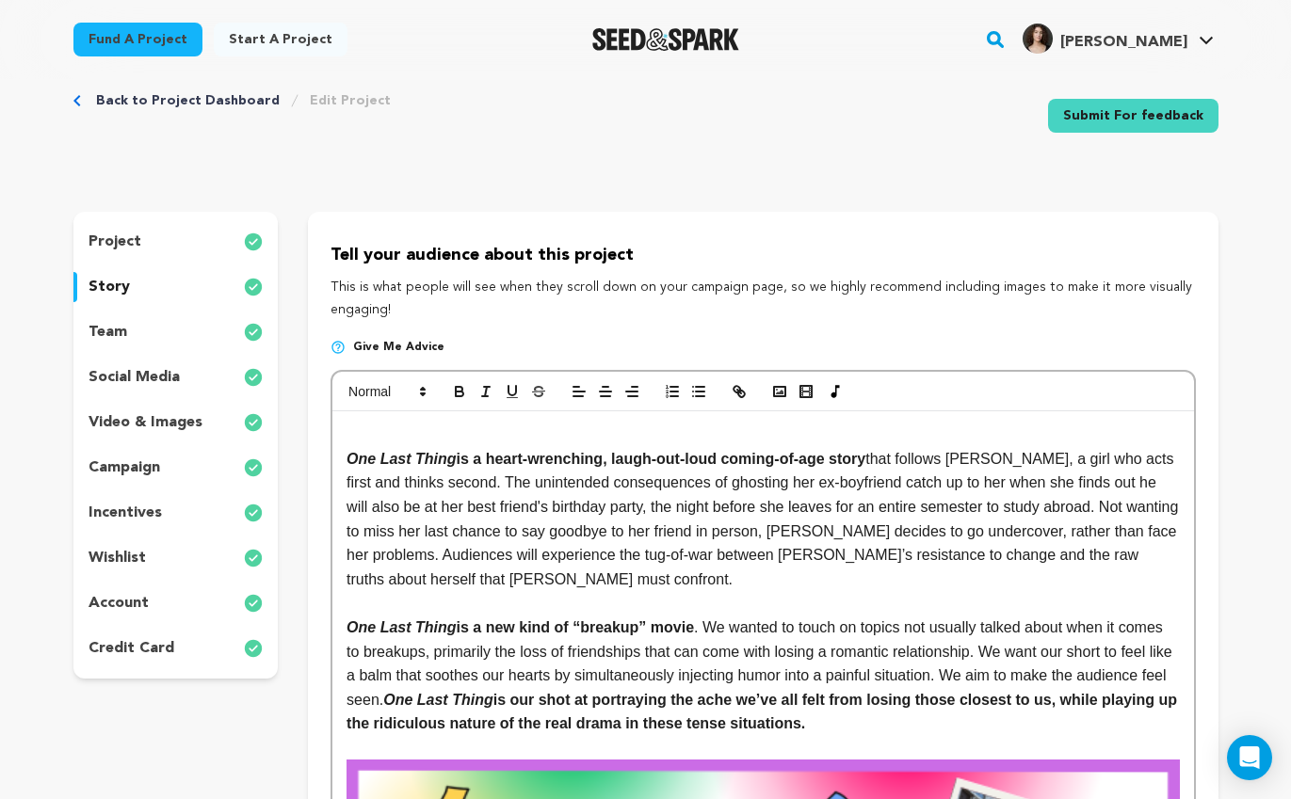
drag, startPoint x: 786, startPoint y: 388, endPoint x: 777, endPoint y: 396, distance: 12.7
click at [774, 395] on icon "button" at bounding box center [779, 391] width 17 height 17
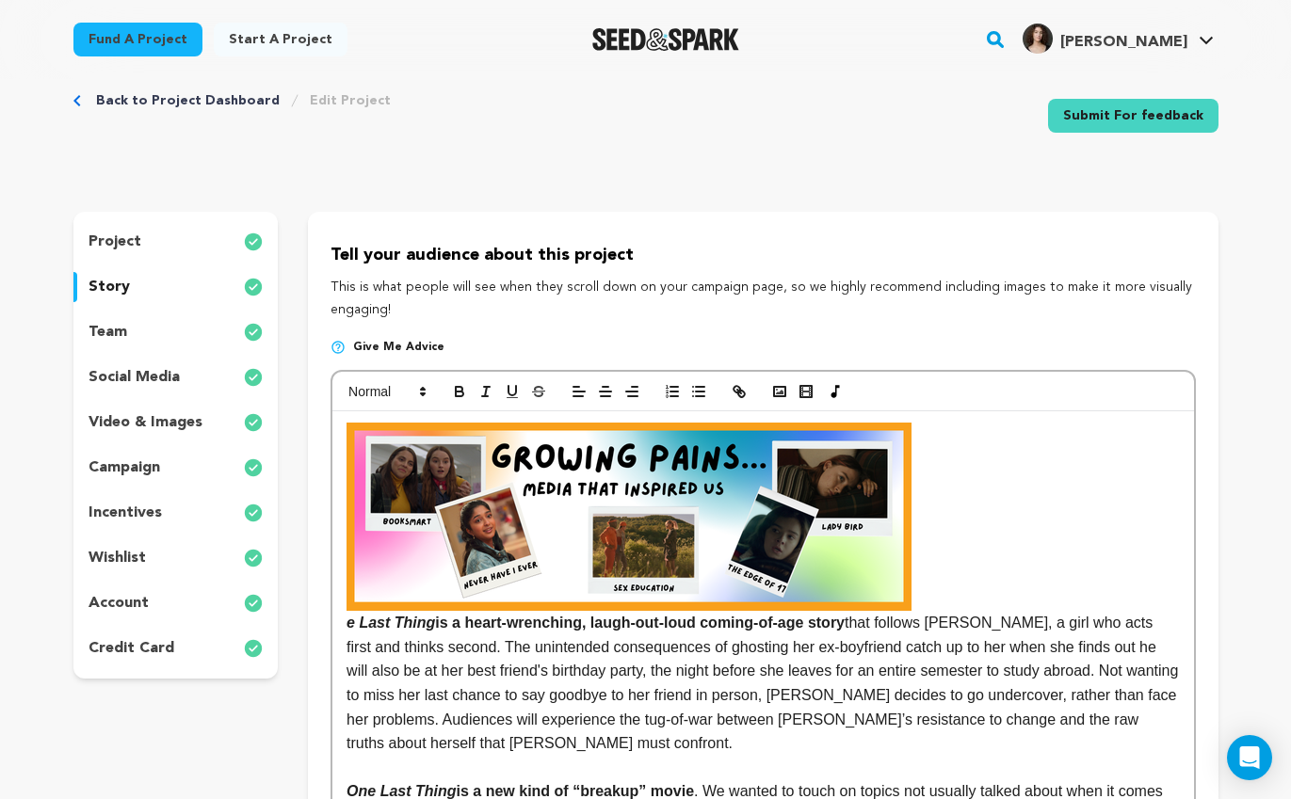
click at [692, 556] on img at bounding box center [629, 517] width 565 height 188
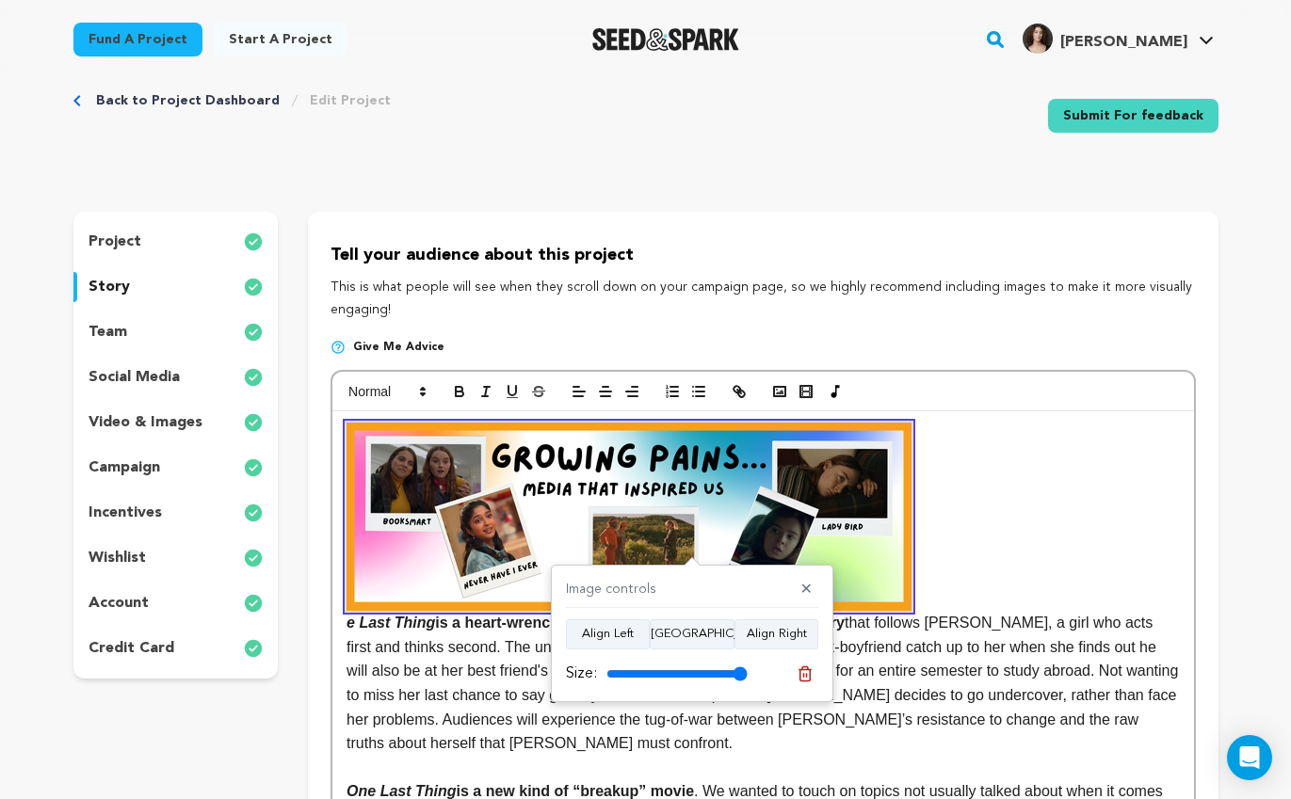
drag, startPoint x: 743, startPoint y: 673, endPoint x: 973, endPoint y: 691, distance: 230.5
click at [748, 682] on input "range" at bounding box center [676, 674] width 141 height 15
click at [714, 637] on button "Align Center" at bounding box center [692, 635] width 85 height 30
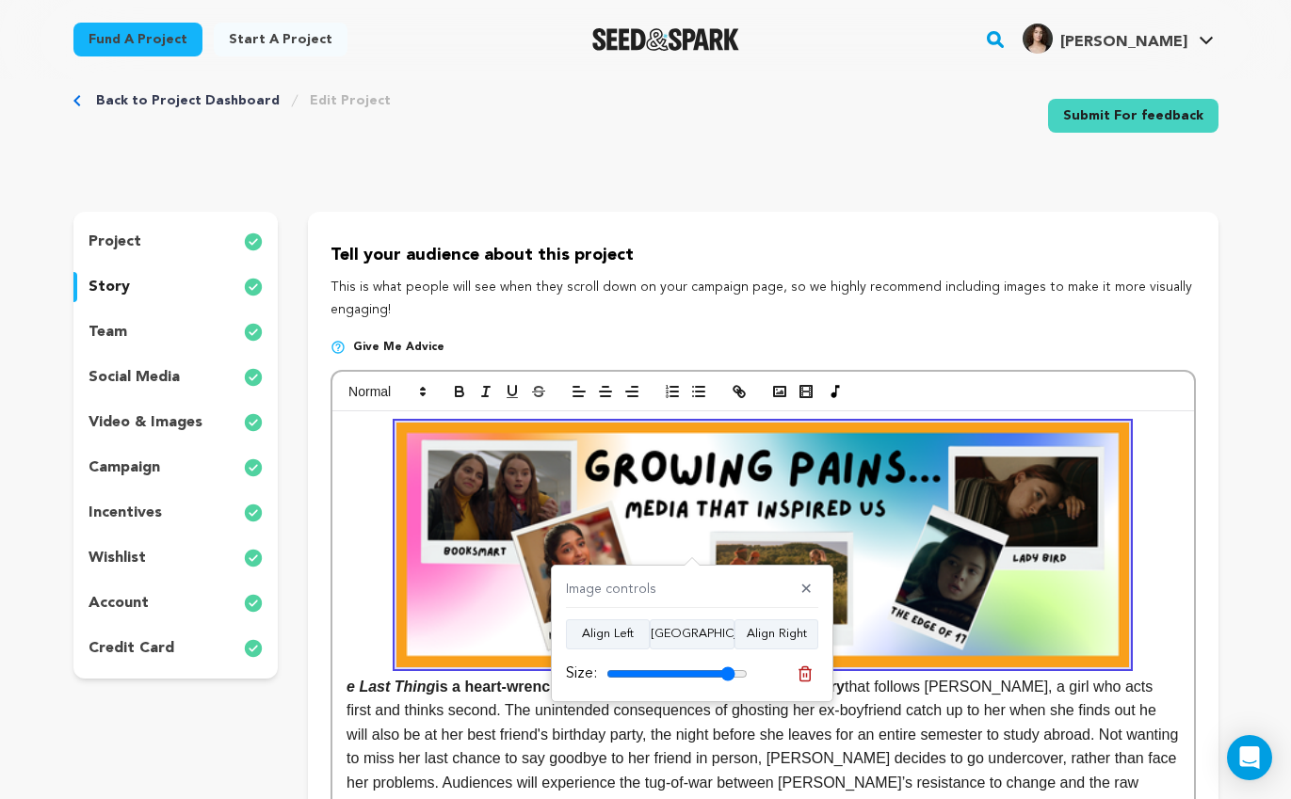
type input "100"
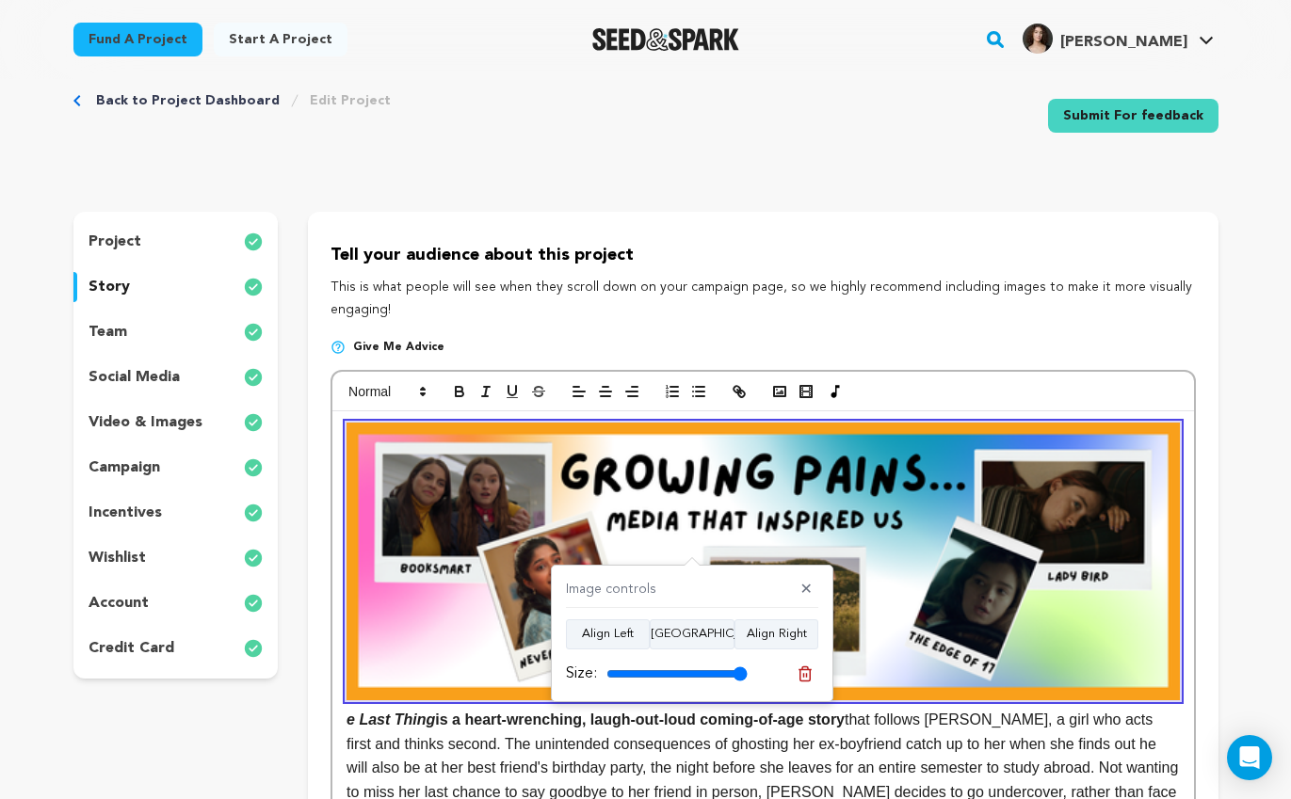
drag, startPoint x: 741, startPoint y: 666, endPoint x: 836, endPoint y: 669, distance: 95.1
click at [748, 669] on input "range" at bounding box center [676, 674] width 141 height 15
click at [1024, 546] on img at bounding box center [763, 562] width 832 height 278
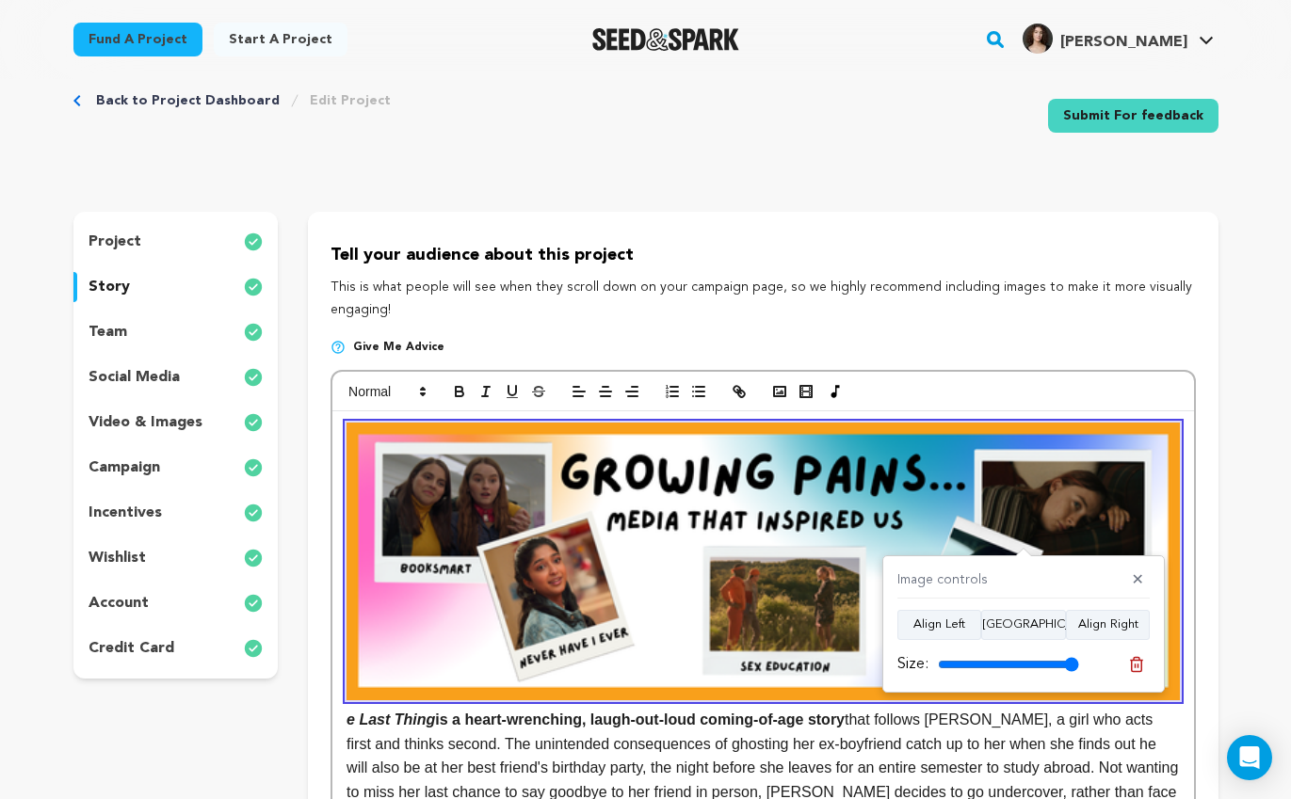
click at [682, 737] on p "e Last Thing is a heart-wrenching, laugh-out-loud coming-of-age story that foll…" at bounding box center [763, 637] width 832 height 429
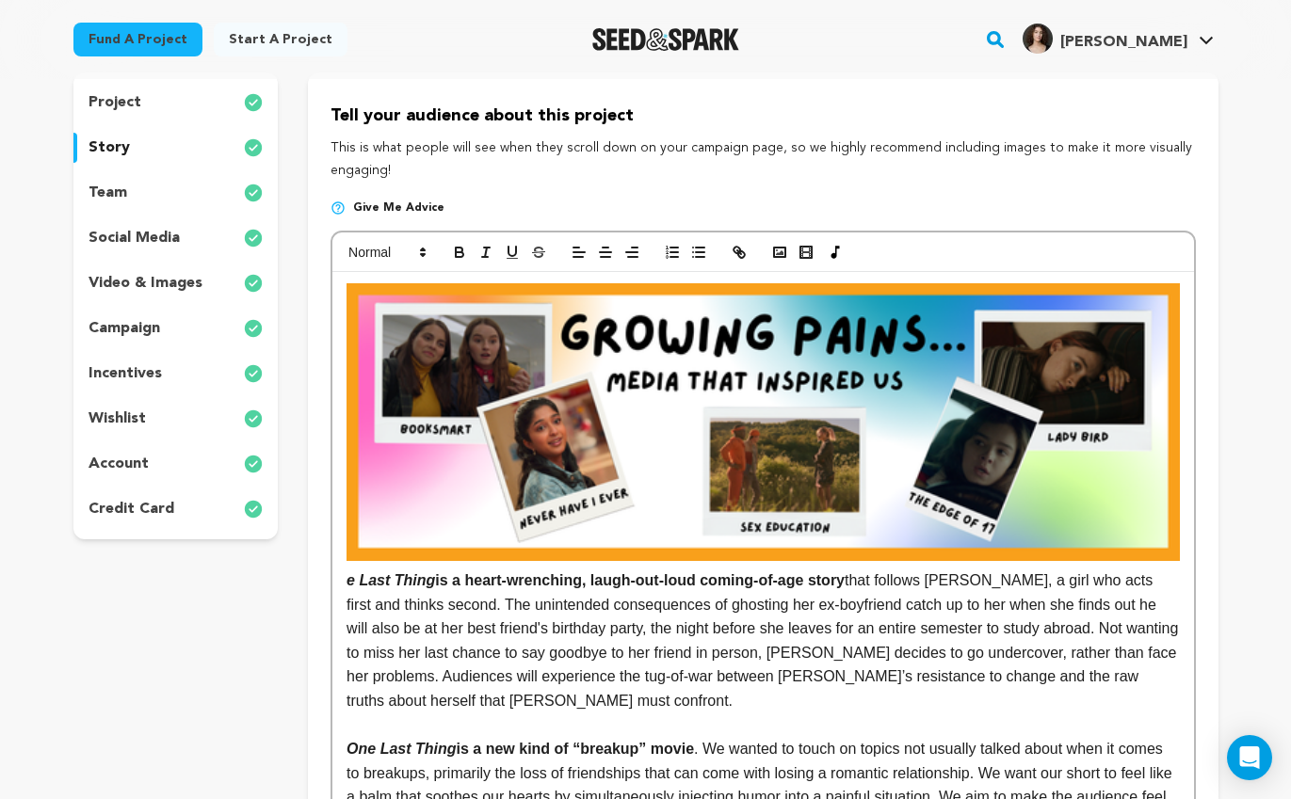
scroll to position [180, 0]
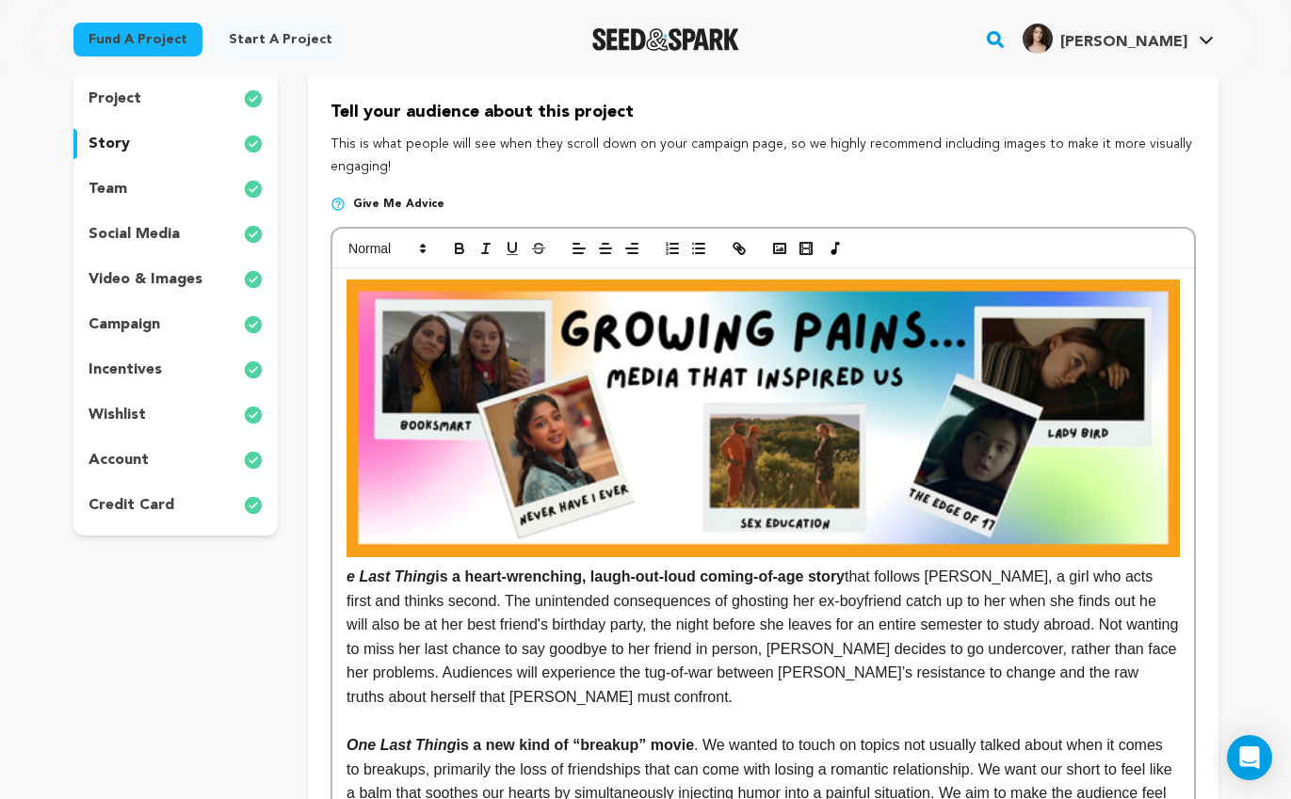
click at [347, 572] on em "One Last Thing" at bounding box center [763, 432] width 832 height 305
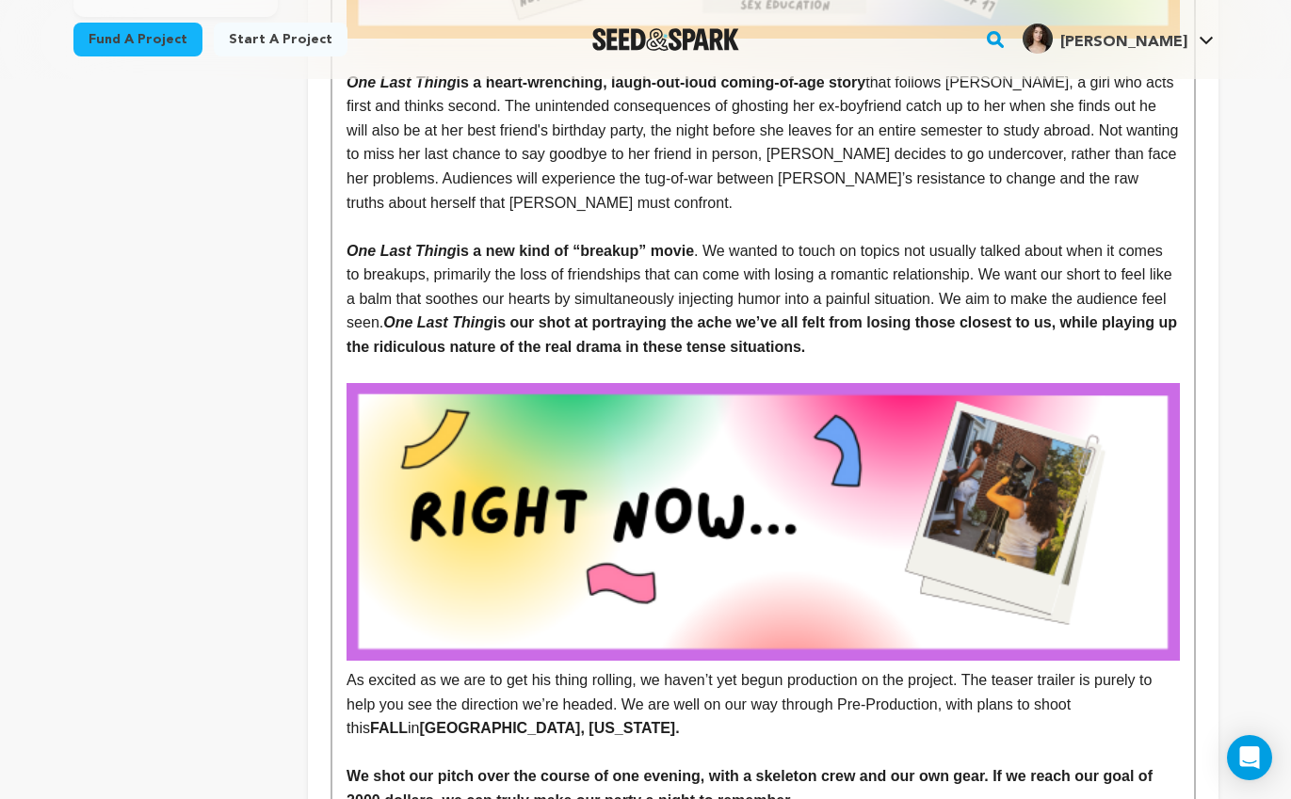
scroll to position [702, 0]
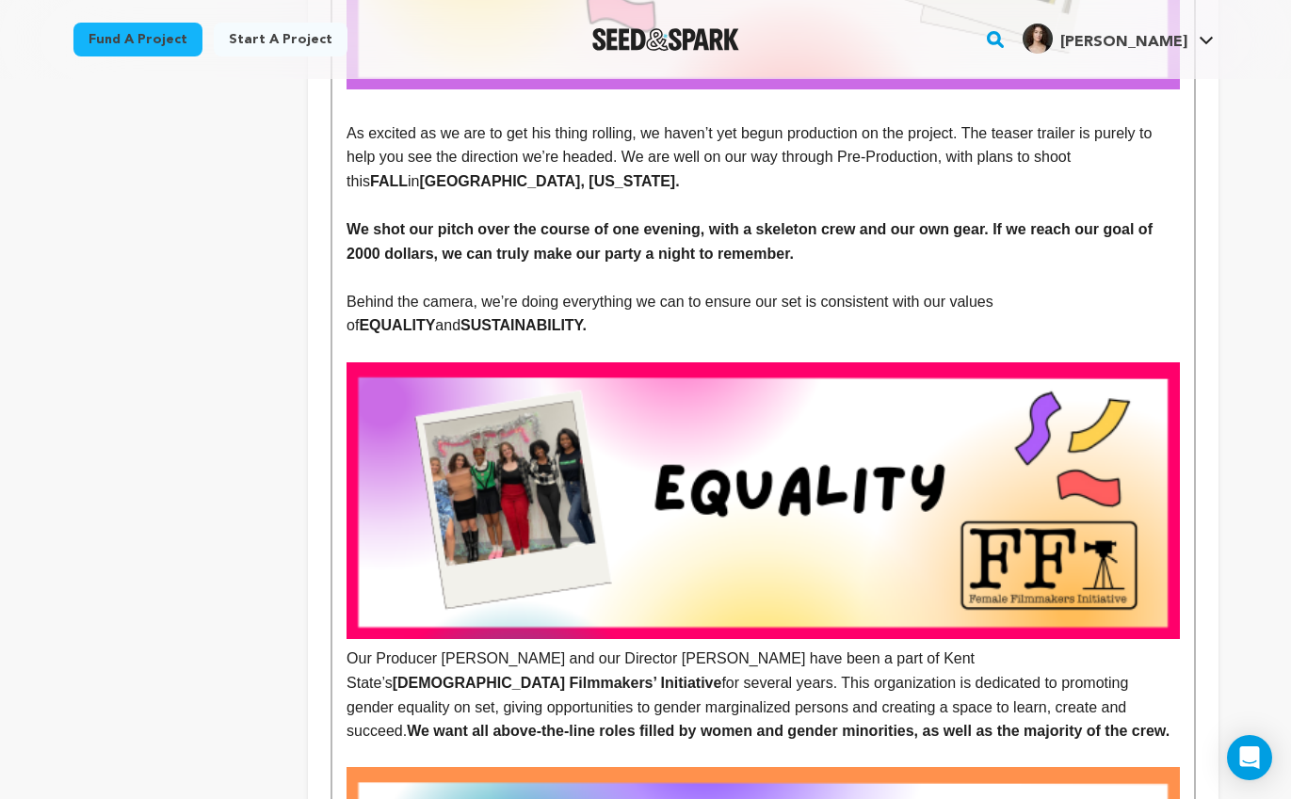
scroll to position [1272, 0]
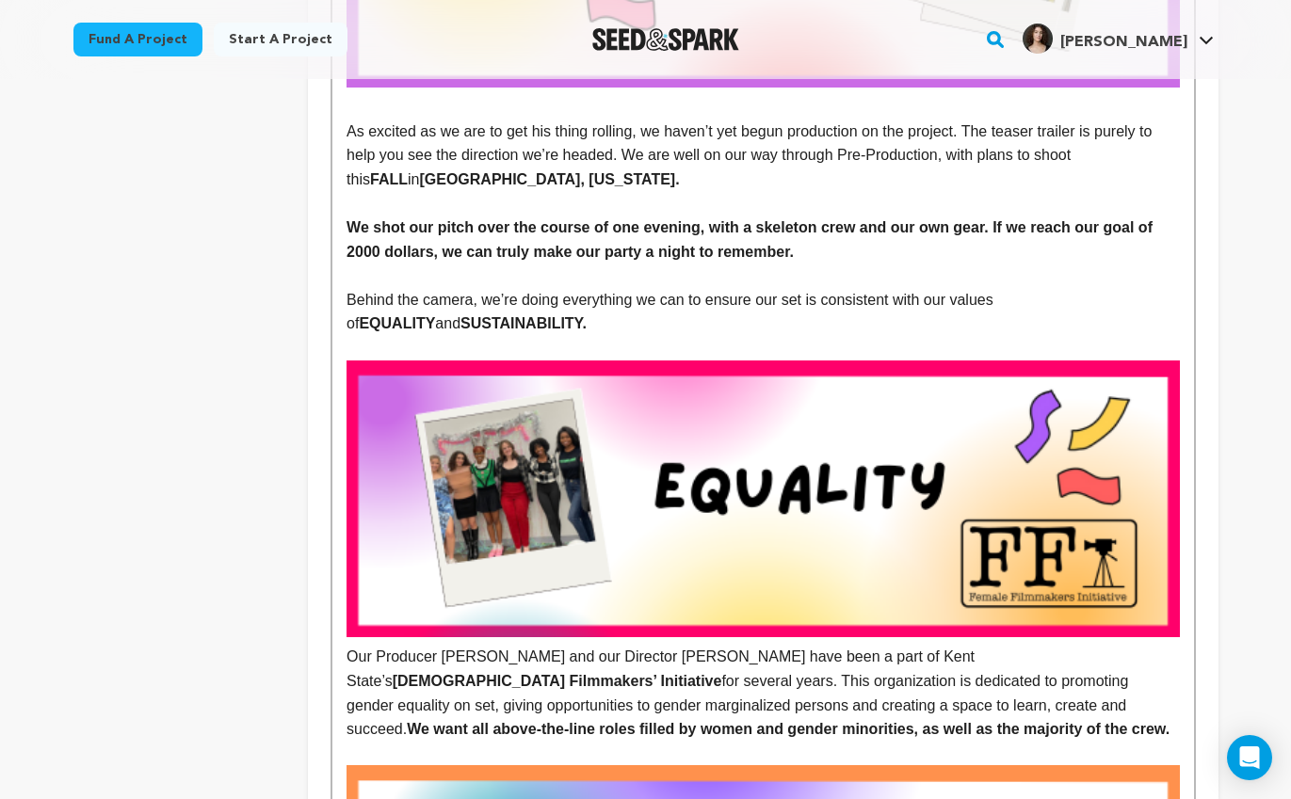
click at [347, 652] on p "Our Producer Olivia Dal Pra and our Director Stella Naymik have been a part of …" at bounding box center [763, 693] width 832 height 96
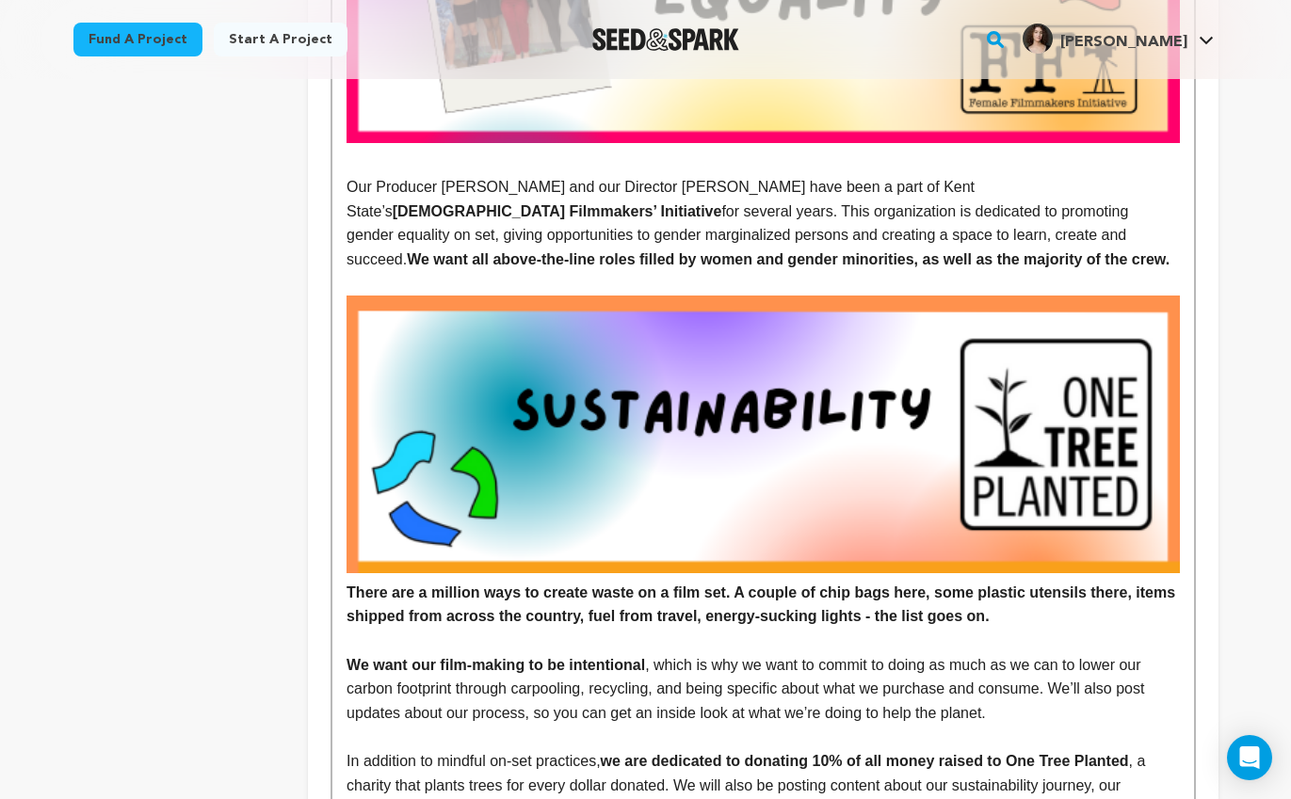
scroll to position [1778, 0]
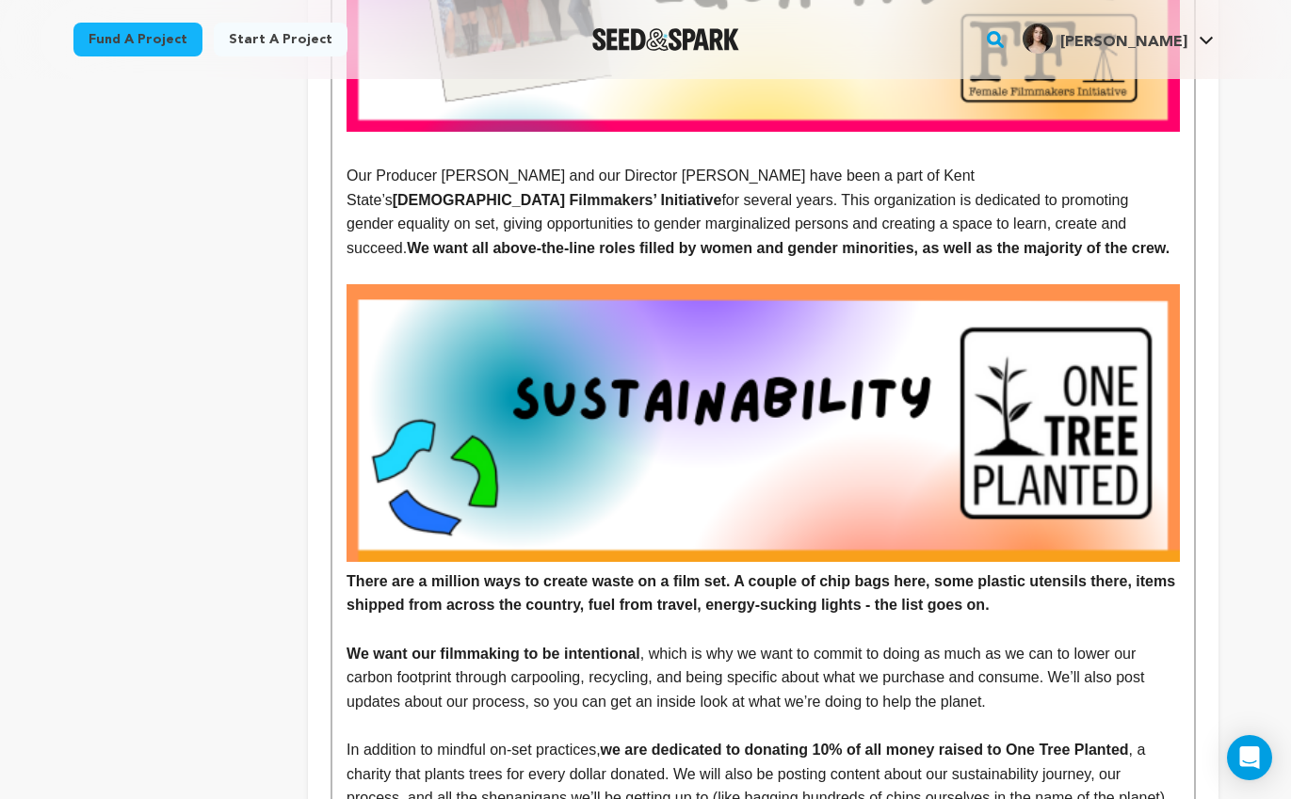
click at [347, 582] on strong "There are a million ways to create waste on a film set. A couple of chip bags h…" at bounding box center [763, 593] width 832 height 40
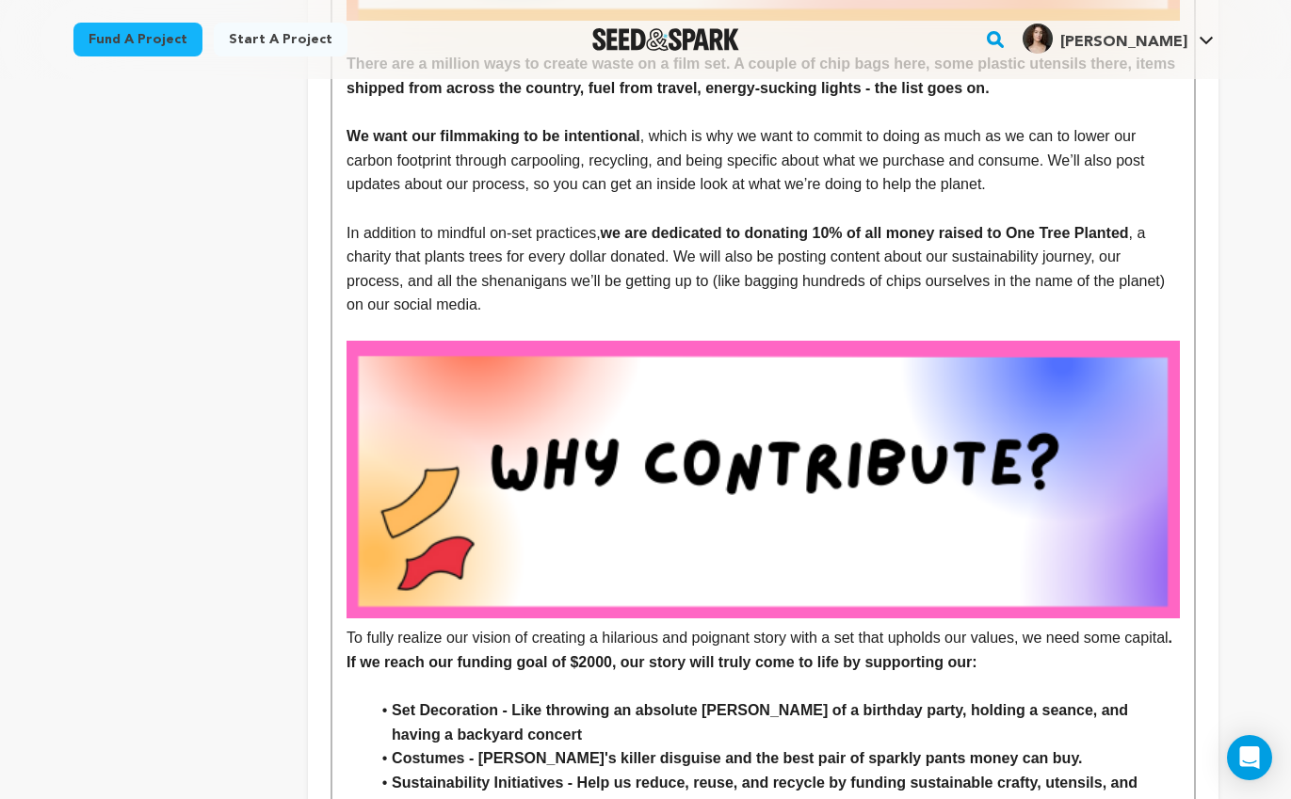
scroll to position [2379, 0]
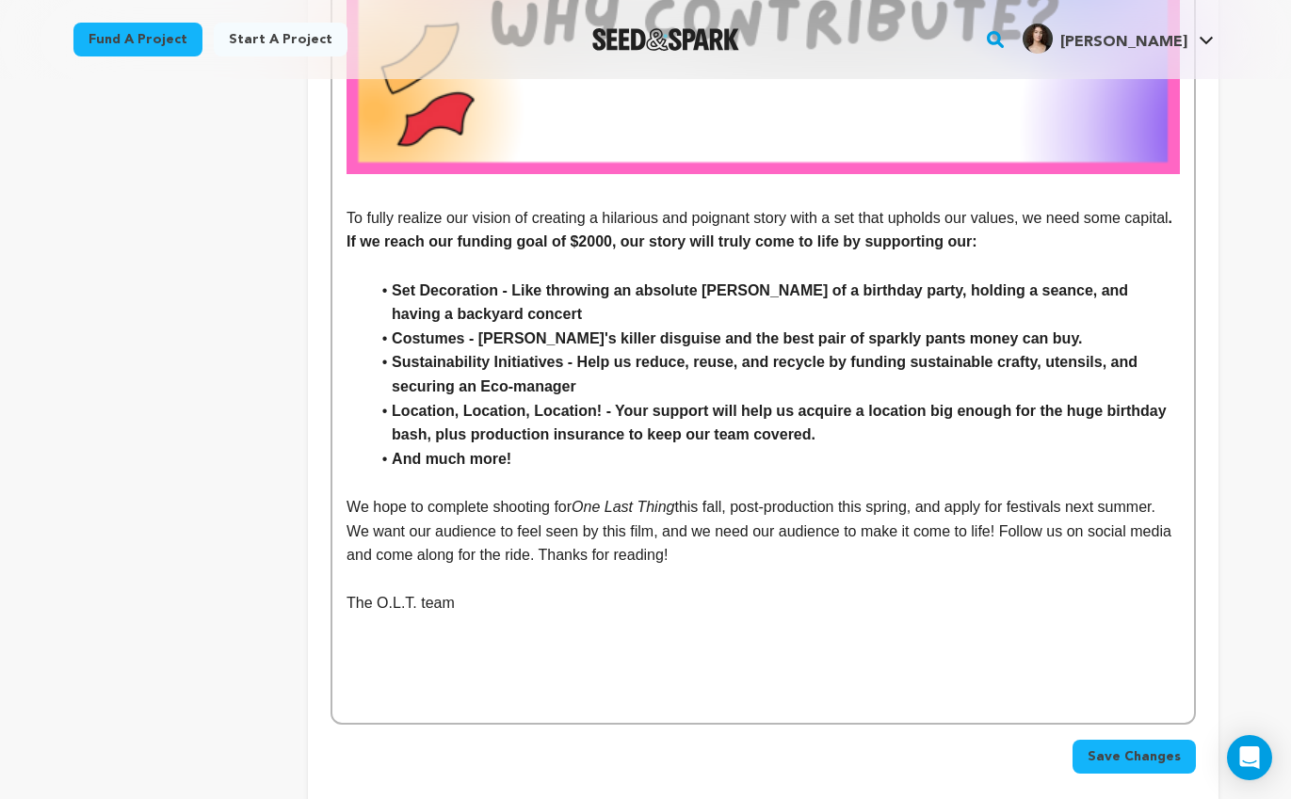
scroll to position [2821, 0]
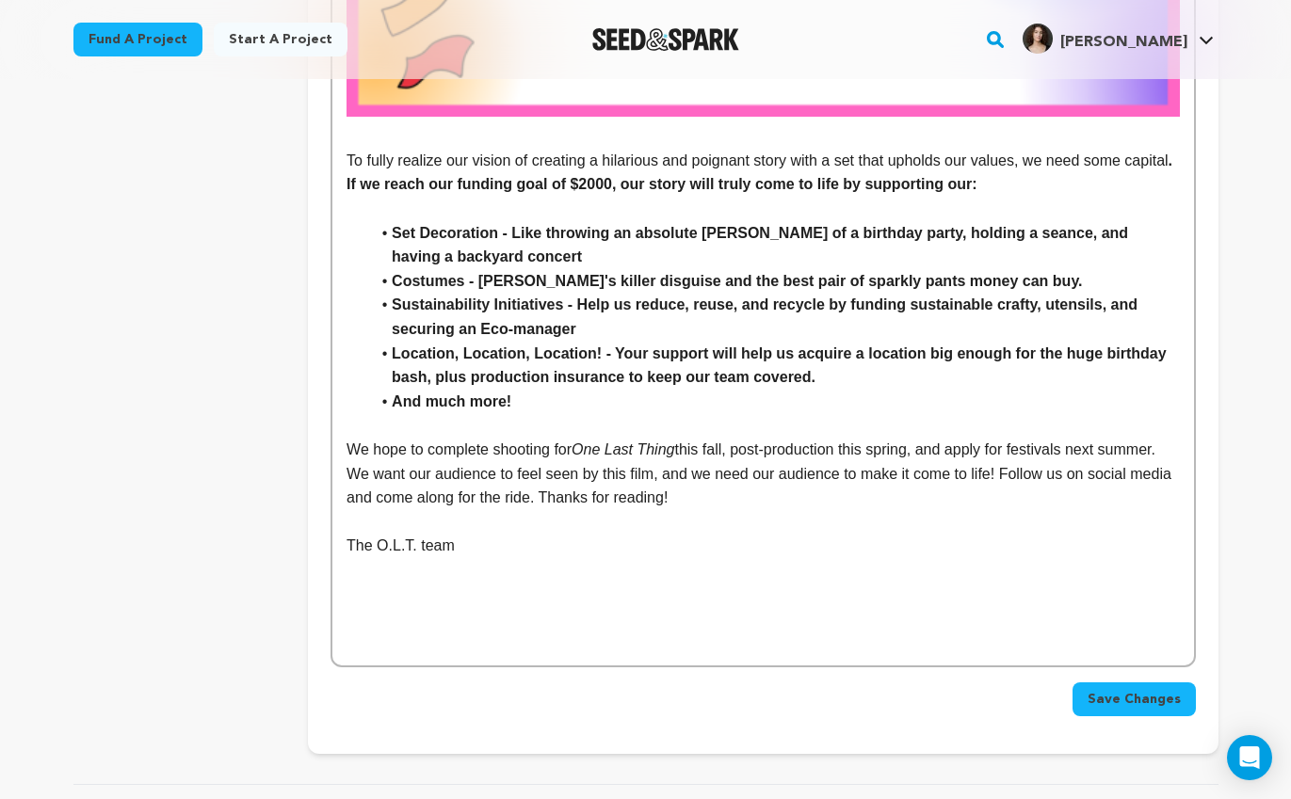
click at [1097, 695] on span "Save Changes" at bounding box center [1134, 699] width 93 height 19
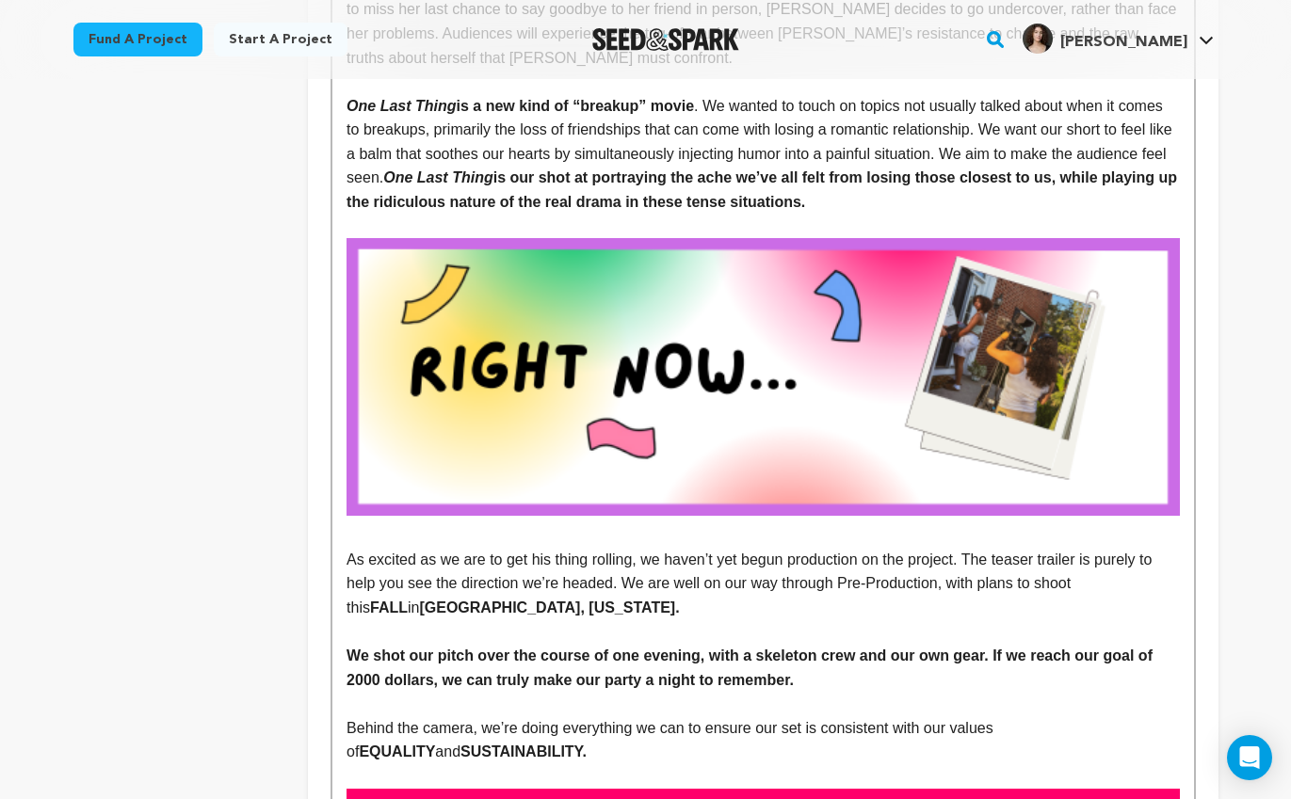
scroll to position [871, 0]
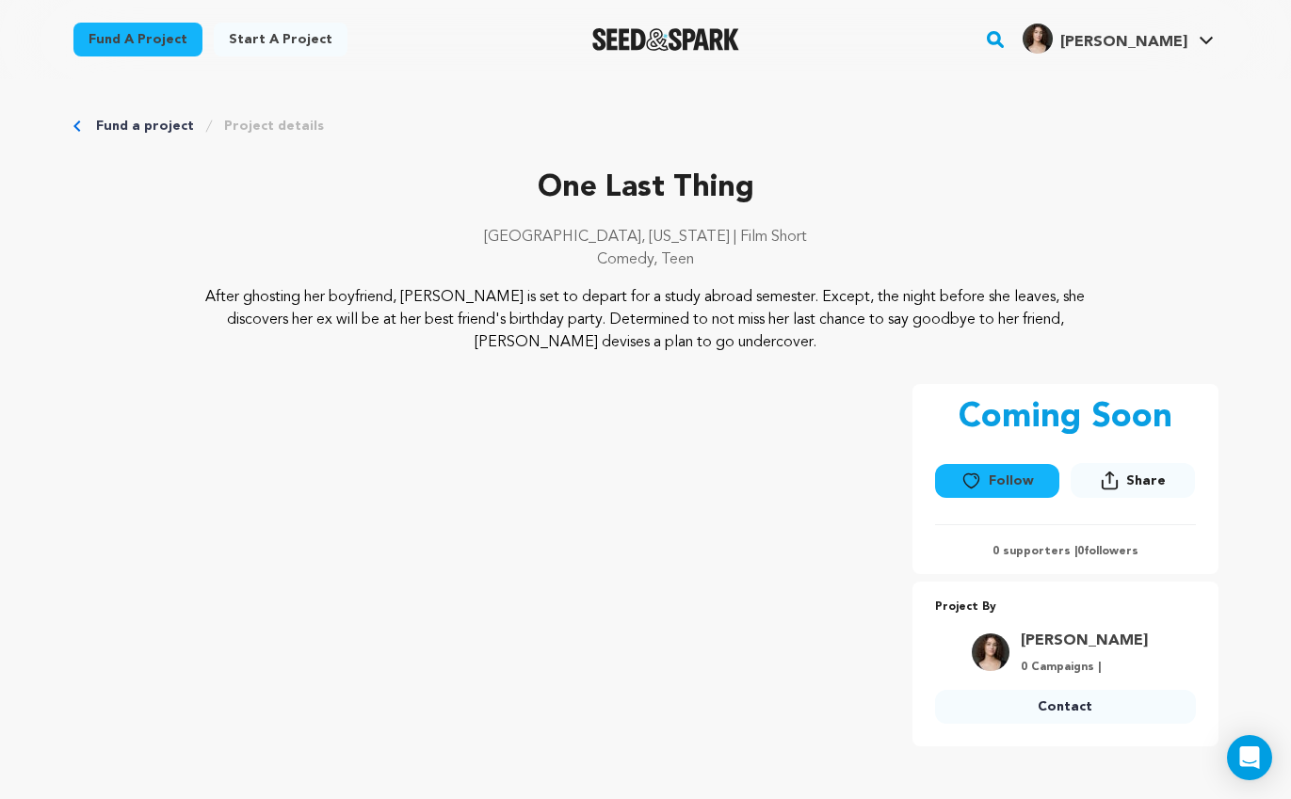
scroll to position [229, 0]
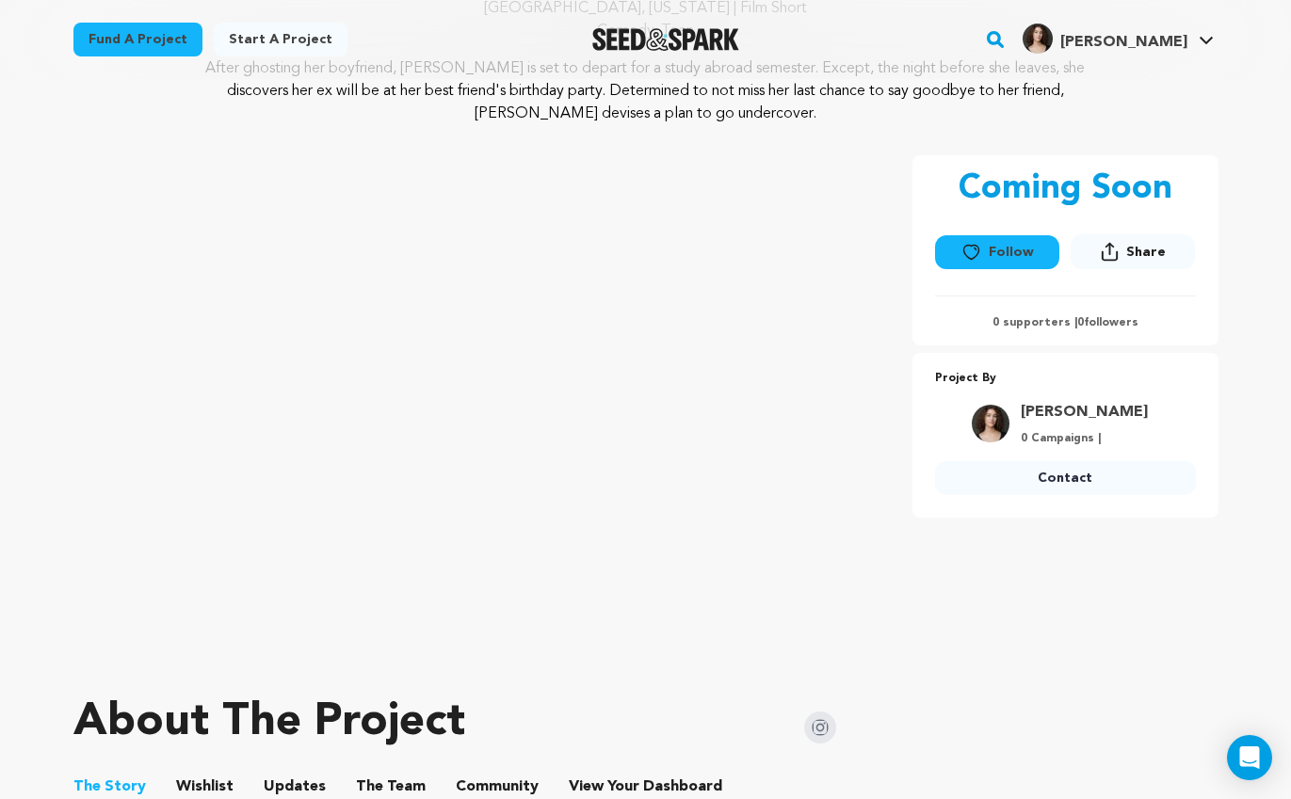
click at [391, 780] on button "The Team" at bounding box center [390, 790] width 45 height 45
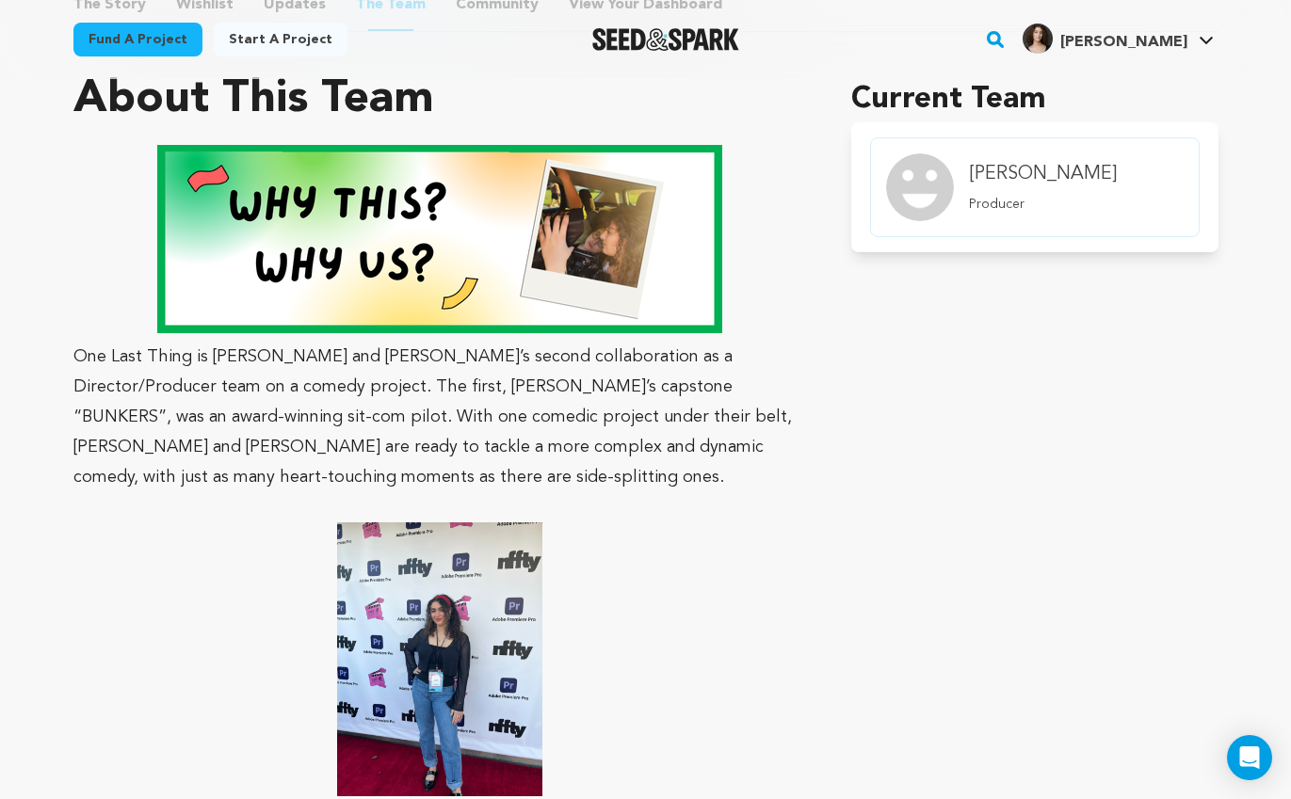
scroll to position [1016, 0]
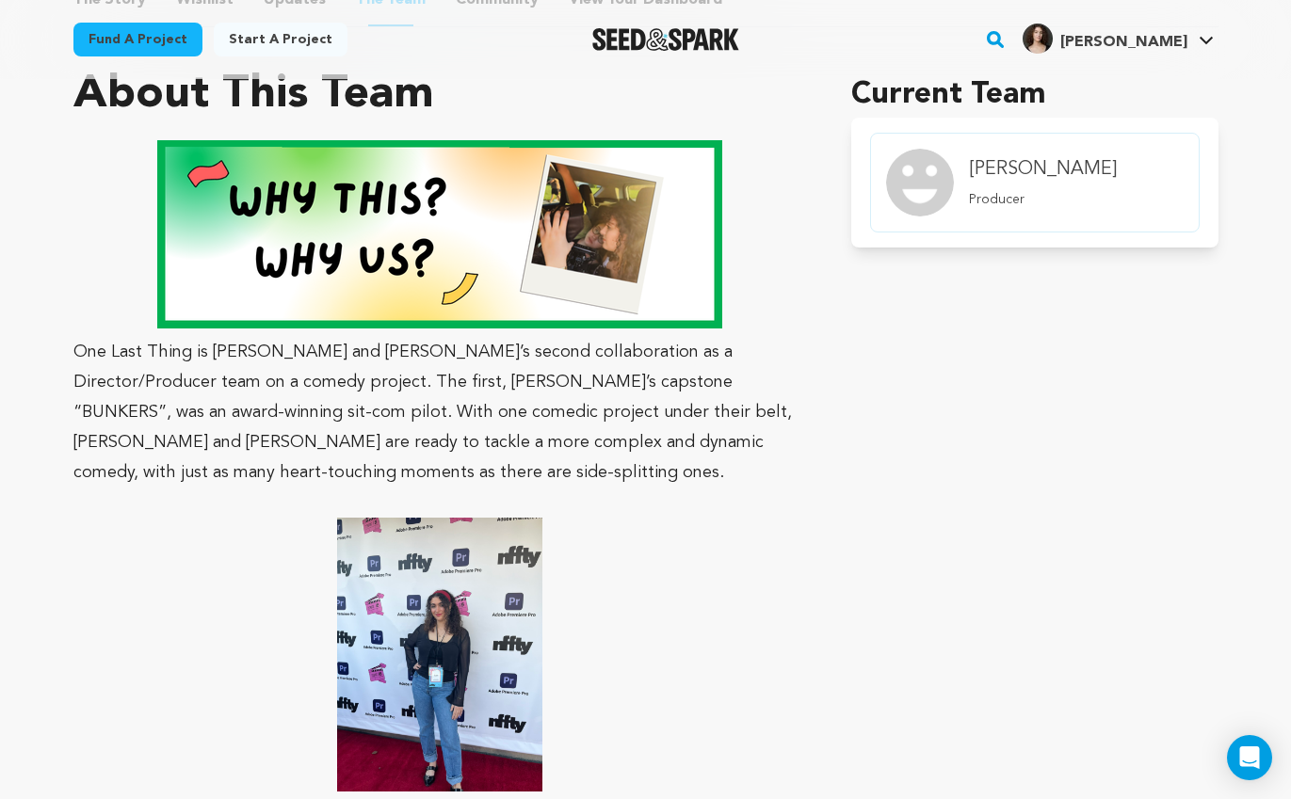
click at [490, 302] on img at bounding box center [439, 234] width 565 height 188
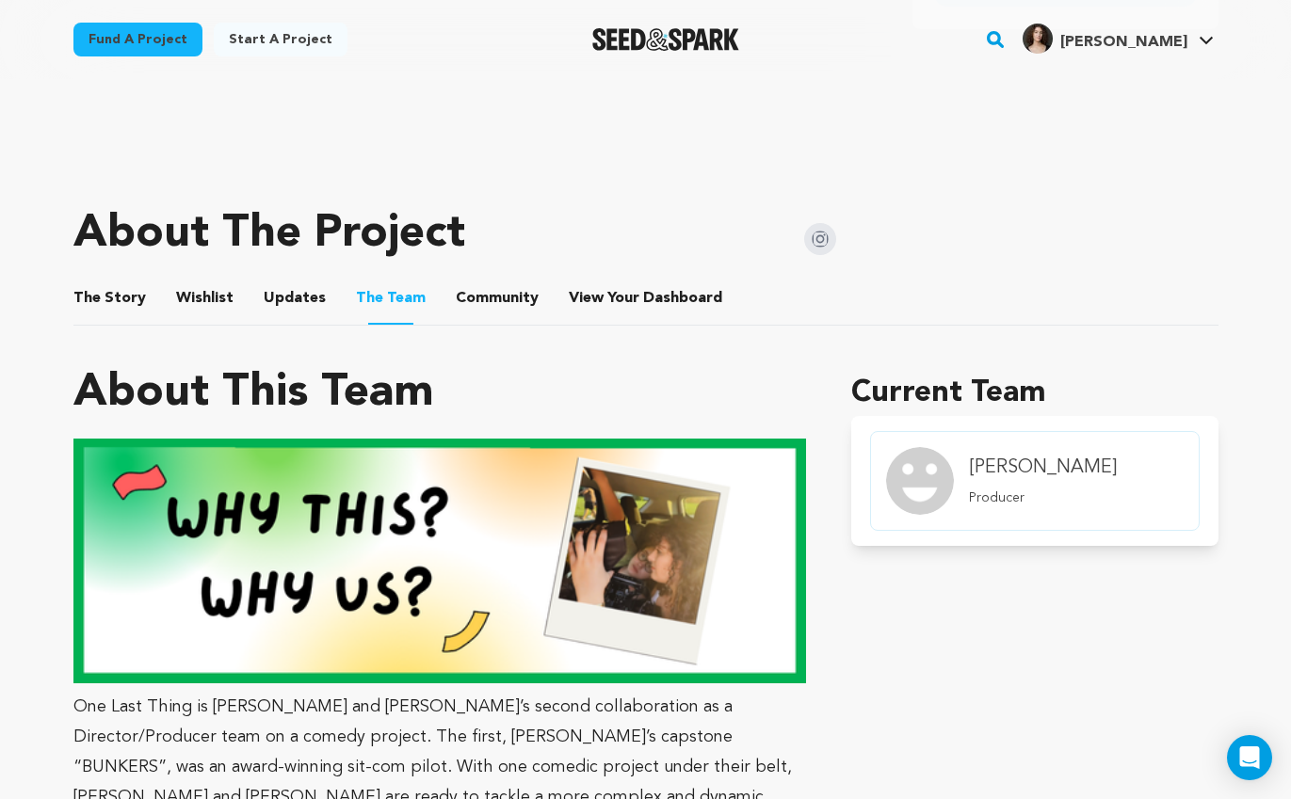
scroll to position [528, 0]
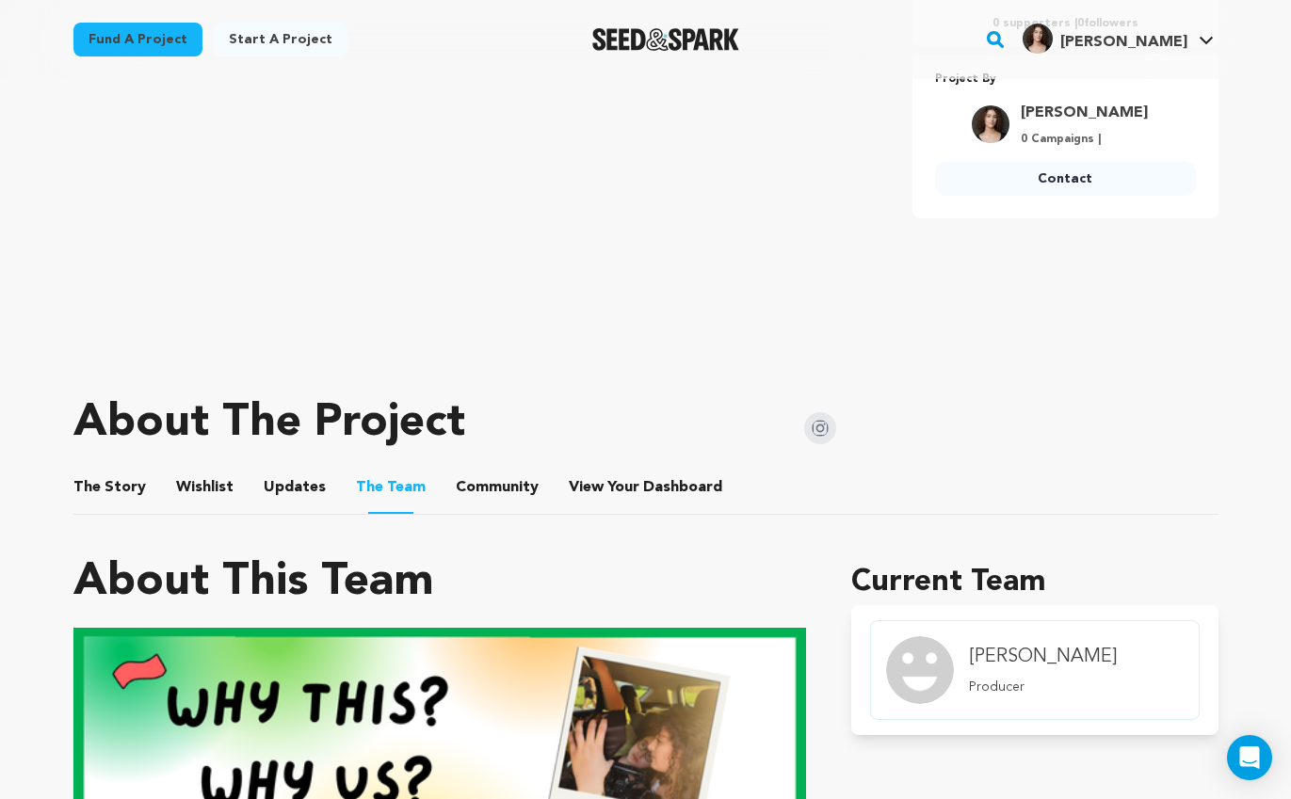
click at [182, 494] on button "Wishlist" at bounding box center [204, 491] width 45 height 45
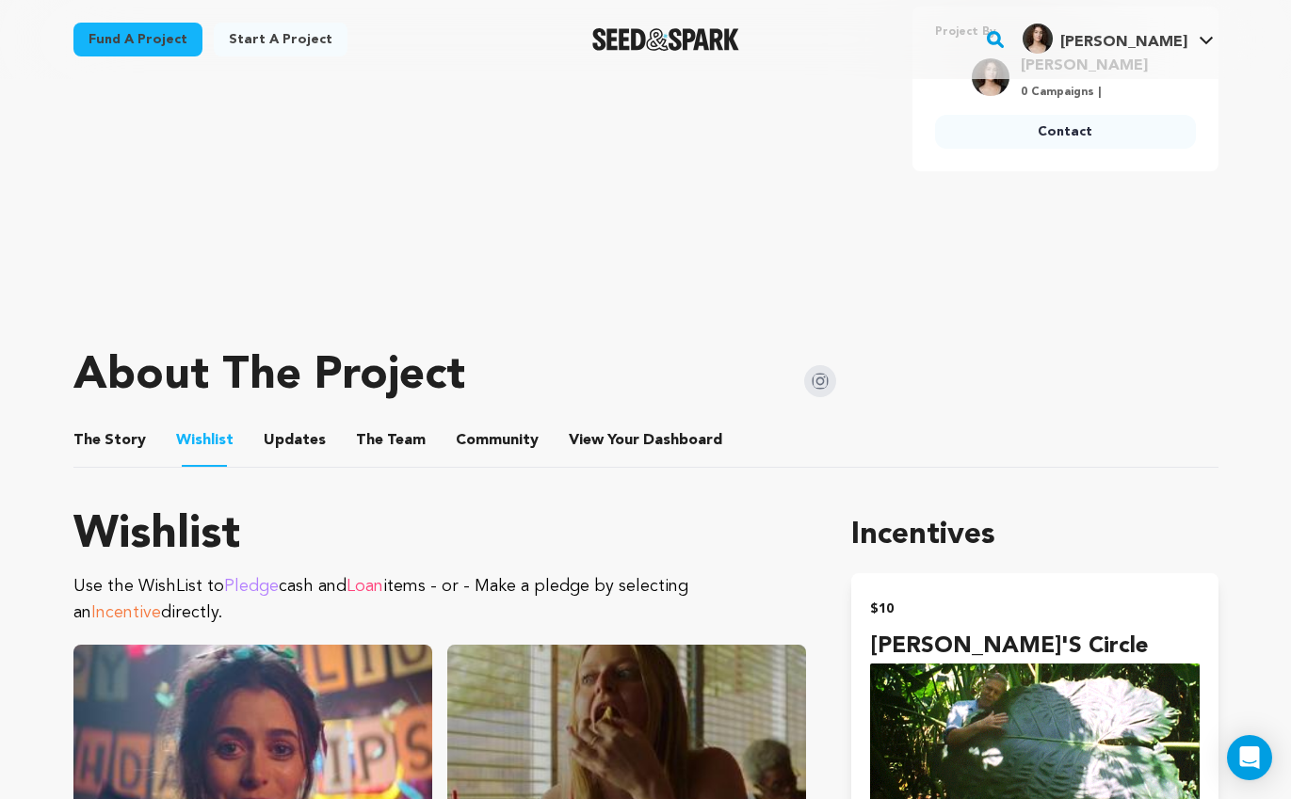
scroll to position [579, 0]
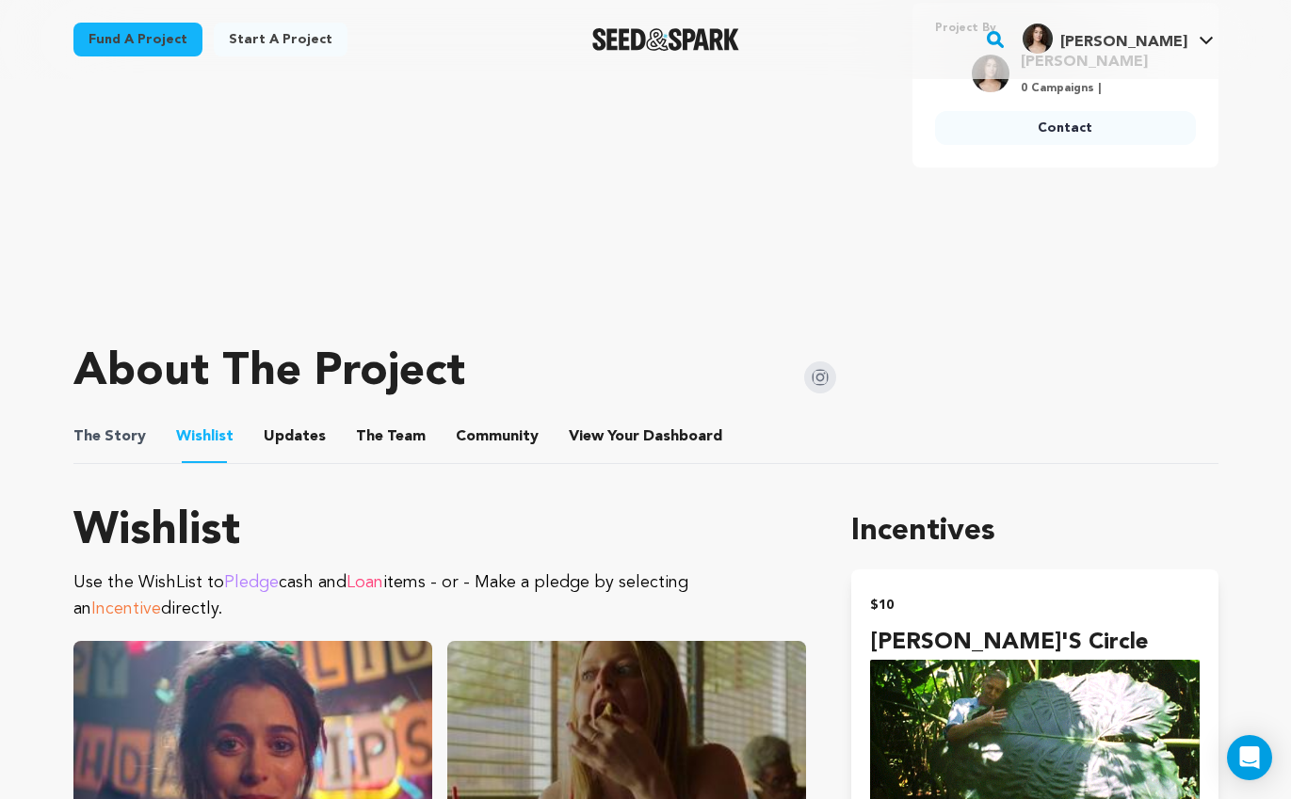
click at [131, 427] on span "The Story" at bounding box center [109, 437] width 73 height 23
click at [100, 435] on button "The Story" at bounding box center [109, 440] width 45 height 45
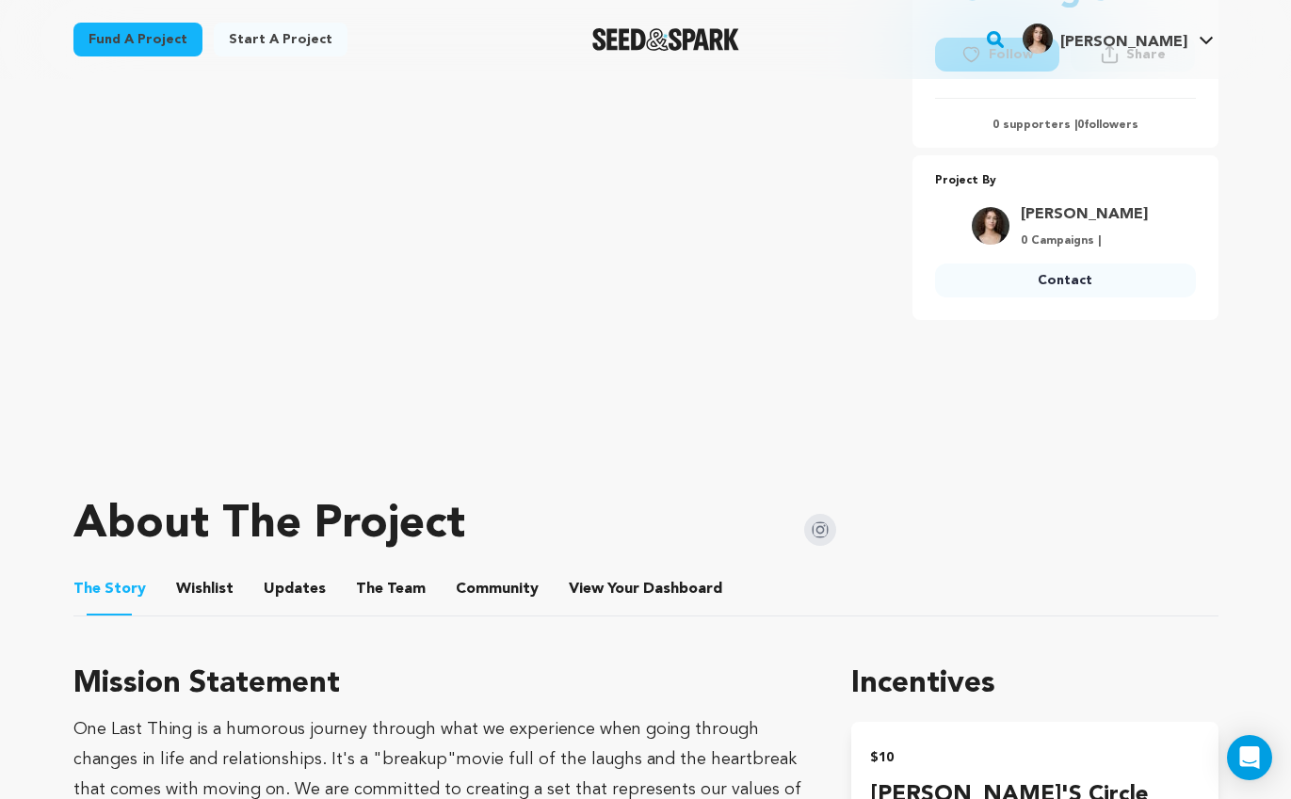
scroll to position [289, 0]
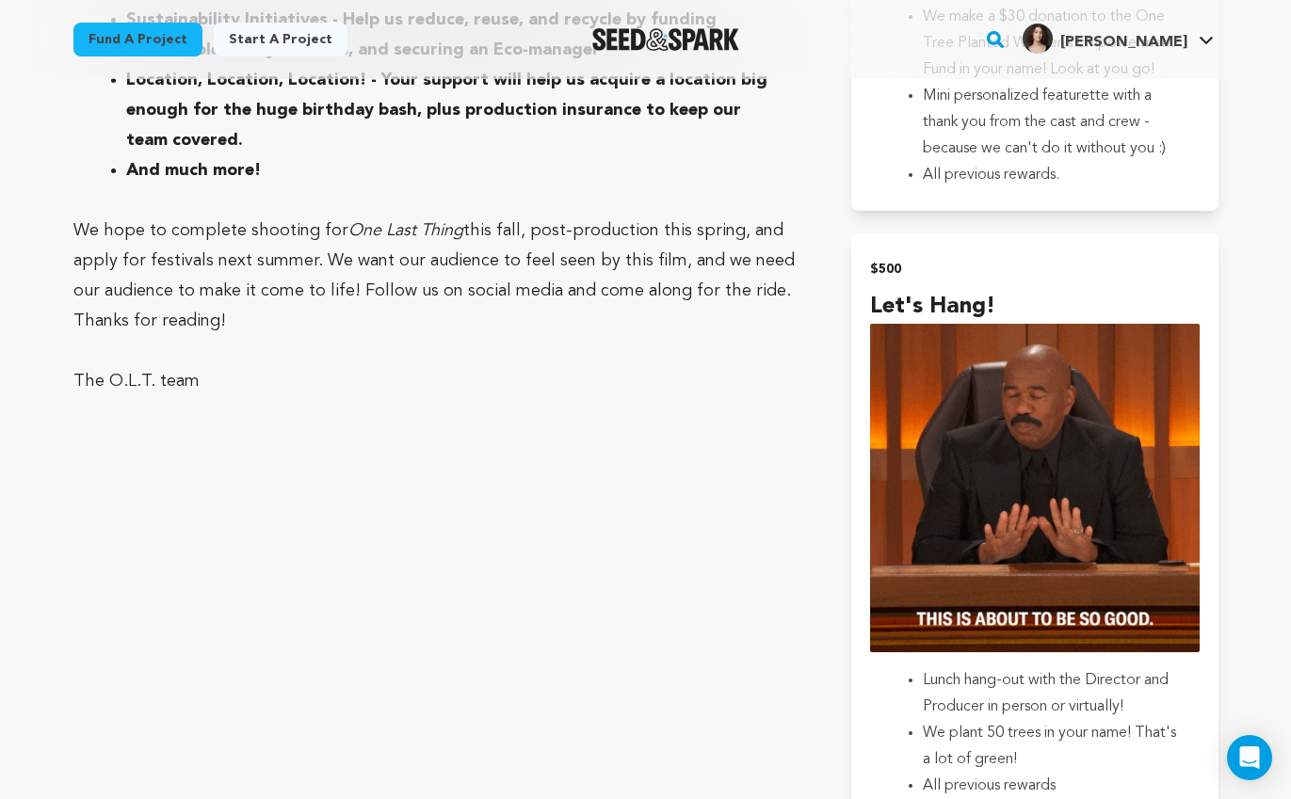
scroll to position [4523, 0]
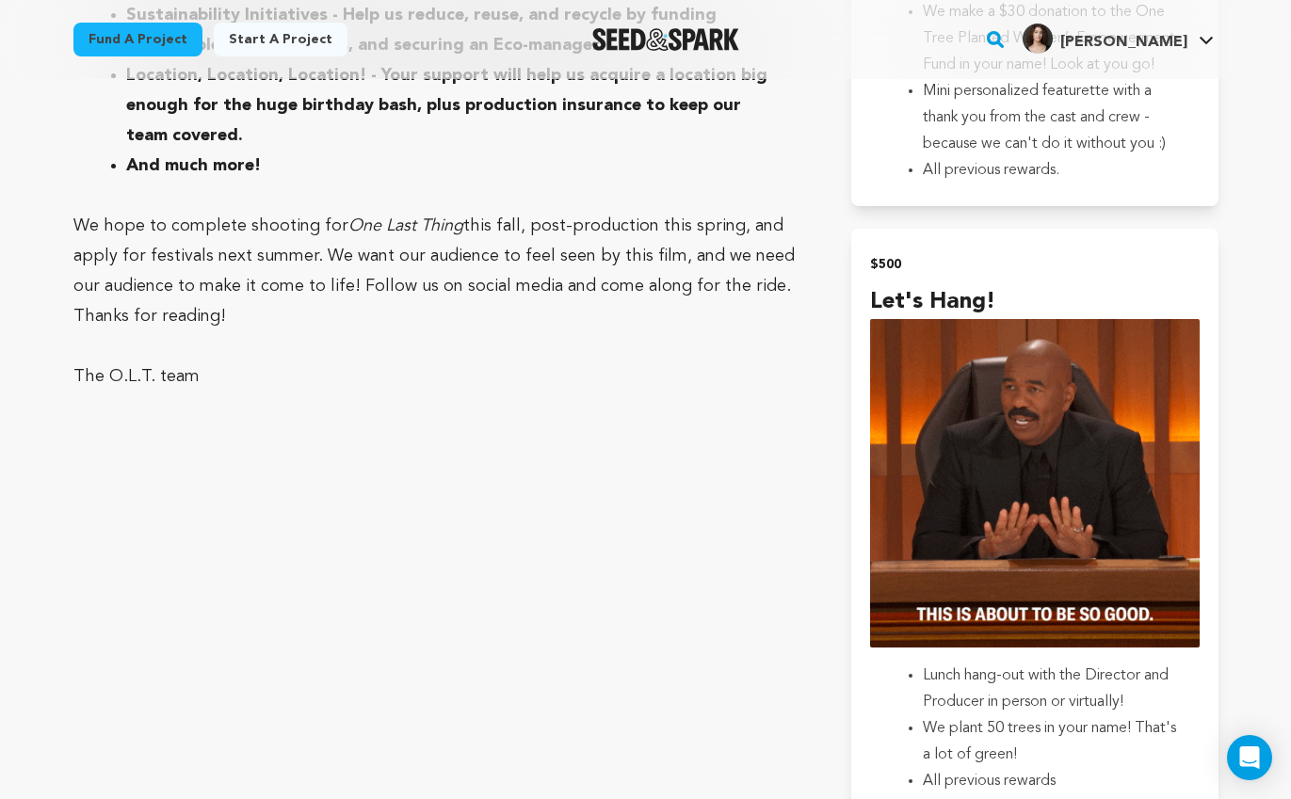
click at [441, 452] on p at bounding box center [440, 467] width 734 height 30
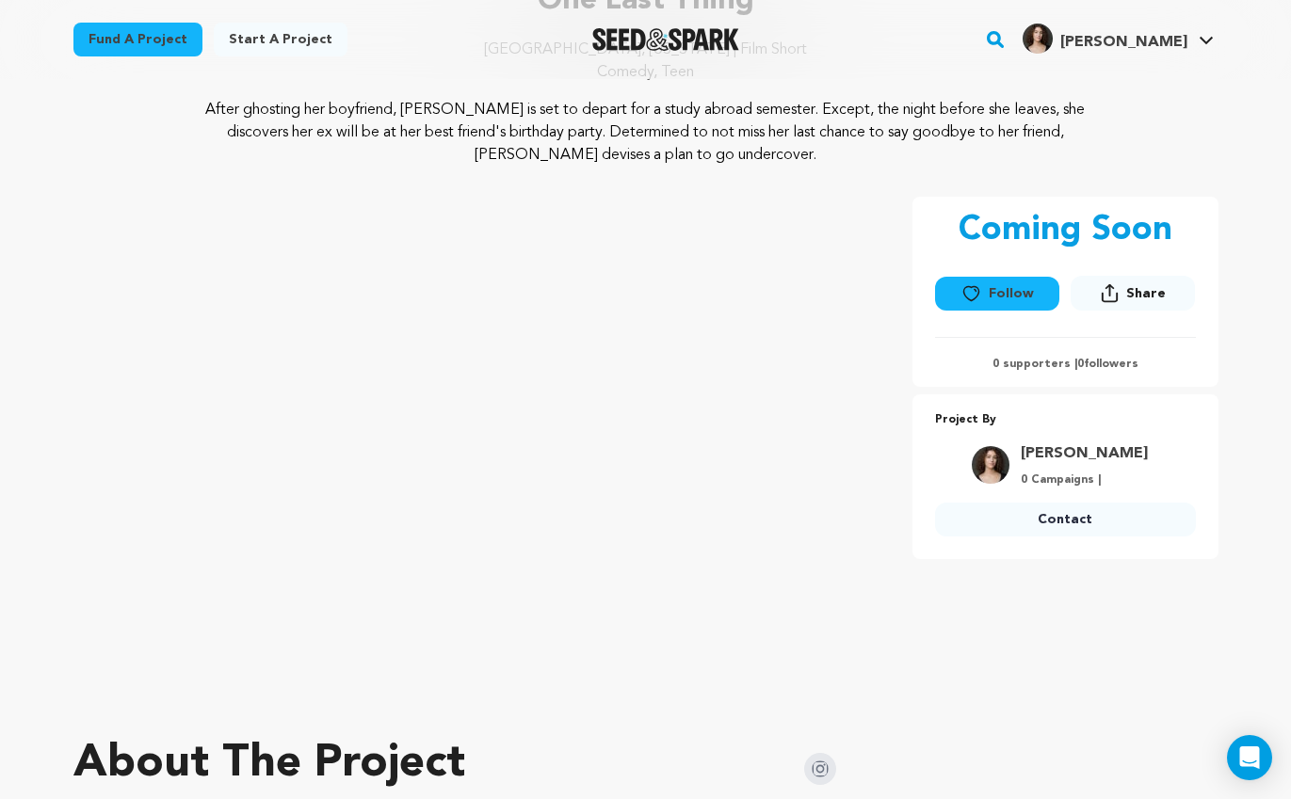
scroll to position [0, 0]
